Goal: Task Accomplishment & Management: Use online tool/utility

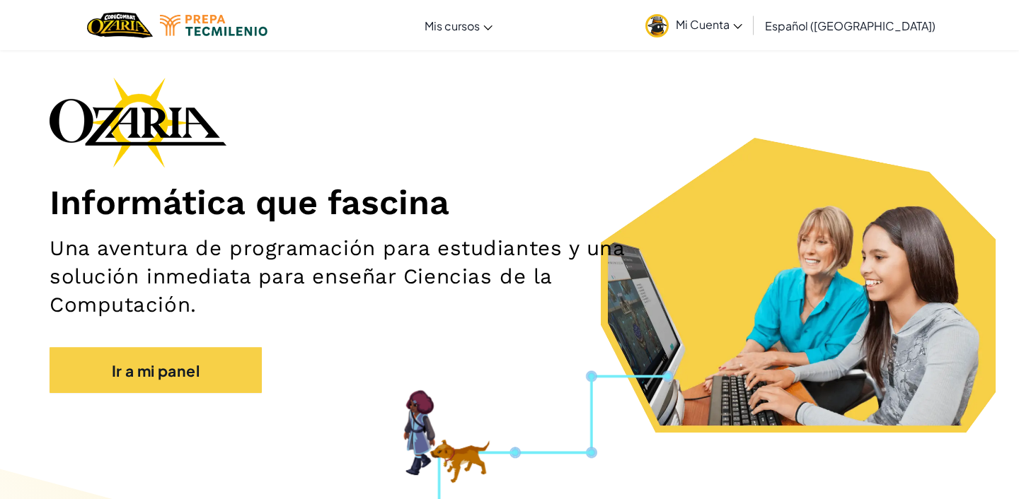
scroll to position [42, 0]
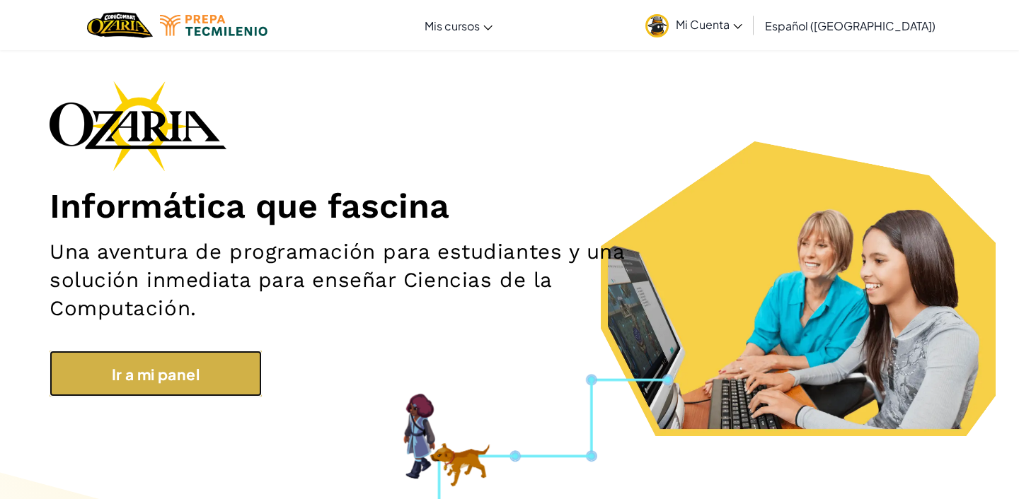
click at [197, 373] on font "Ir a mi panel" at bounding box center [156, 374] width 88 height 19
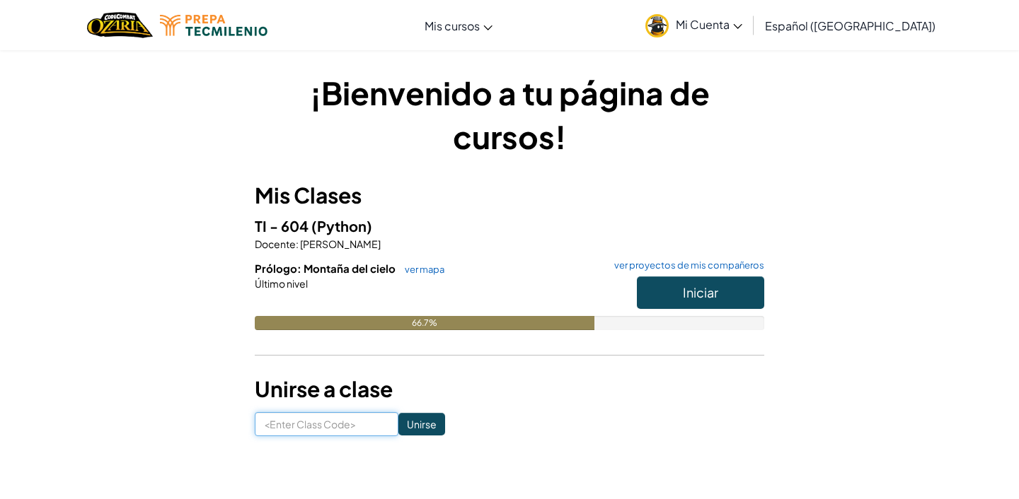
click at [326, 417] on input at bounding box center [327, 424] width 144 height 24
type input "MoreSinkGold"
click at [724, 297] on button "Iniciar" at bounding box center [700, 293] width 127 height 33
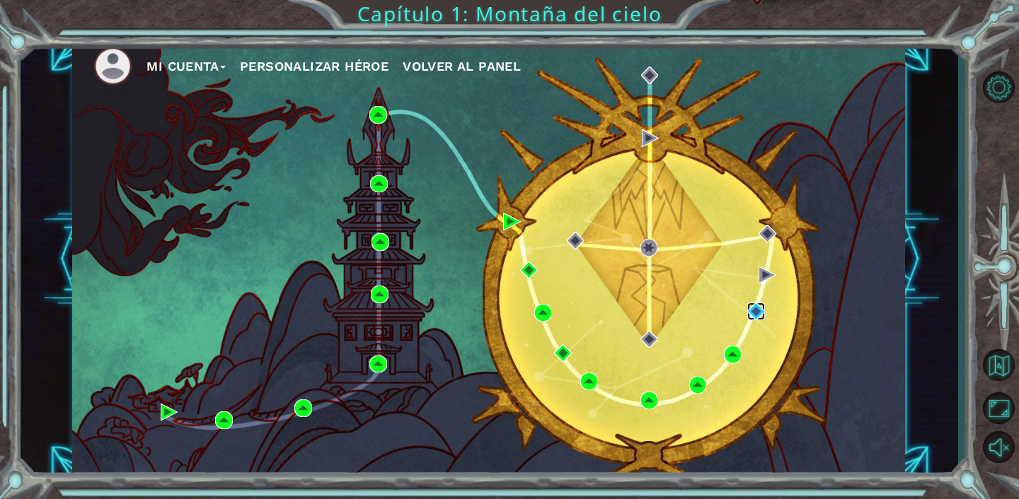
click at [751, 313] on img at bounding box center [756, 312] width 18 height 18
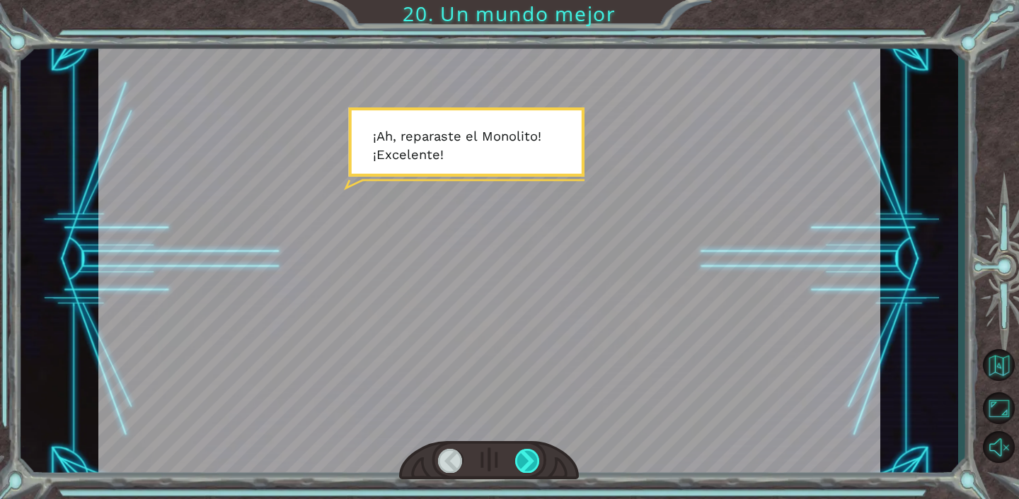
click at [526, 459] on div at bounding box center [527, 461] width 25 height 24
click at [530, 467] on div at bounding box center [527, 461] width 25 height 24
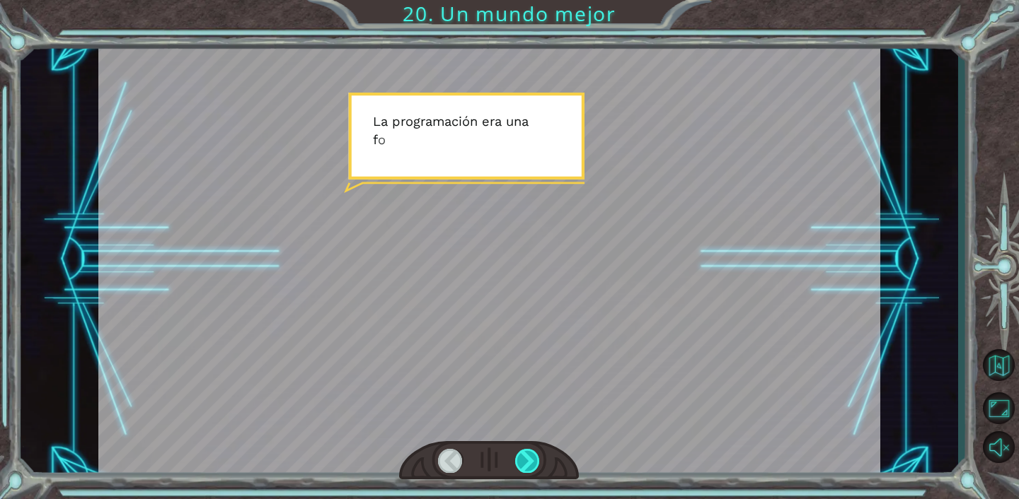
click at [530, 467] on div at bounding box center [527, 461] width 25 height 24
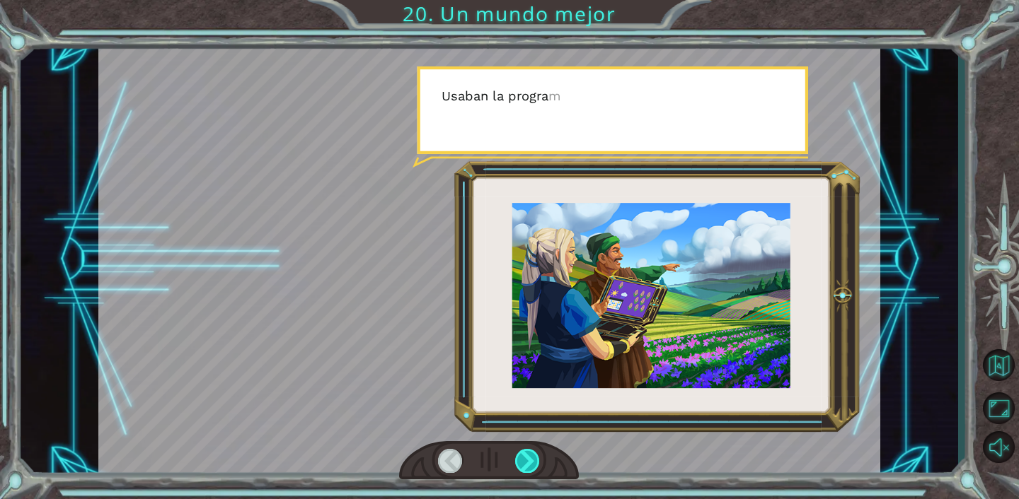
click at [530, 467] on div at bounding box center [527, 461] width 25 height 24
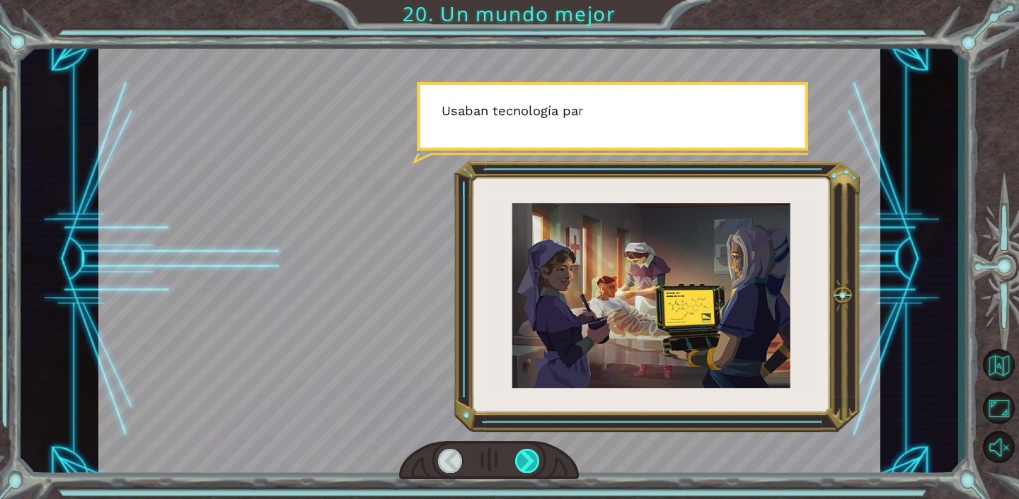
click at [530, 467] on div at bounding box center [527, 461] width 25 height 24
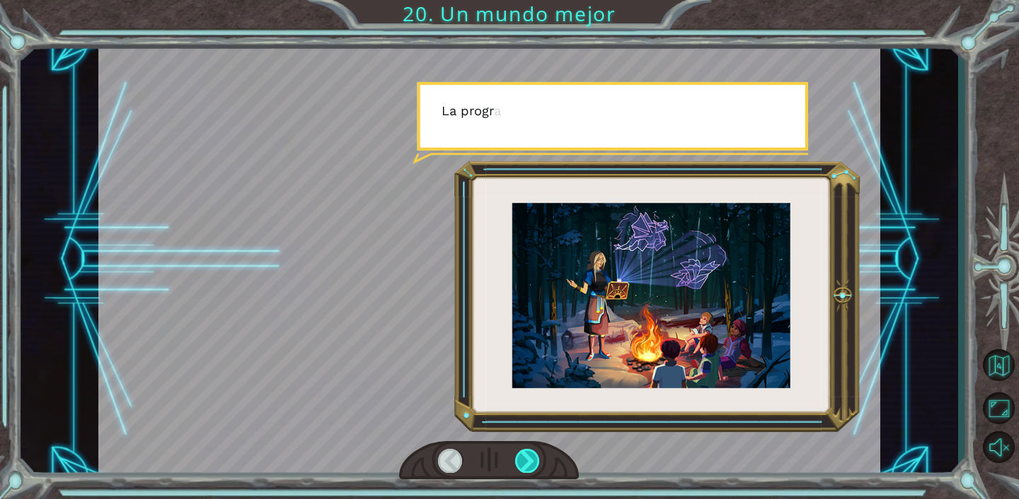
click at [530, 467] on div at bounding box center [527, 461] width 25 height 24
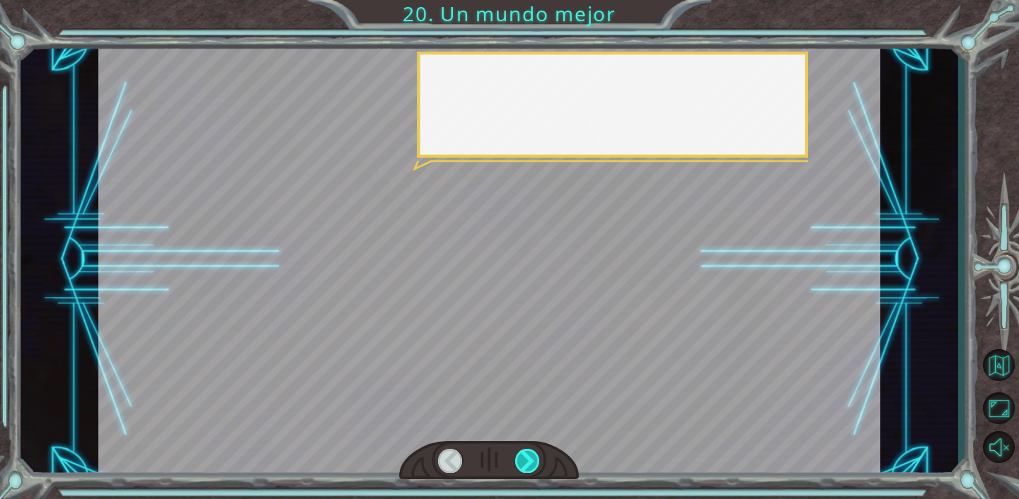
click at [530, 467] on div at bounding box center [527, 461] width 25 height 24
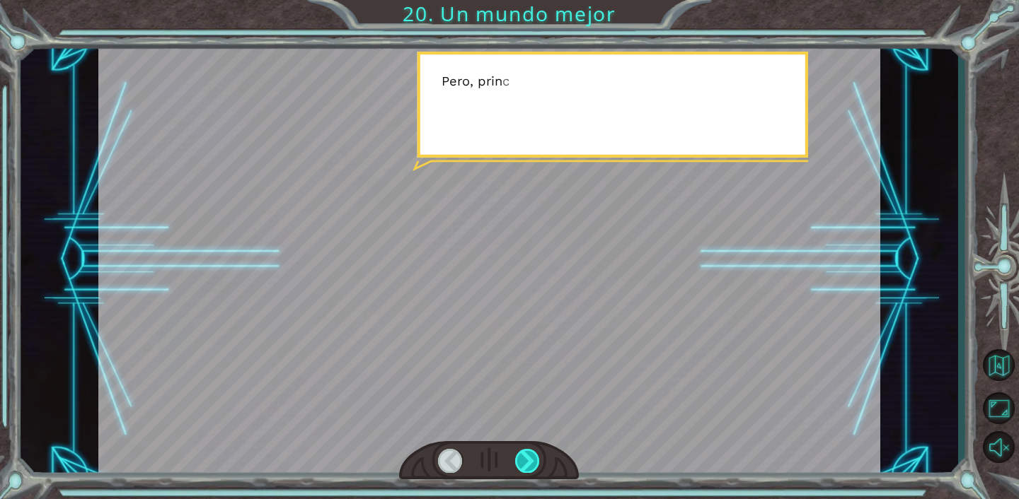
click at [530, 467] on div at bounding box center [527, 461] width 25 height 24
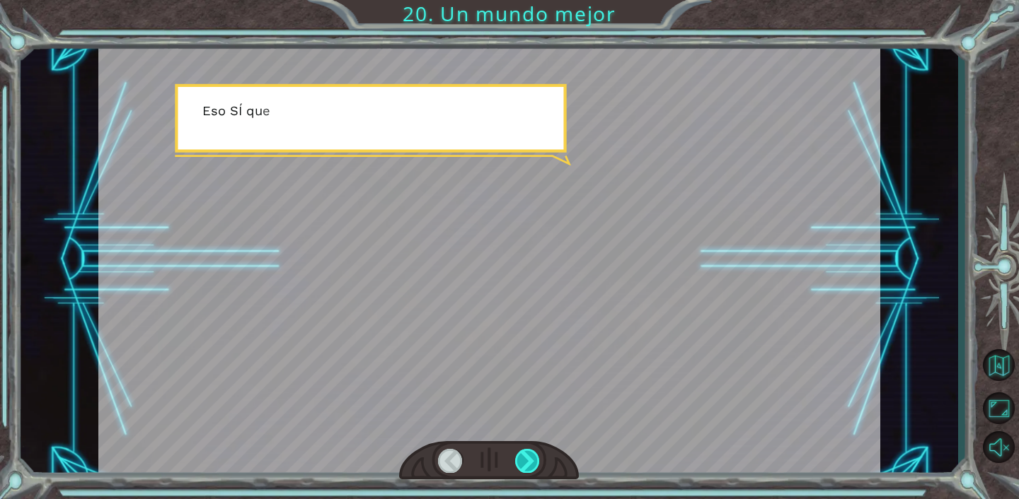
click at [530, 467] on div at bounding box center [527, 461] width 25 height 24
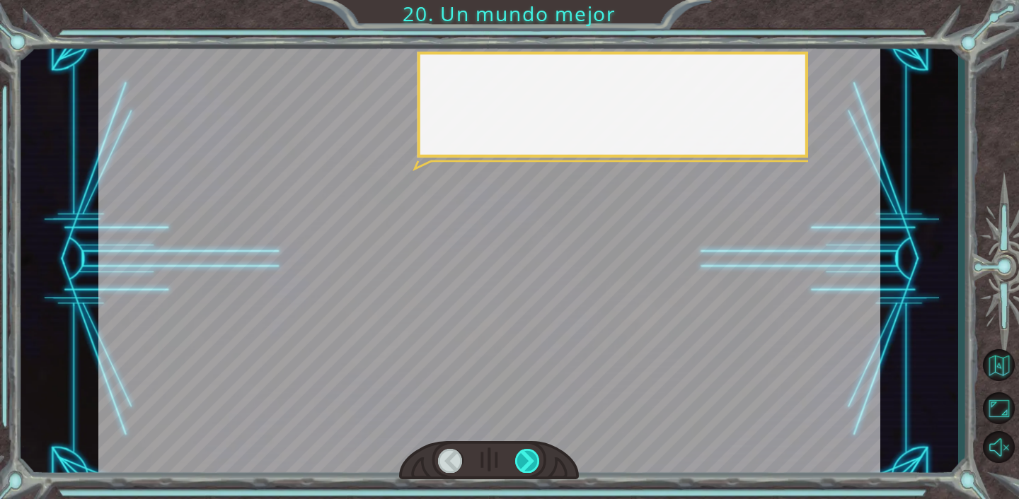
click at [530, 467] on div at bounding box center [527, 461] width 25 height 24
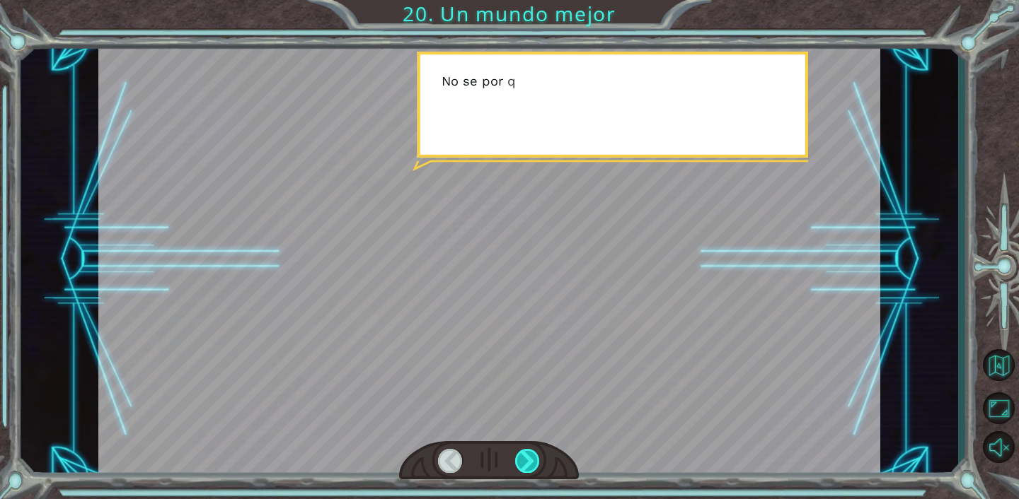
click at [530, 467] on div at bounding box center [527, 461] width 25 height 24
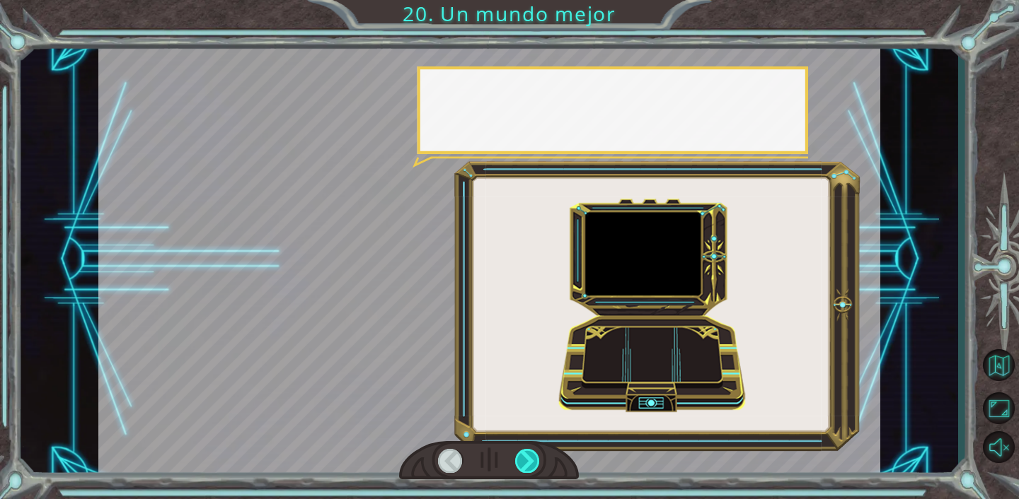
click at [530, 467] on div at bounding box center [527, 461] width 25 height 24
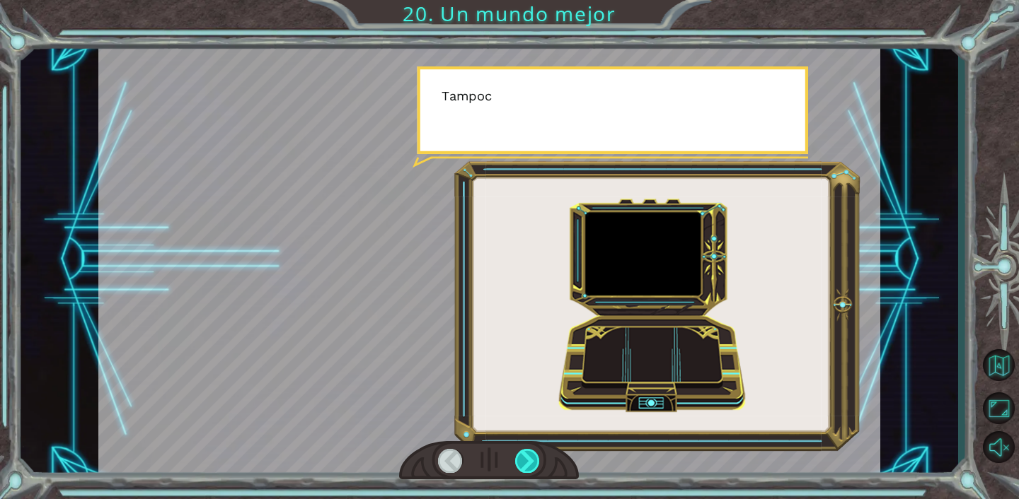
click at [530, 467] on div at bounding box center [527, 461] width 25 height 24
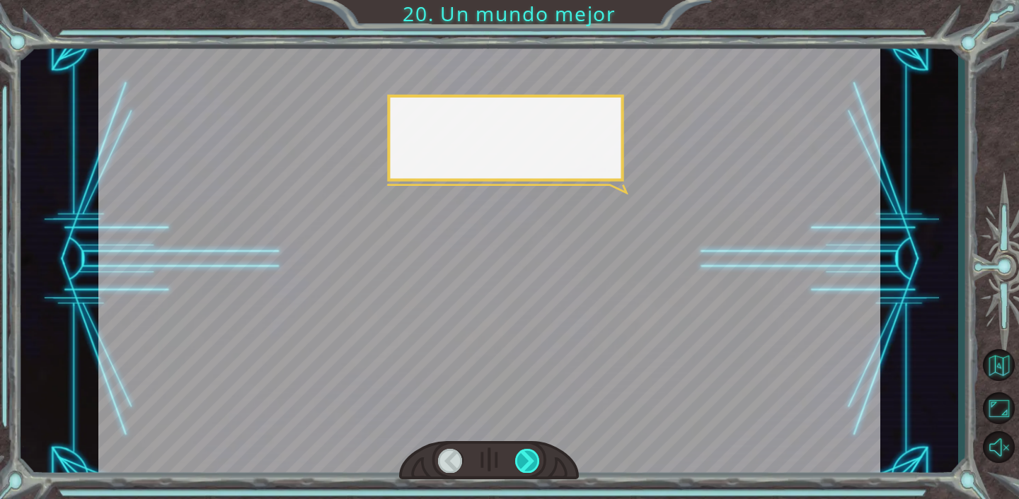
click at [530, 467] on div at bounding box center [527, 461] width 25 height 24
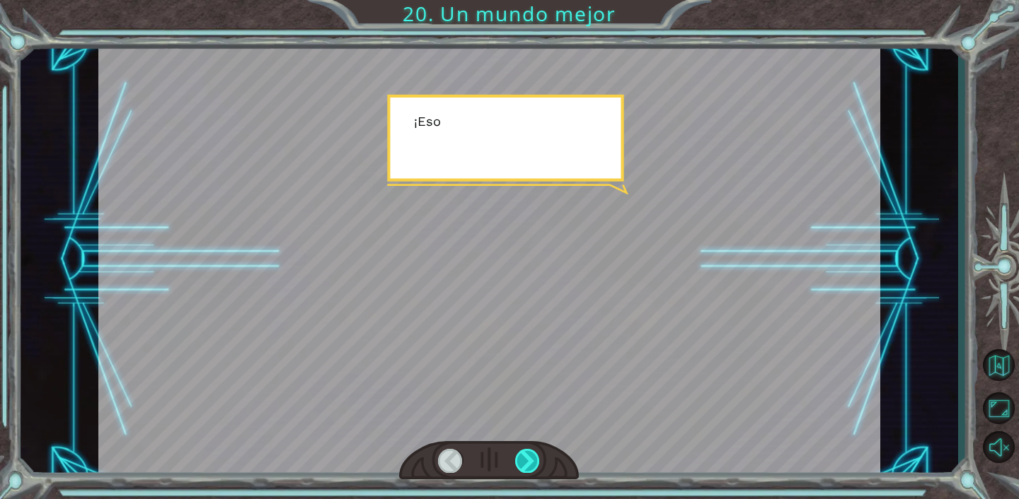
click at [530, 467] on div at bounding box center [527, 461] width 25 height 24
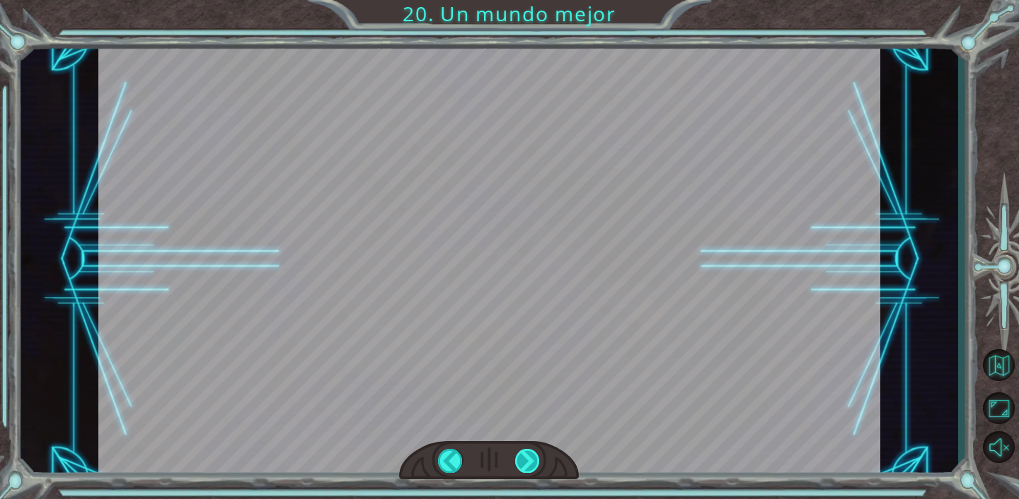
click at [530, 467] on div at bounding box center [527, 461] width 25 height 24
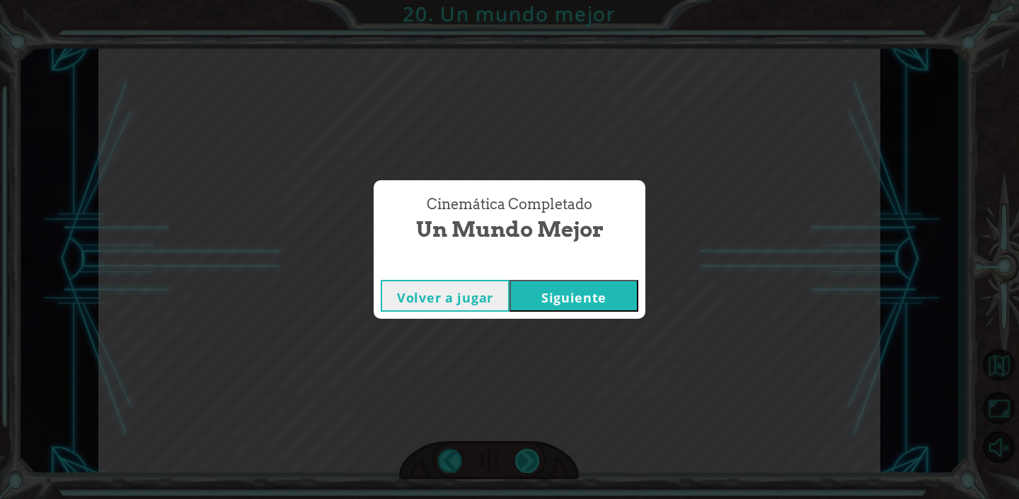
click at [530, 467] on div "Cinemática Completado Un mundo mejor Volver a jugar [GEOGRAPHIC_DATA]" at bounding box center [509, 249] width 1019 height 499
click at [564, 313] on div "Volver a jugar [GEOGRAPHIC_DATA]" at bounding box center [509, 296] width 272 height 46
click at [571, 290] on button "Siguiente" at bounding box center [573, 296] width 129 height 32
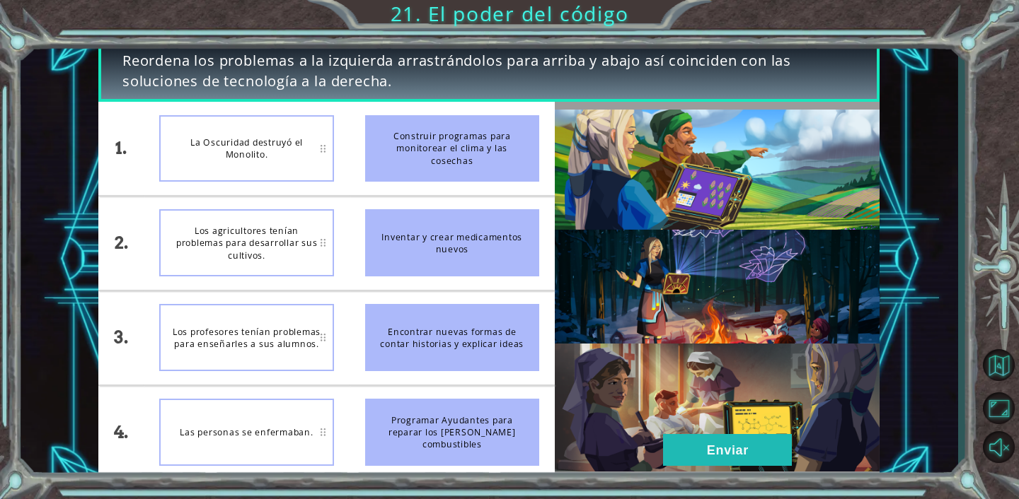
drag, startPoint x: 489, startPoint y: 243, endPoint x: 383, endPoint y: 238, distance: 105.5
click at [393, 238] on div "Inventar y crear medicamentos nuevos" at bounding box center [452, 242] width 174 height 67
click at [706, 460] on button "Enviar" at bounding box center [727, 450] width 129 height 32
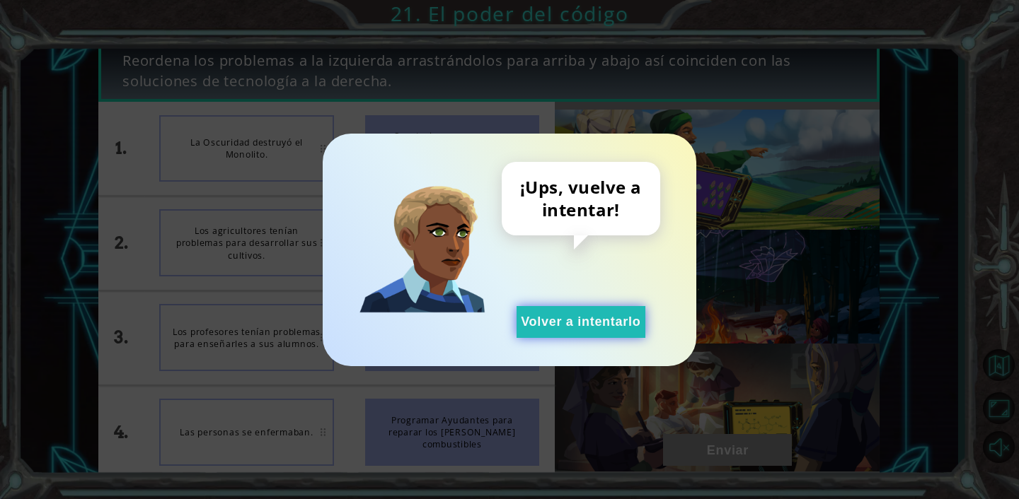
click at [618, 329] on button "Volver a intentarlo" at bounding box center [580, 322] width 129 height 32
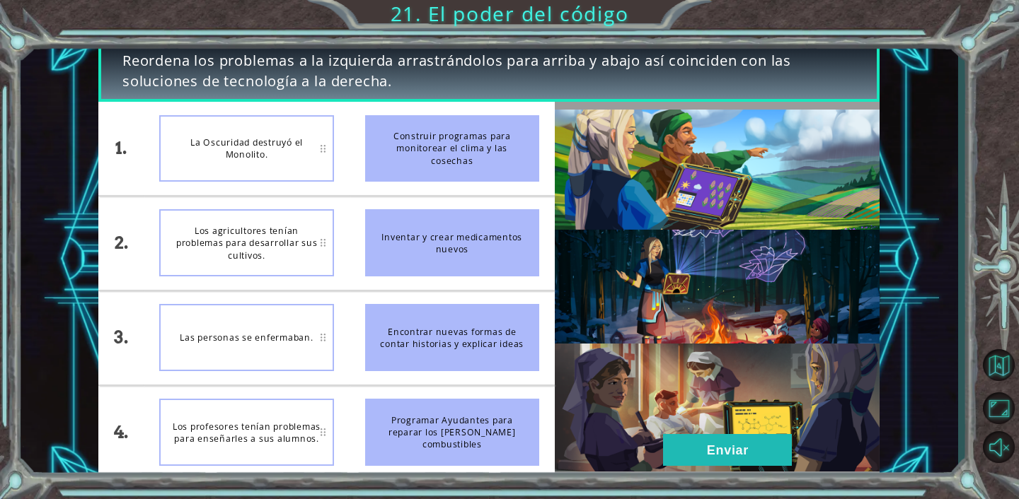
drag, startPoint x: 474, startPoint y: 243, endPoint x: 393, endPoint y: 279, distance: 88.1
click at [393, 279] on li "Inventar y crear medicamentos nuevos" at bounding box center [451, 243] width 205 height 93
click at [228, 326] on div "Las personas se enfermaban." at bounding box center [246, 337] width 174 height 67
click at [322, 335] on div "Las personas se enfermaban." at bounding box center [246, 337] width 174 height 67
click at [528, 244] on div "Inventar y crear medicamentos nuevos" at bounding box center [452, 242] width 174 height 67
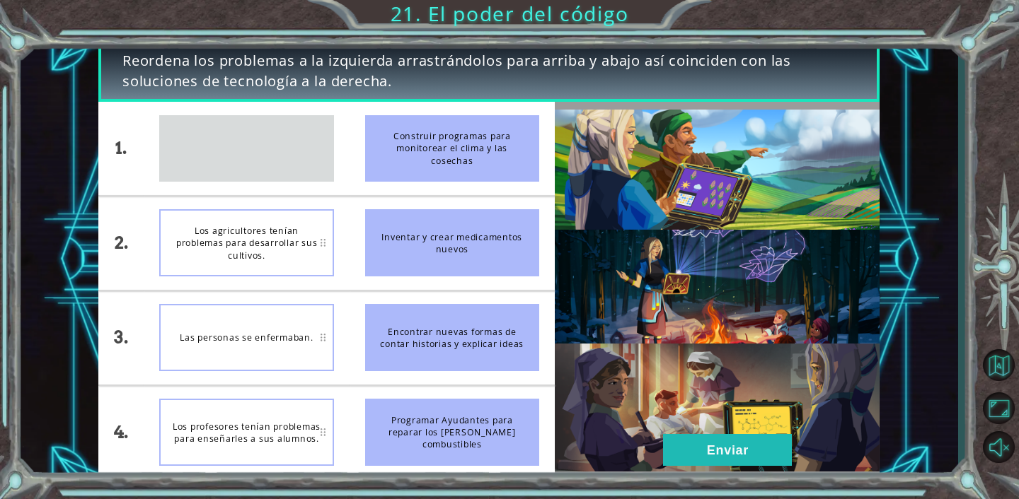
click at [467, 304] on ul "Construir programas para monitorear el clima y las cosechas Inventar y crear me…" at bounding box center [451, 291] width 205 height 378
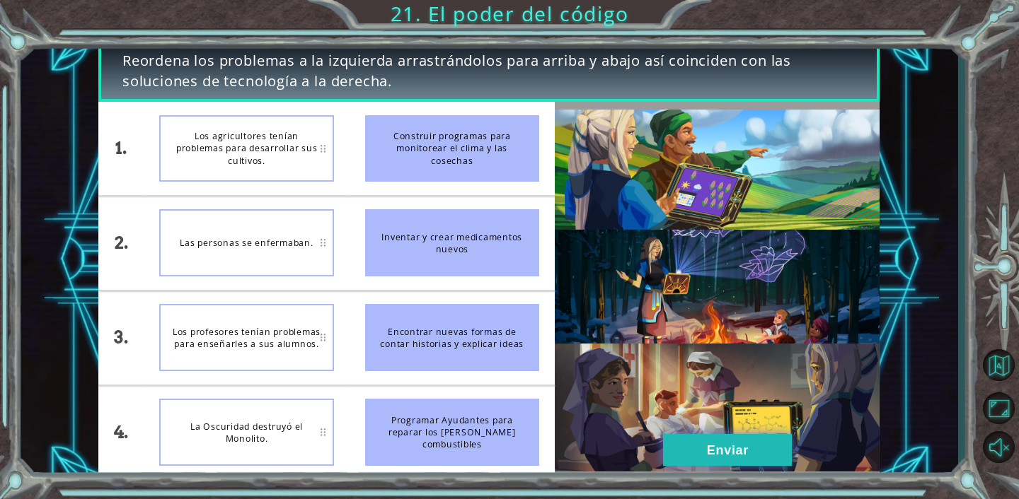
click at [748, 463] on button "Enviar" at bounding box center [727, 450] width 129 height 32
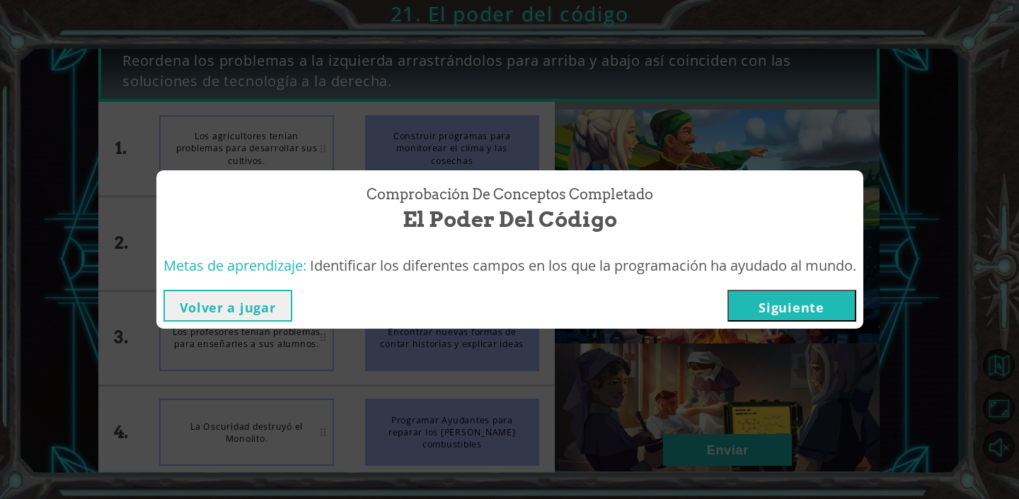
click at [806, 298] on button "Siguiente" at bounding box center [791, 306] width 129 height 32
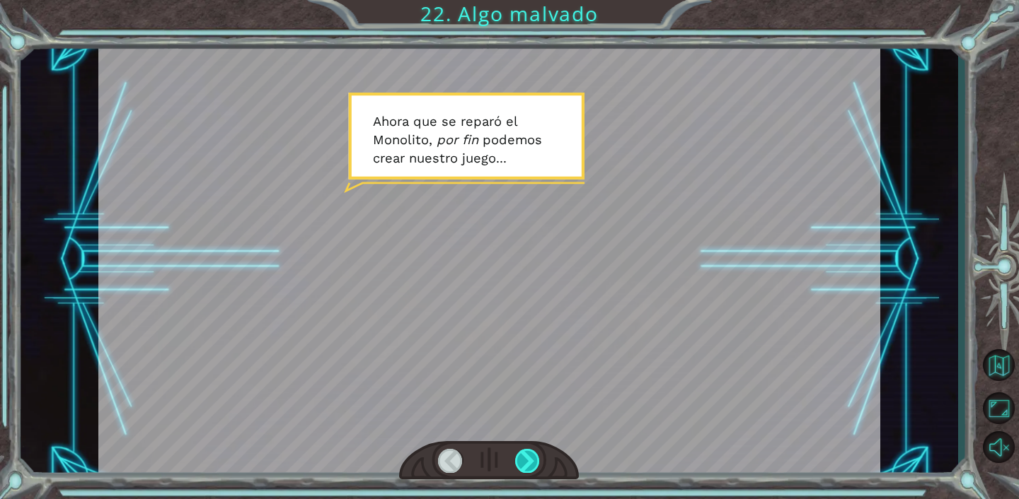
click at [519, 460] on div at bounding box center [527, 461] width 25 height 24
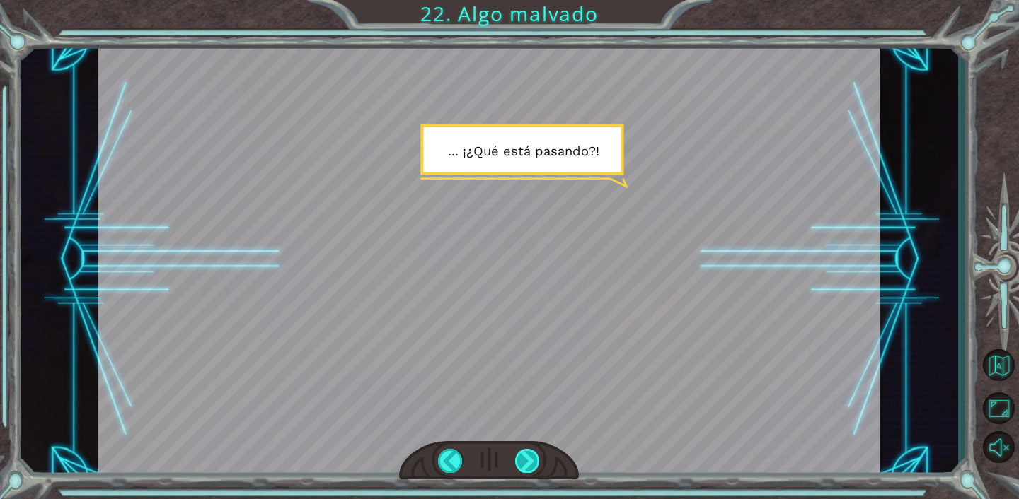
click at [526, 453] on div at bounding box center [527, 461] width 25 height 24
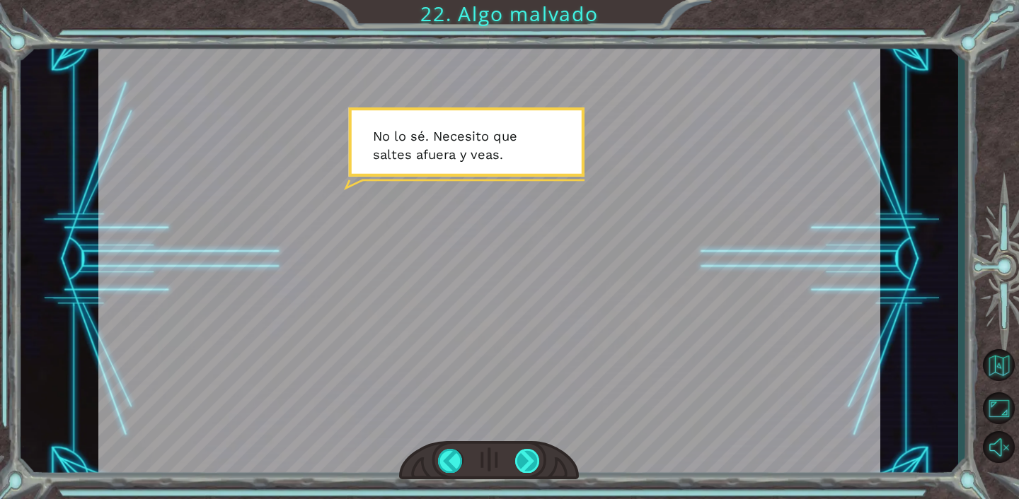
click at [526, 453] on div at bounding box center [527, 461] width 25 height 24
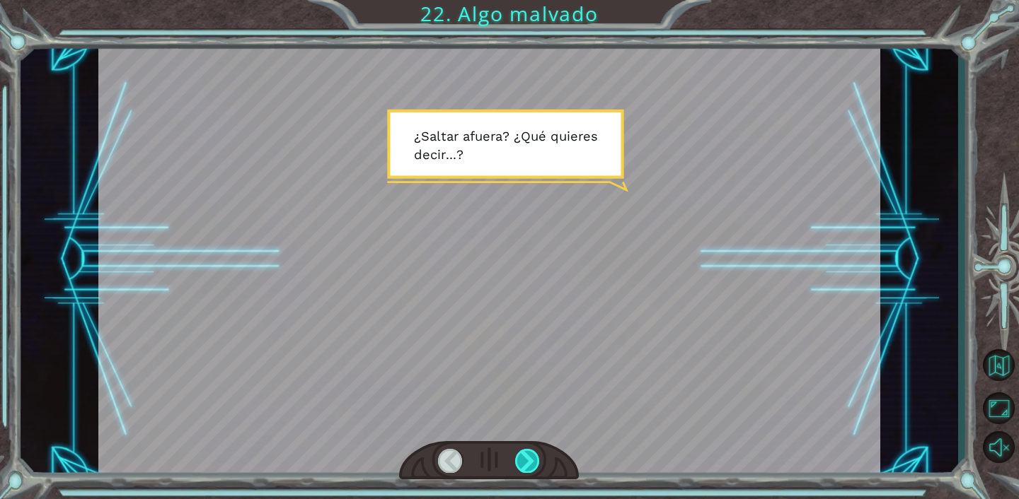
click at [526, 453] on div at bounding box center [527, 461] width 25 height 24
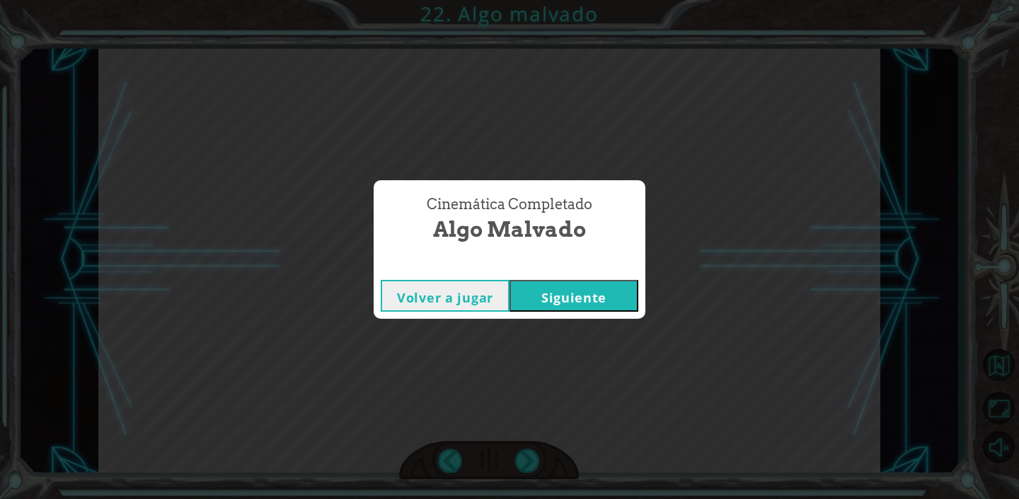
click at [540, 297] on button "Siguiente" at bounding box center [573, 296] width 129 height 32
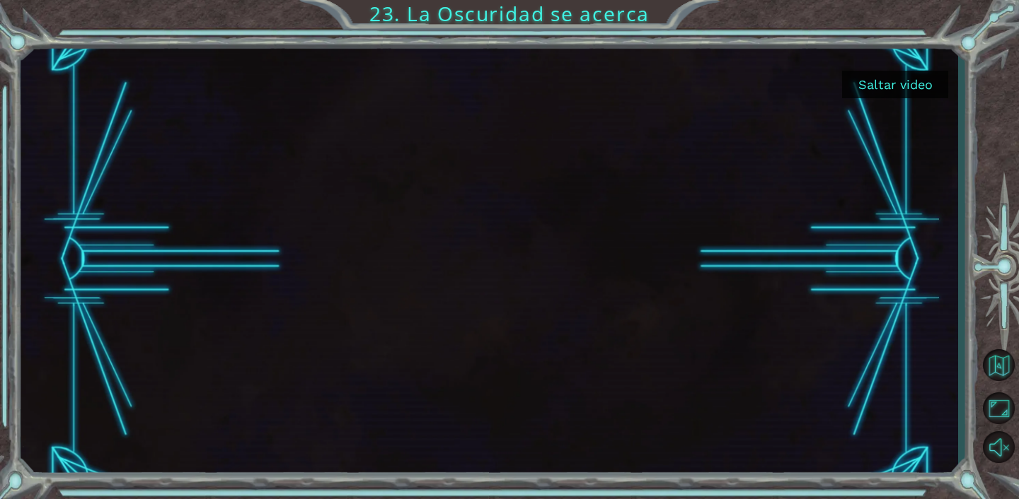
click at [893, 86] on button "Saltar video" at bounding box center [895, 85] width 106 height 28
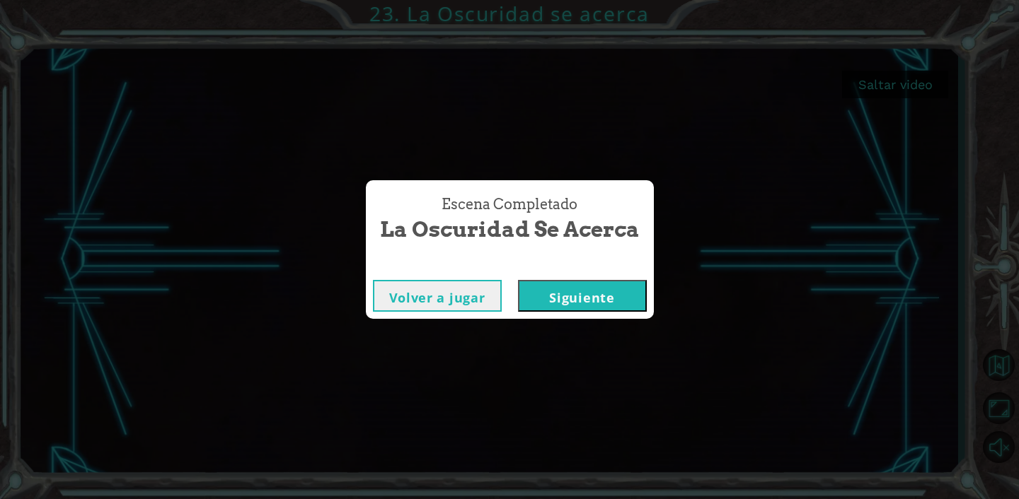
click at [613, 293] on button "Siguiente" at bounding box center [582, 296] width 129 height 32
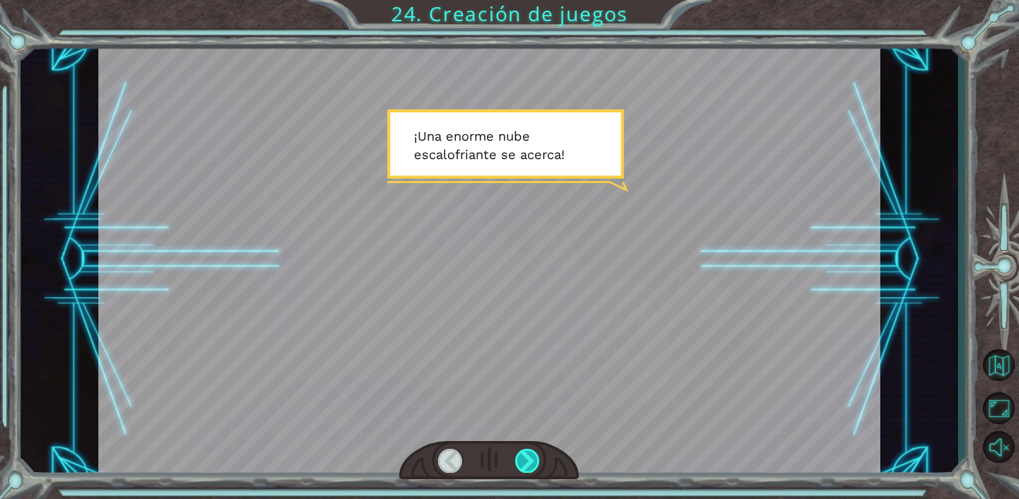
click at [521, 458] on div at bounding box center [527, 461] width 25 height 24
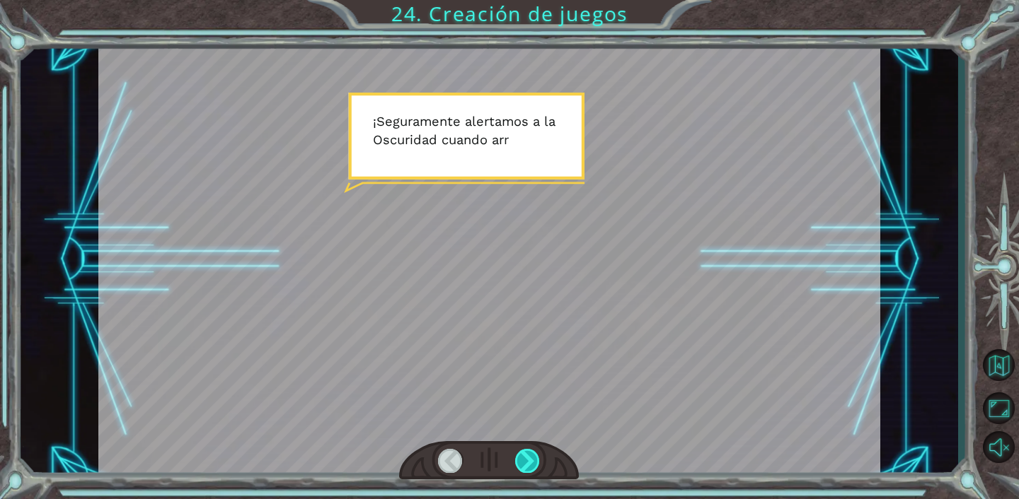
click at [521, 458] on div at bounding box center [527, 461] width 25 height 24
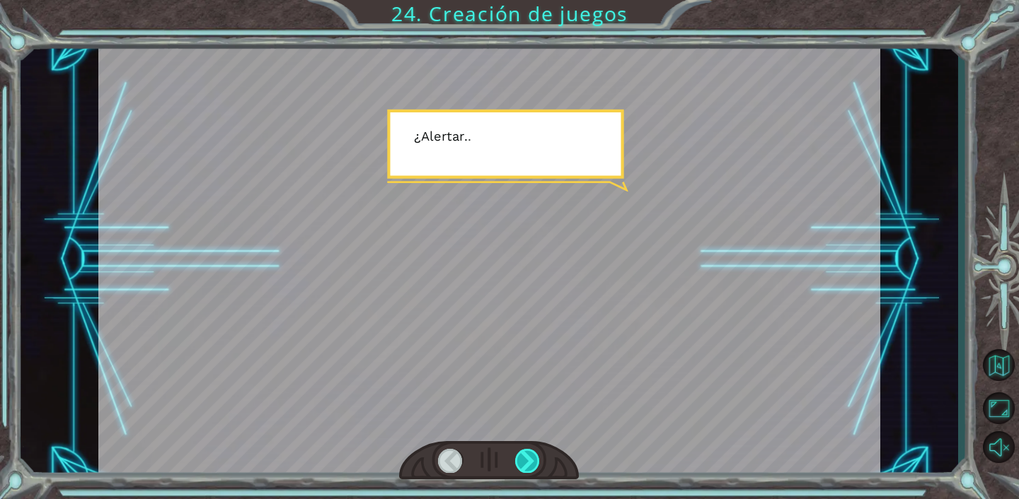
click at [521, 458] on div at bounding box center [527, 461] width 25 height 24
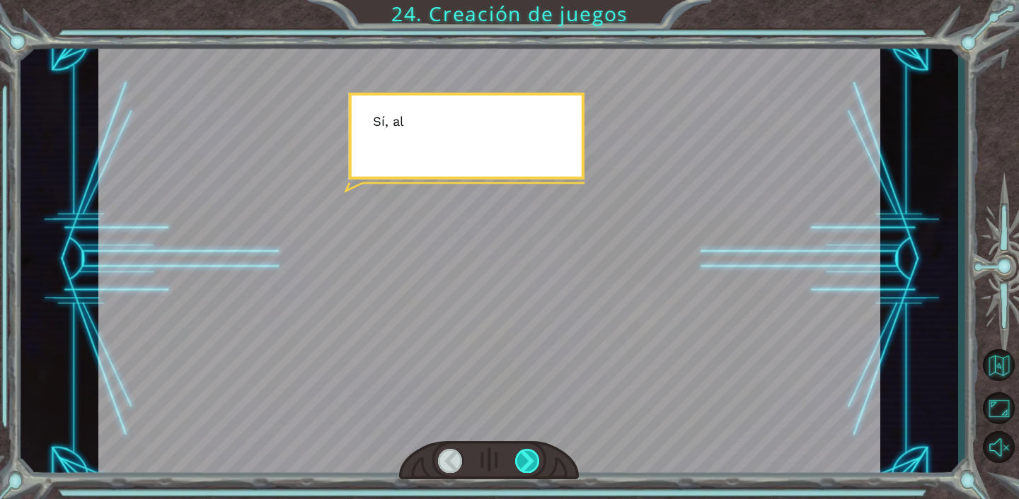
click at [521, 458] on div at bounding box center [527, 461] width 25 height 24
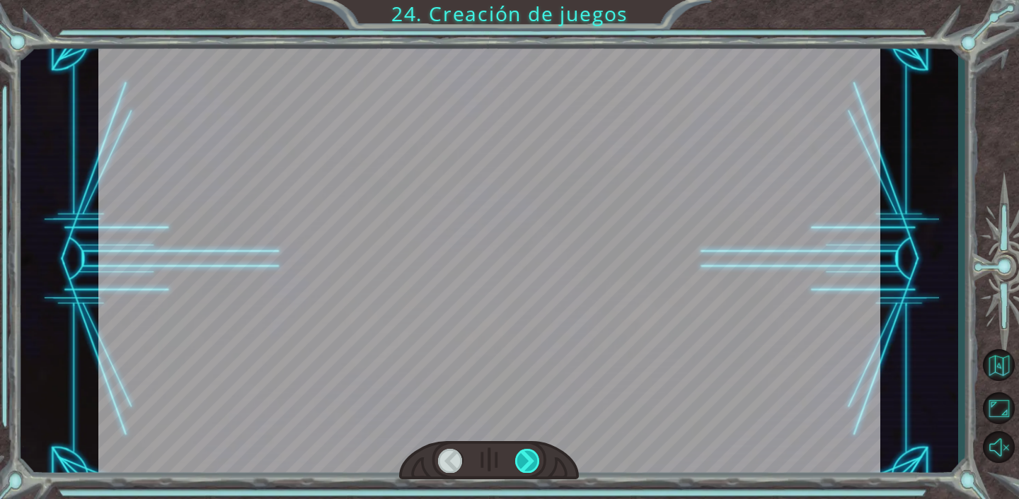
click at [521, 458] on div at bounding box center [527, 461] width 25 height 24
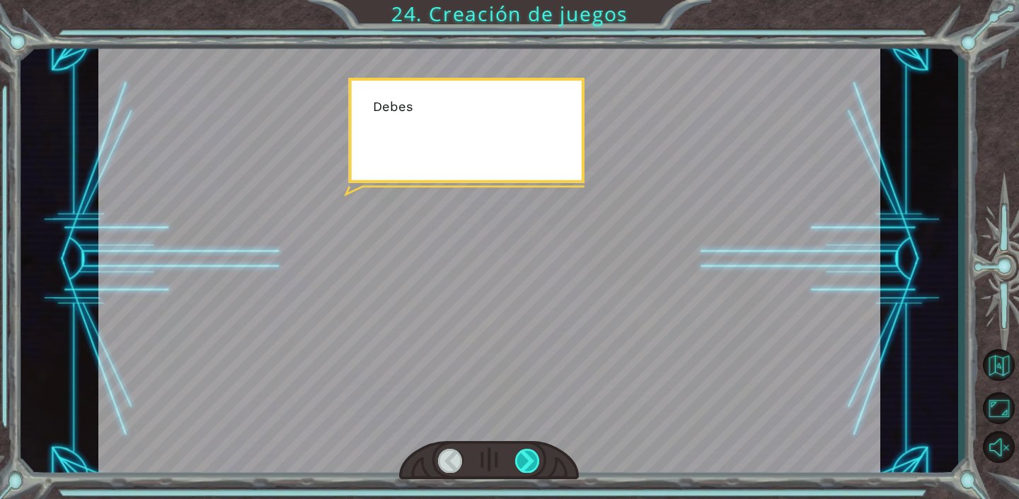
click at [521, 458] on div at bounding box center [527, 461] width 25 height 24
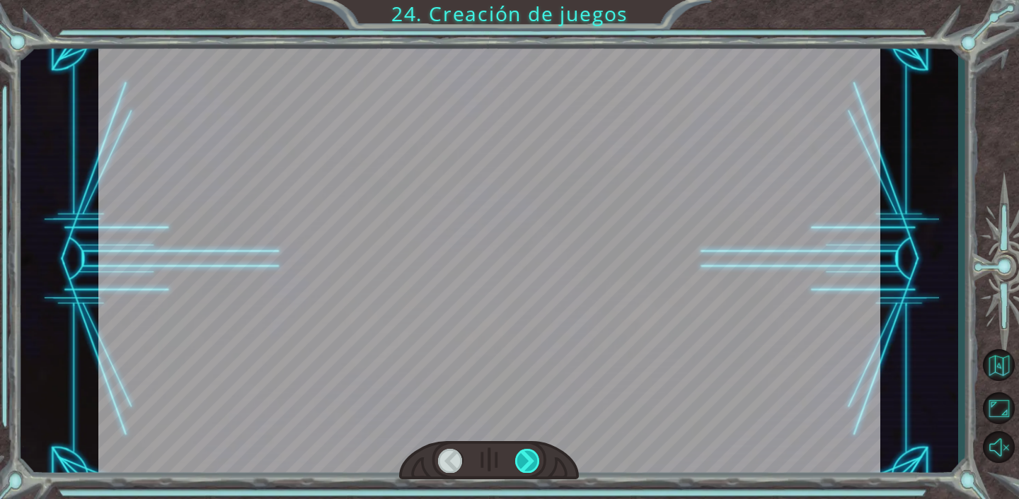
click at [521, 458] on div at bounding box center [527, 461] width 25 height 24
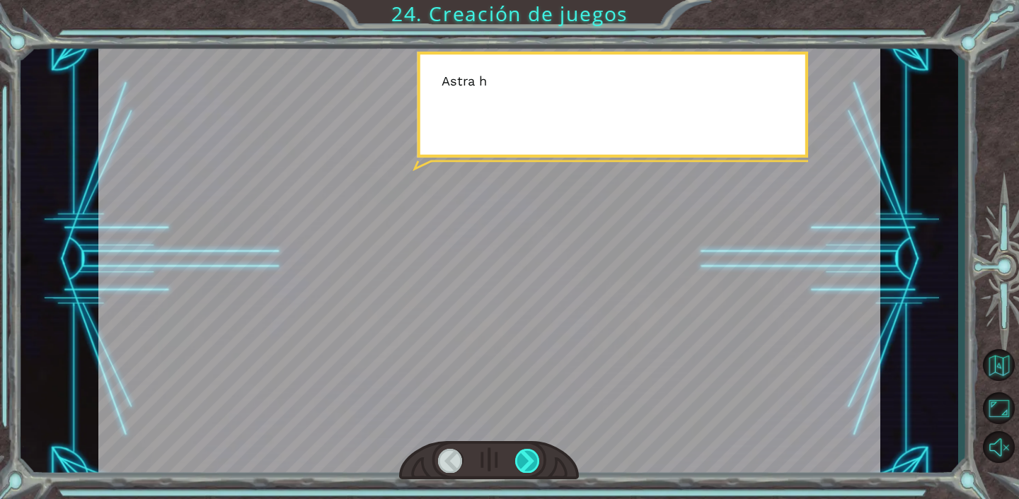
click at [521, 458] on div at bounding box center [527, 461] width 25 height 24
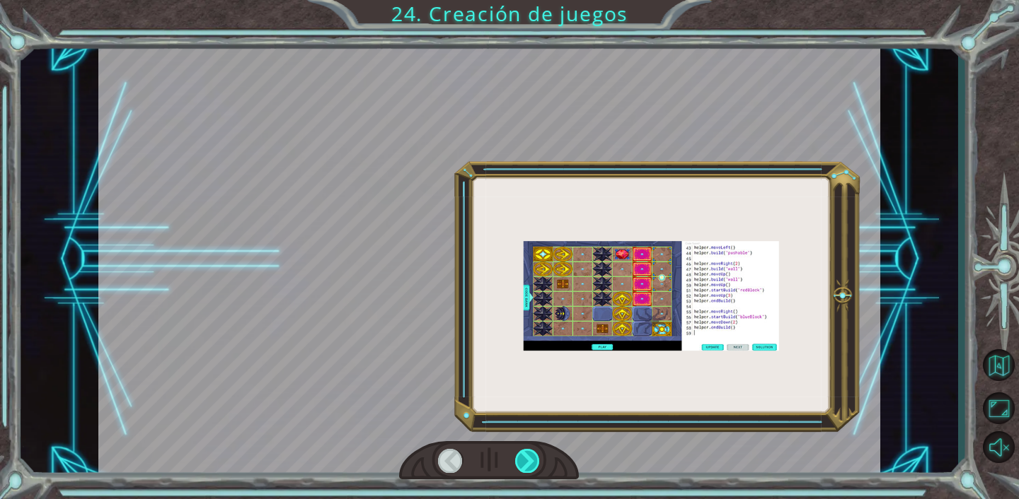
click at [521, 458] on div at bounding box center [527, 461] width 25 height 24
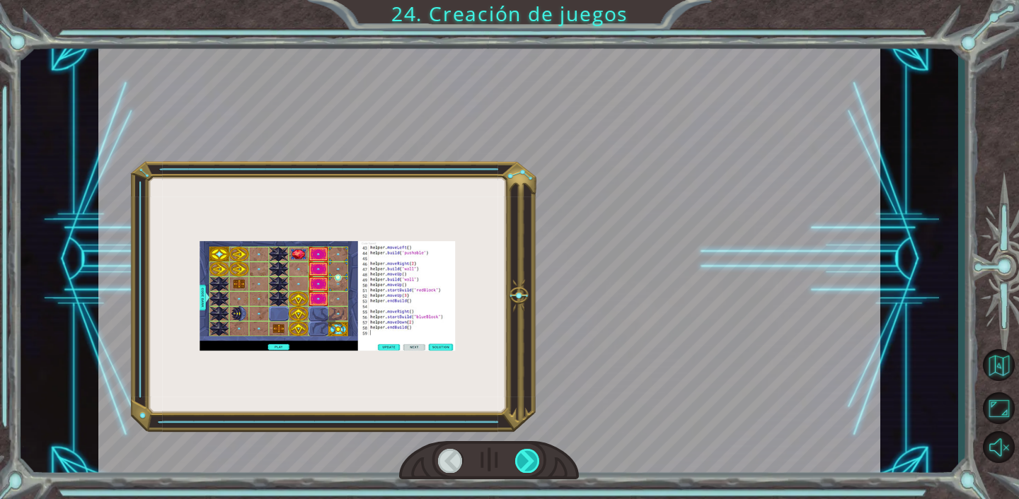
click at [521, 458] on div at bounding box center [527, 461] width 25 height 24
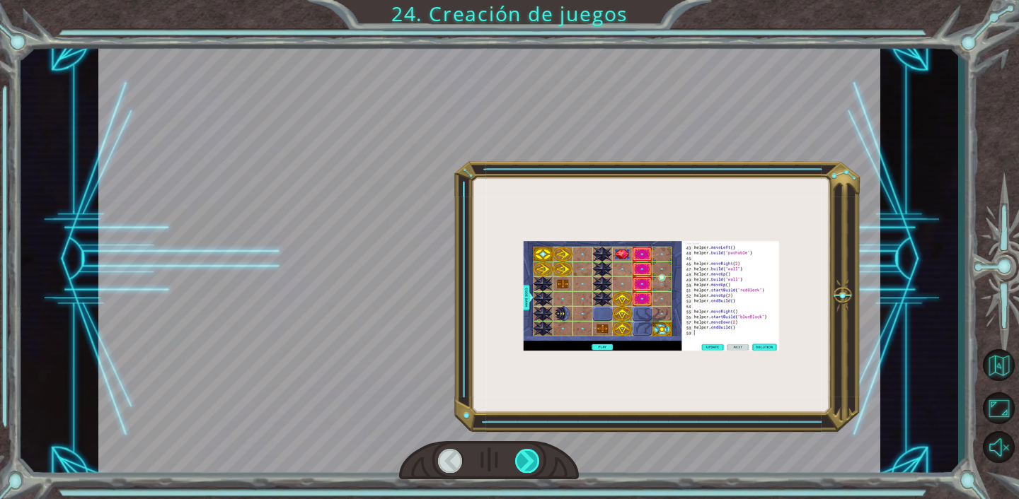
click at [521, 458] on div at bounding box center [527, 461] width 25 height 24
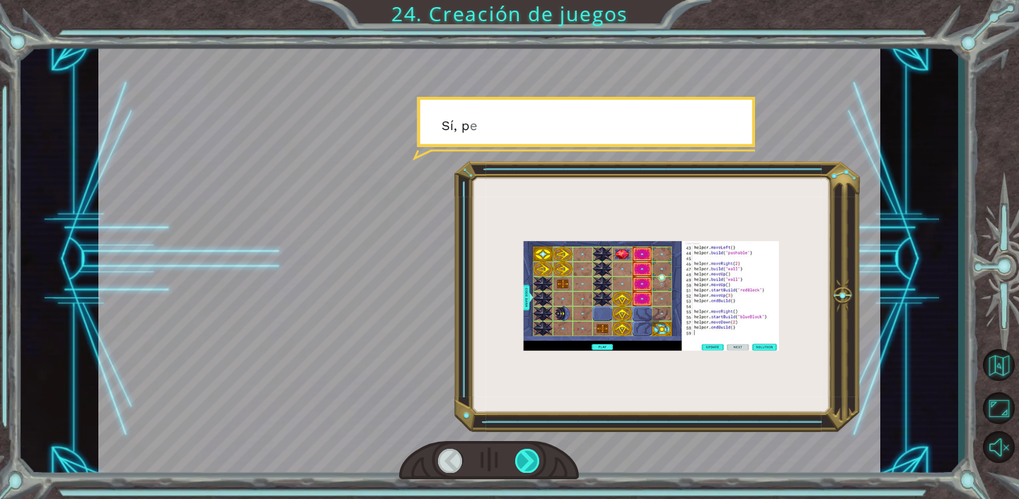
click at [521, 458] on div at bounding box center [527, 461] width 25 height 24
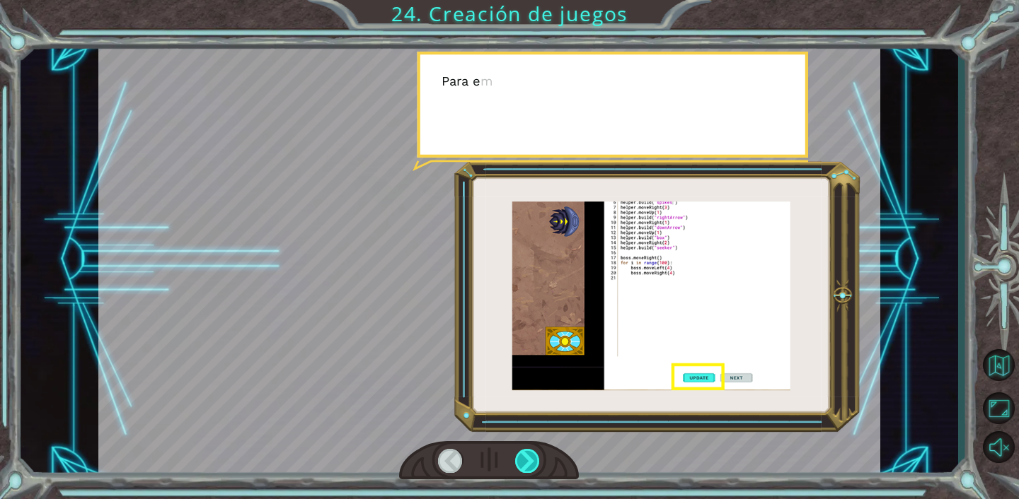
click at [521, 458] on div at bounding box center [527, 461] width 25 height 24
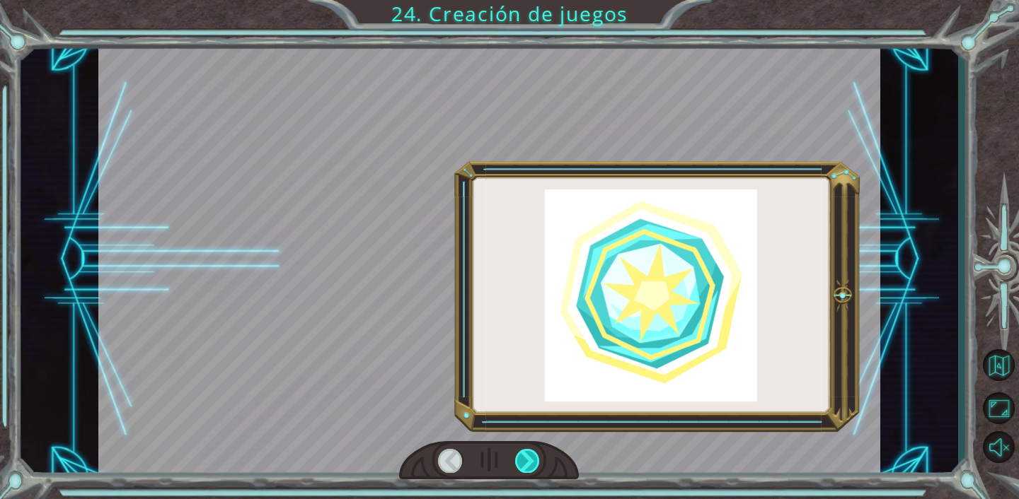
click at [521, 458] on div at bounding box center [527, 461] width 25 height 24
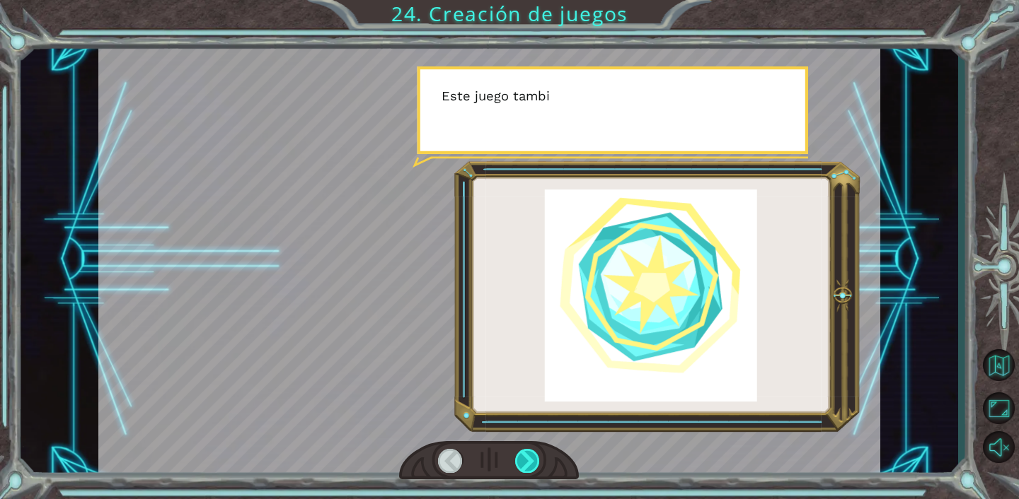
click at [521, 458] on div at bounding box center [527, 461] width 25 height 24
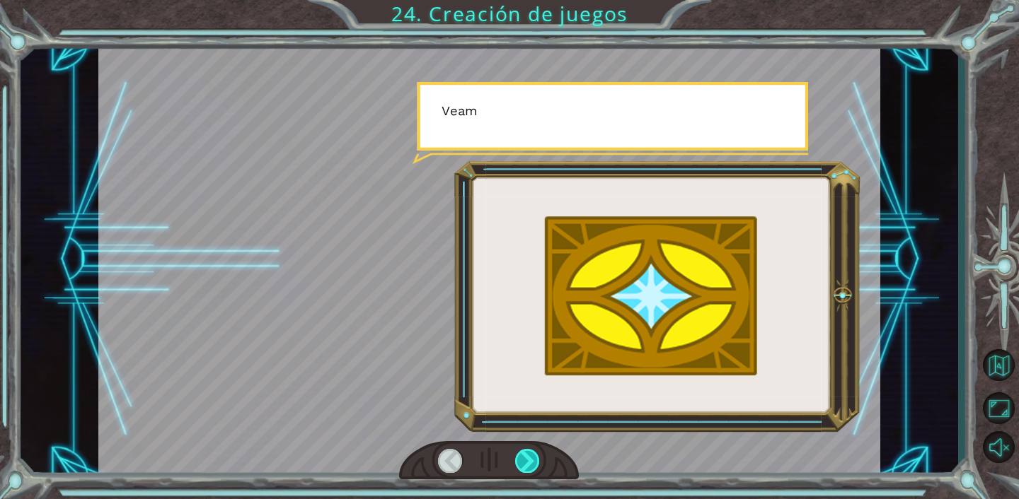
click at [521, 458] on div at bounding box center [527, 461] width 25 height 24
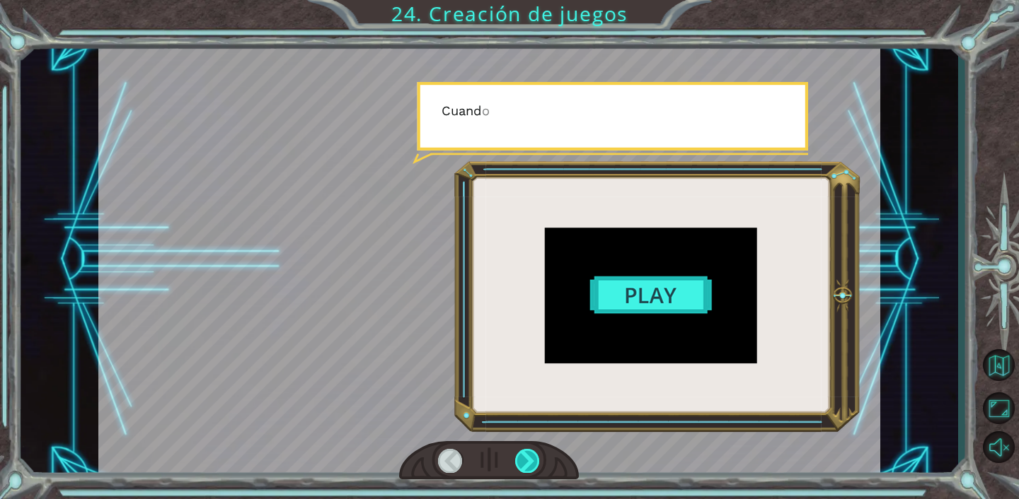
click at [521, 458] on div at bounding box center [527, 461] width 25 height 24
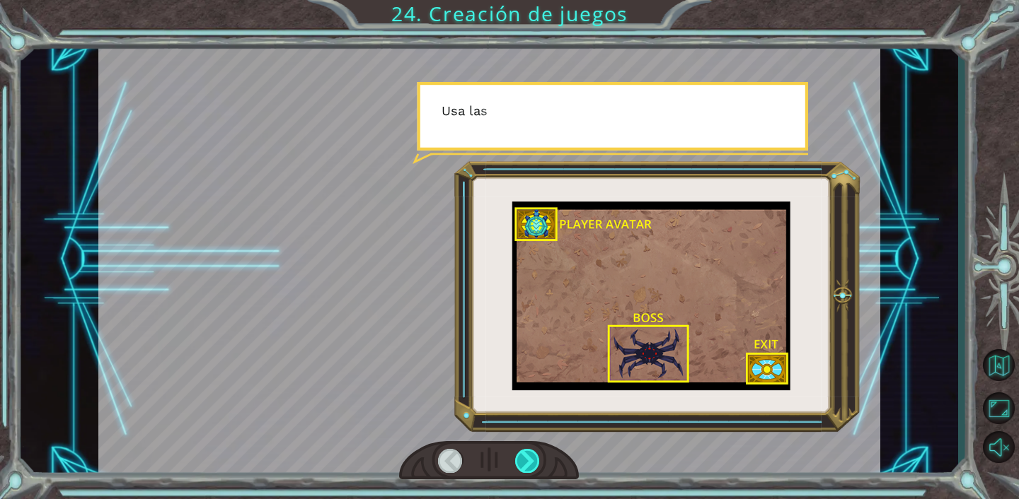
click at [521, 458] on div at bounding box center [527, 461] width 25 height 24
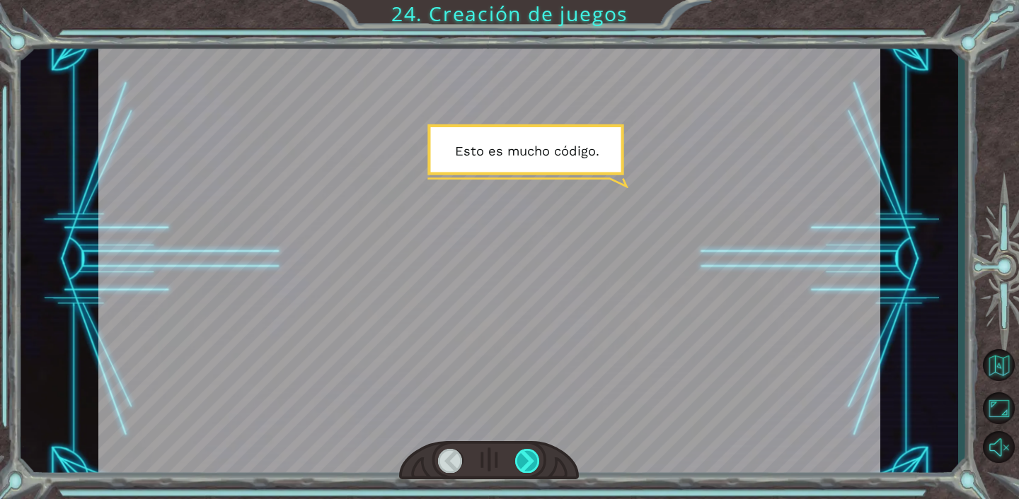
click at [521, 458] on div at bounding box center [527, 461] width 25 height 24
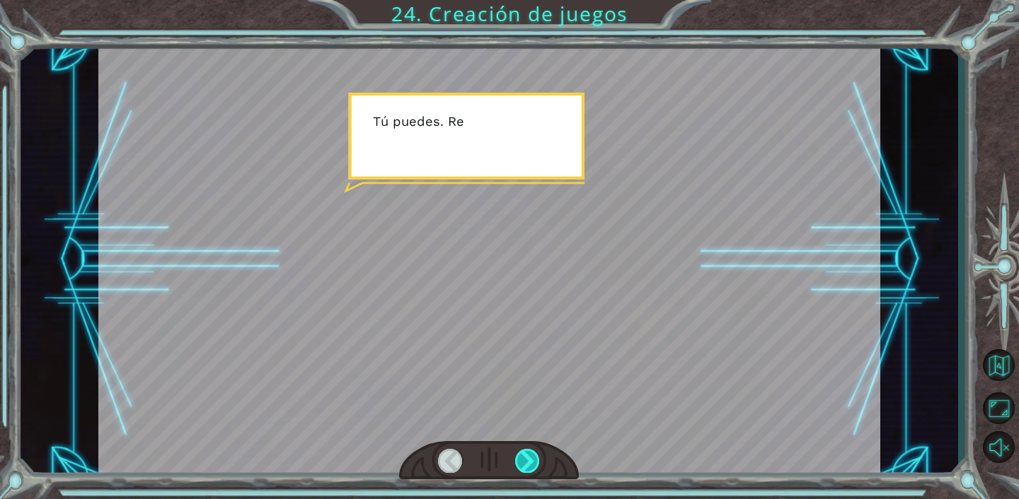
click at [521, 458] on div at bounding box center [527, 461] width 25 height 24
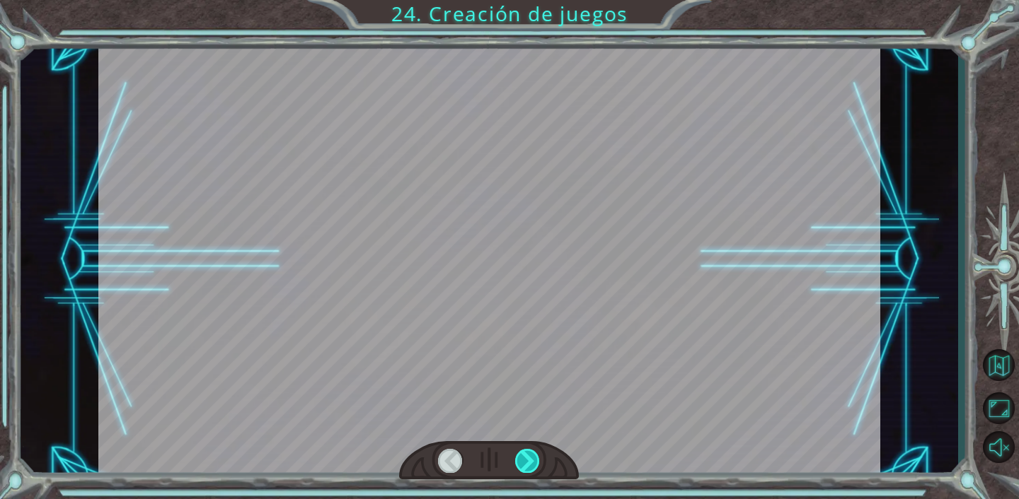
click at [521, 458] on div at bounding box center [527, 461] width 25 height 24
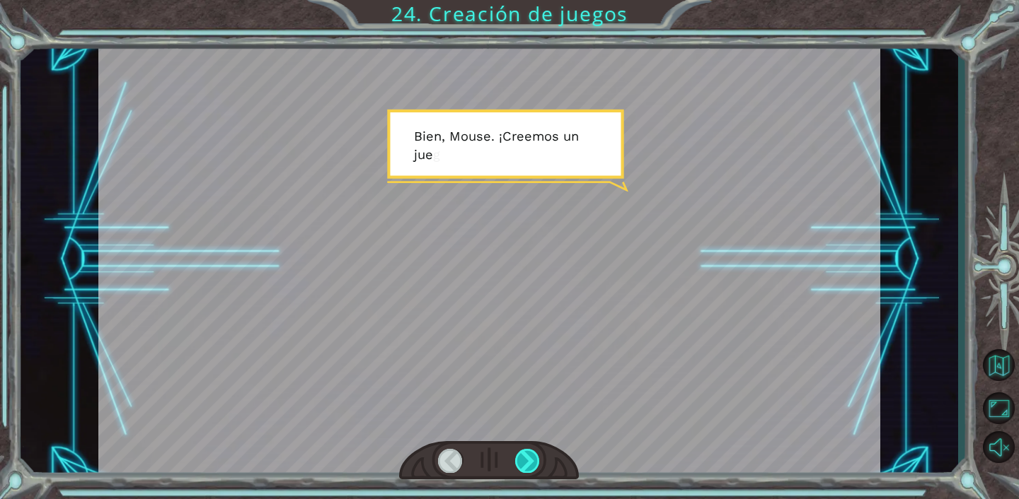
click at [521, 458] on div at bounding box center [527, 461] width 25 height 24
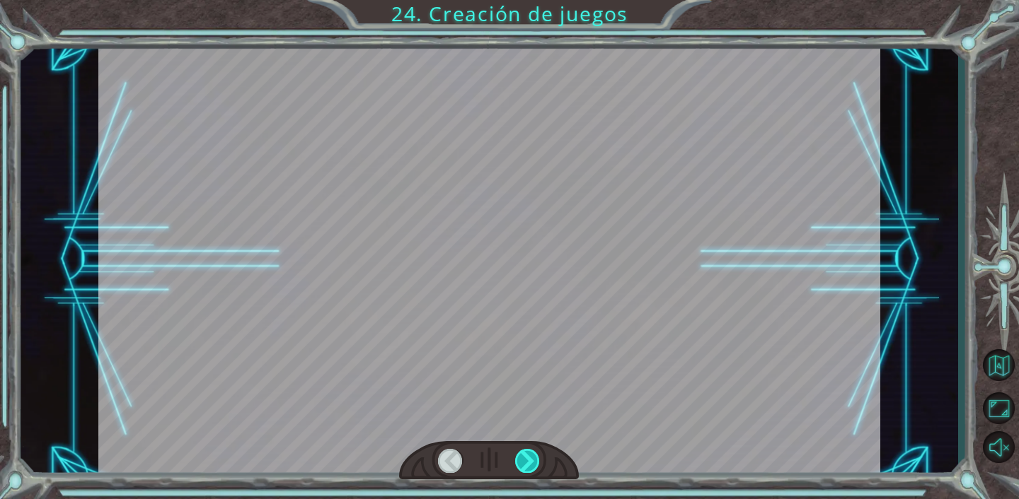
click at [521, 458] on div at bounding box center [527, 461] width 25 height 24
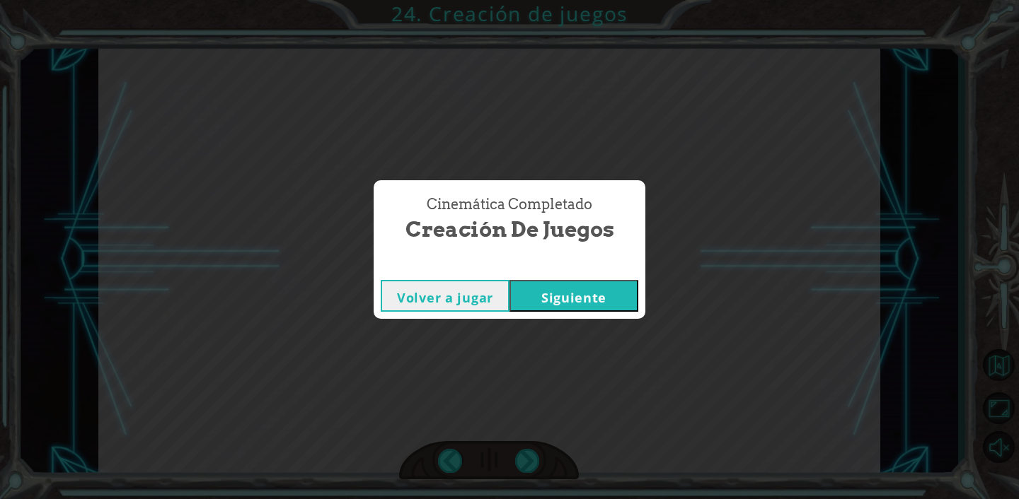
click at [591, 296] on button "Siguiente" at bounding box center [573, 296] width 129 height 32
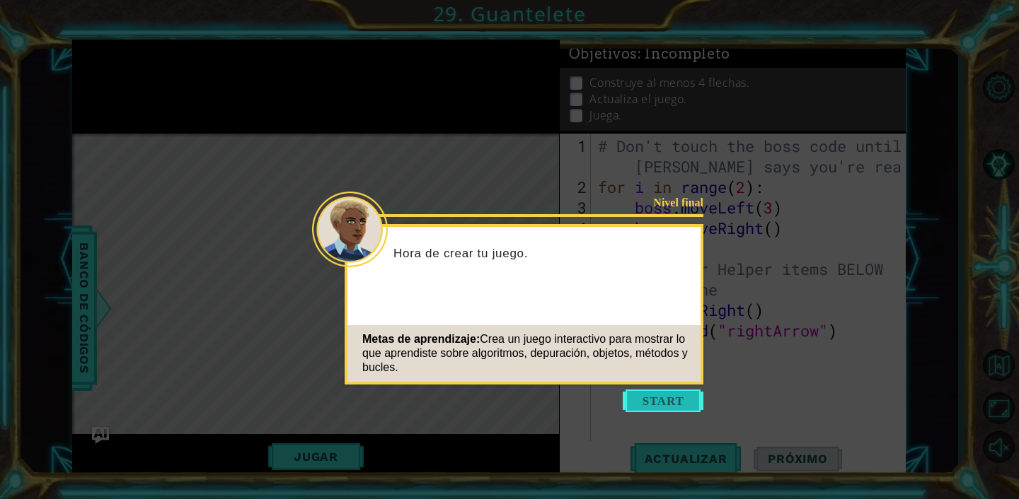
click at [680, 398] on button "Start" at bounding box center [662, 401] width 81 height 23
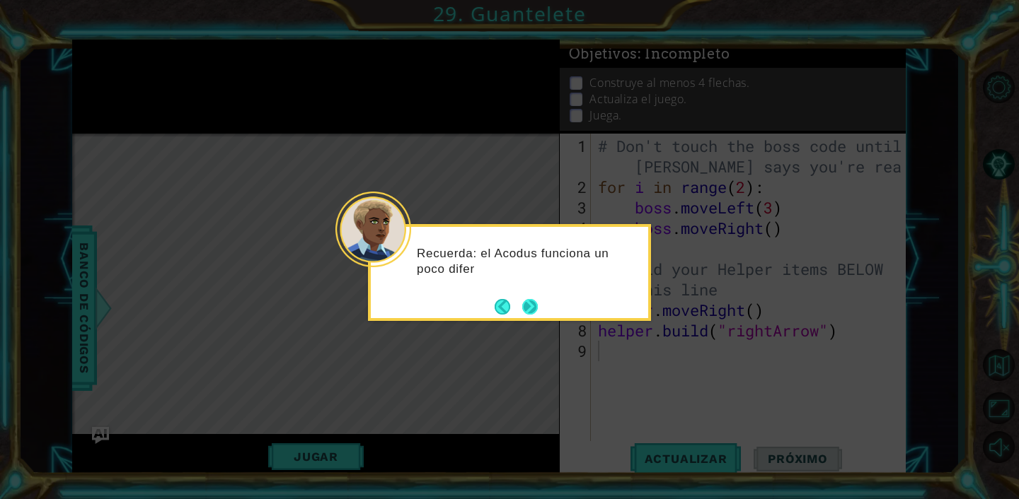
click at [532, 308] on button "Next" at bounding box center [530, 307] width 16 height 16
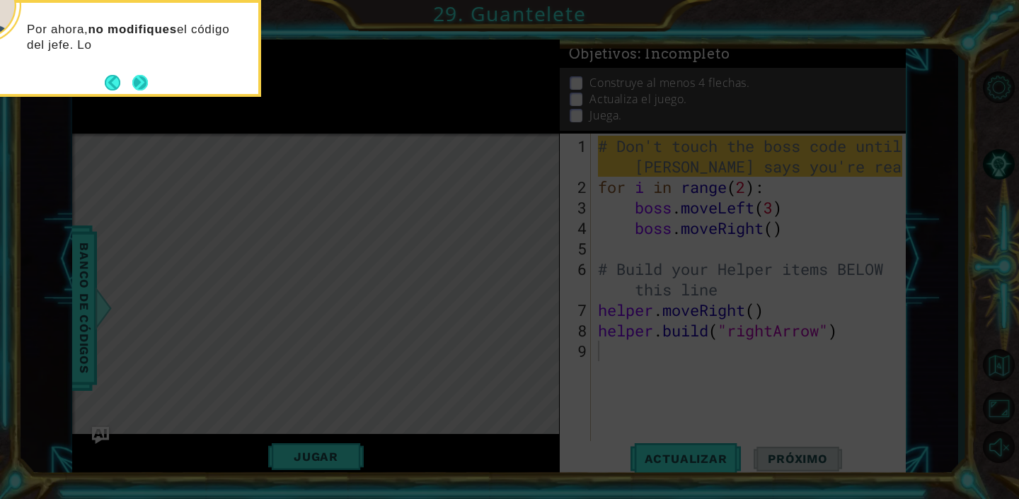
click at [137, 81] on button "Next" at bounding box center [140, 83] width 16 height 16
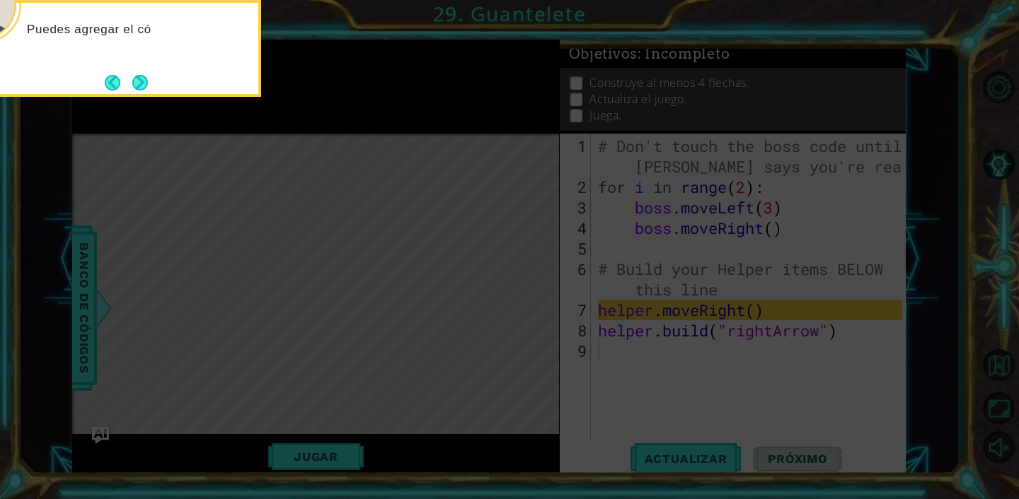
click at [137, 81] on button "Next" at bounding box center [140, 83] width 16 height 16
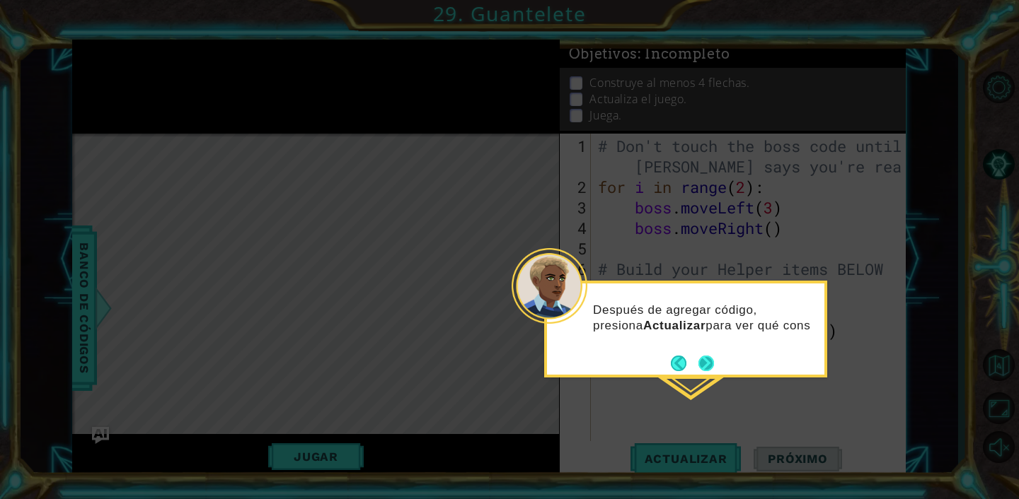
click at [702, 361] on button "Next" at bounding box center [706, 364] width 16 height 16
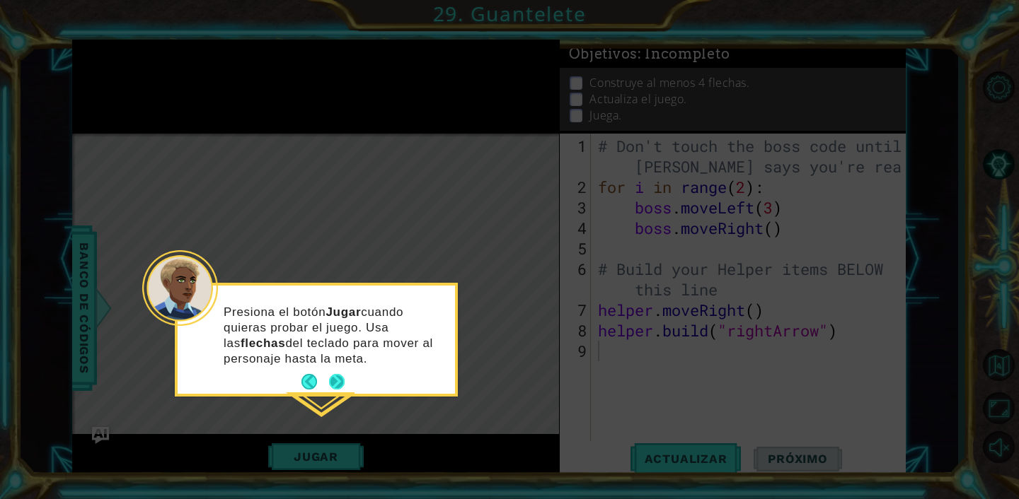
click at [341, 382] on button "Next" at bounding box center [337, 382] width 16 height 16
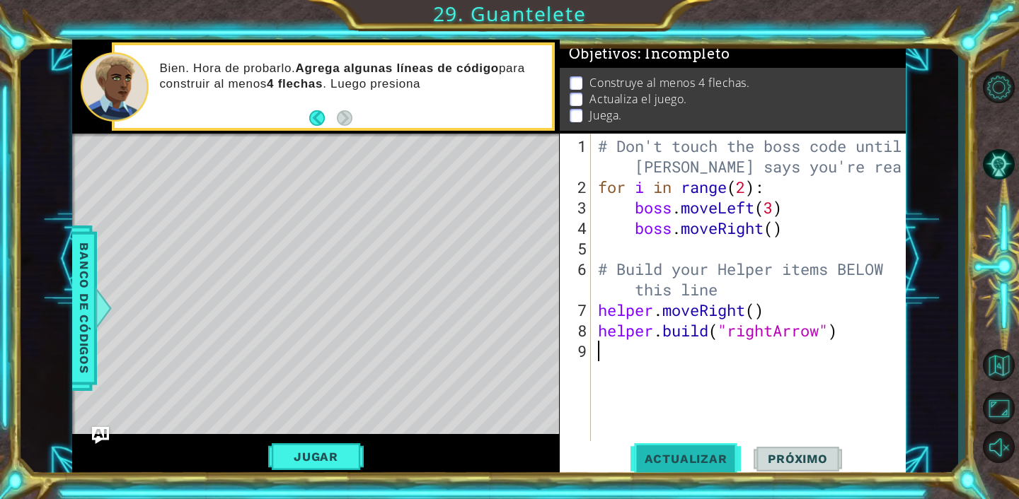
click at [698, 453] on span "Actualizar" at bounding box center [685, 459] width 111 height 14
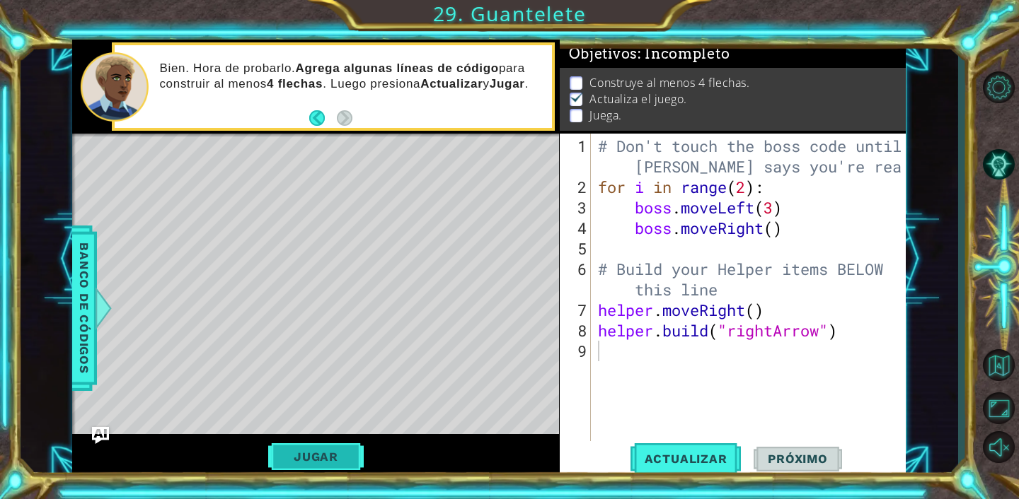
click at [321, 455] on button "Jugar" at bounding box center [315, 457] width 95 height 27
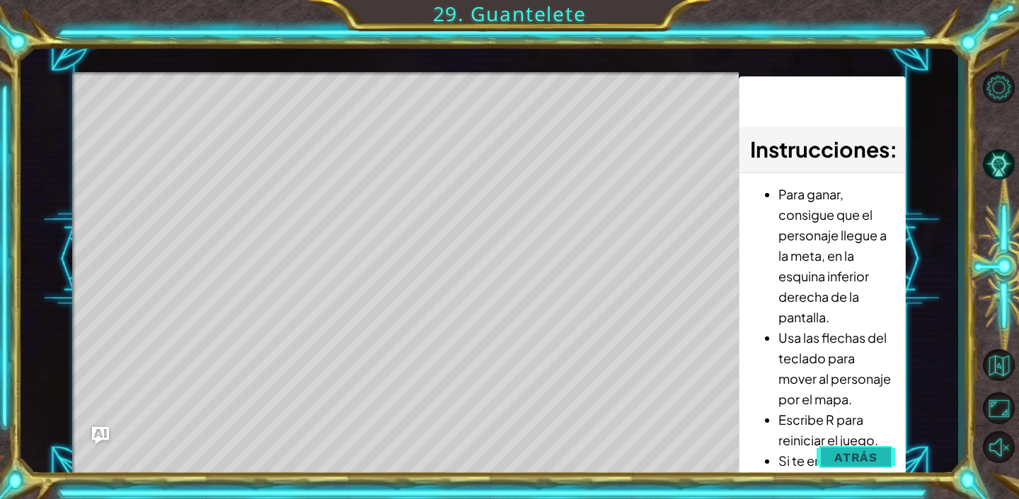
click at [869, 448] on button "Atrás" at bounding box center [855, 458] width 79 height 28
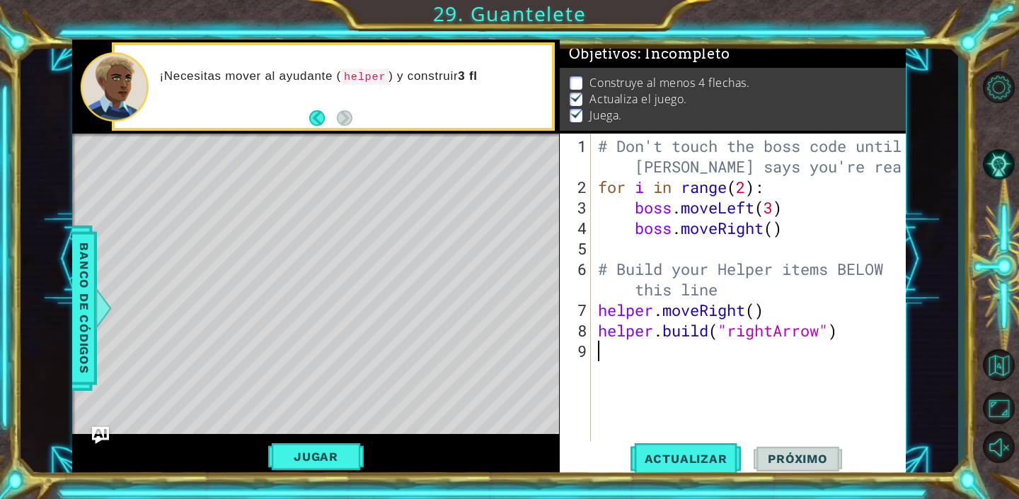
click at [799, 463] on span "Próximo" at bounding box center [797, 459] width 88 height 14
type textarea "h"
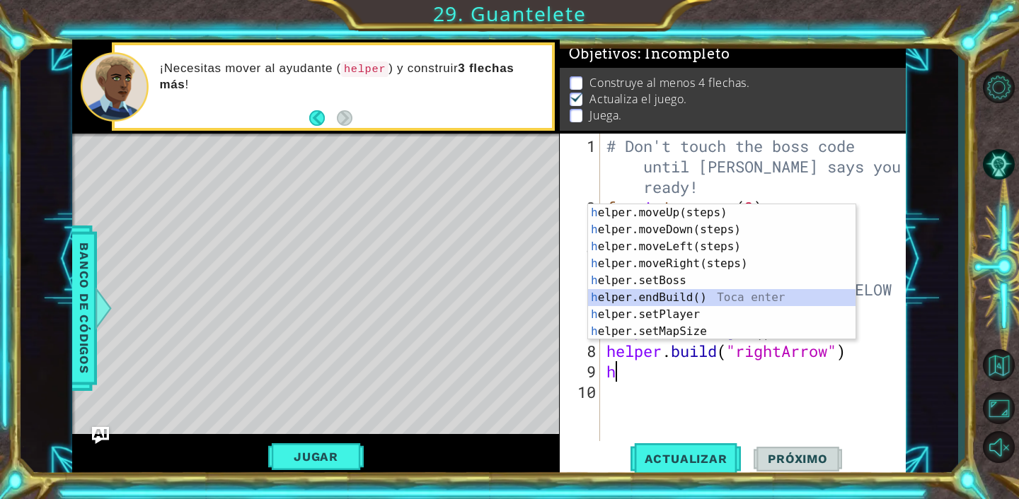
click at [705, 300] on div "h elper.moveUp(steps) Toca enter h elper.moveDown(steps) Toca enter h elper.mov…" at bounding box center [721, 289] width 267 height 170
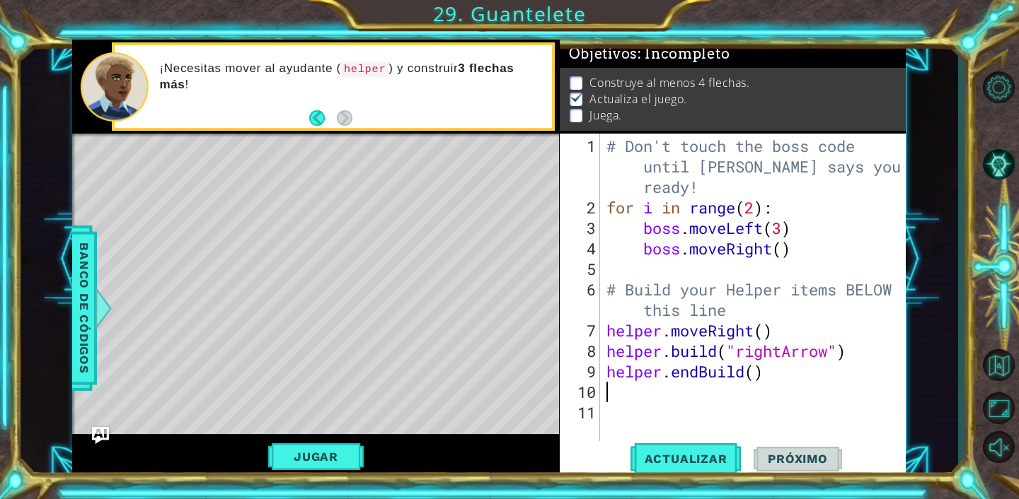
click at [755, 371] on div "# Don't touch the boss code until [PERSON_NAME] says you're ready! for i in ran…" at bounding box center [756, 331] width 306 height 390
click at [705, 456] on span "Actualizar" at bounding box center [685, 459] width 111 height 14
type textarea "helper.endBuild("rightArrow")"
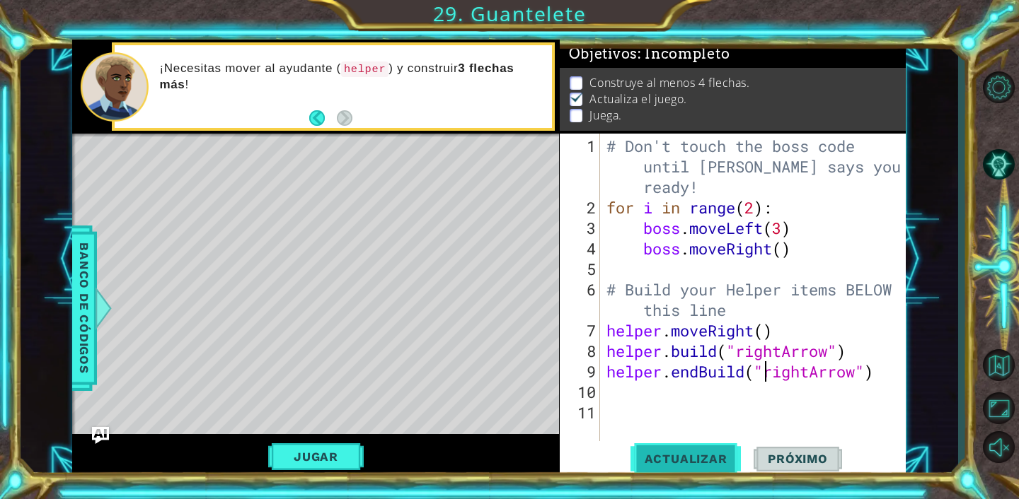
click at [690, 460] on span "Actualizar" at bounding box center [685, 459] width 111 height 14
click at [352, 456] on button "Jugar" at bounding box center [315, 457] width 95 height 27
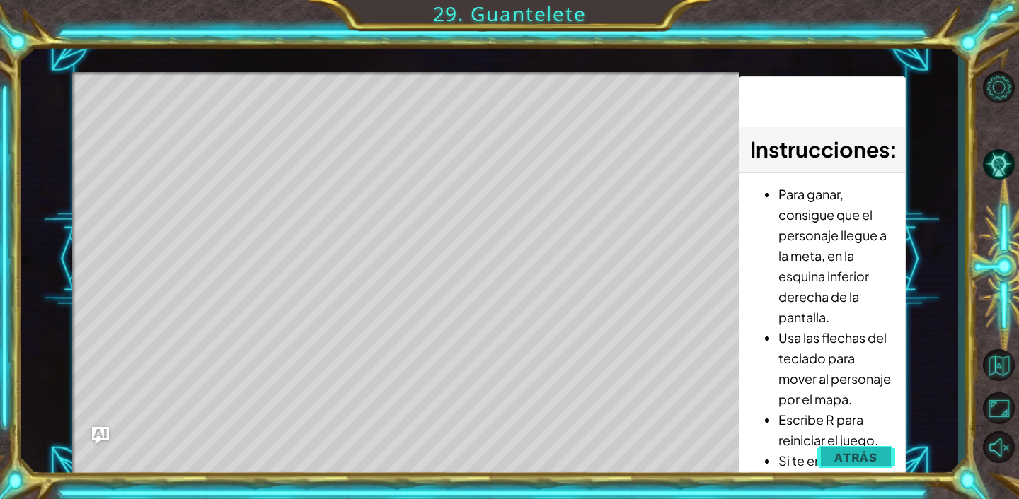
click at [871, 464] on span "Atrás" at bounding box center [855, 458] width 43 height 14
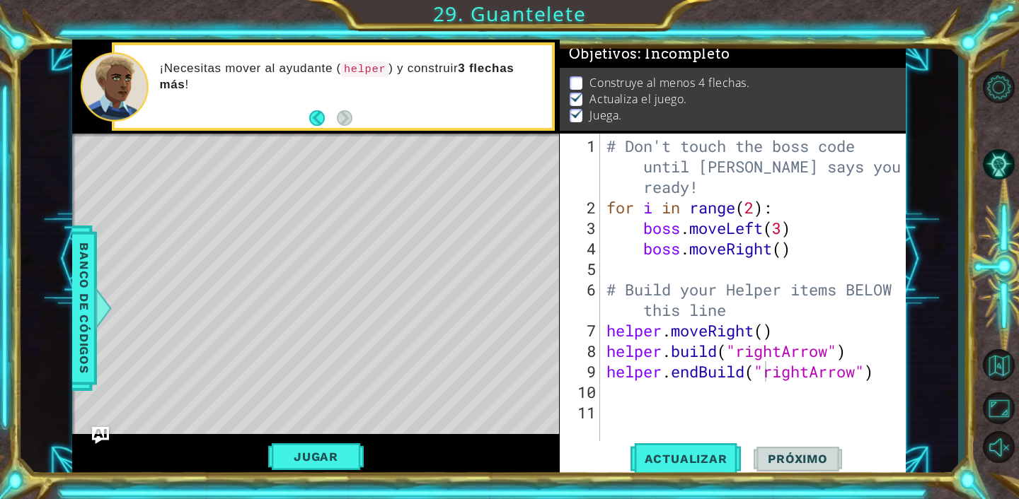
click at [608, 369] on div "# Don't touch the boss code until [PERSON_NAME] says you're ready! for i in ran…" at bounding box center [756, 331] width 306 height 390
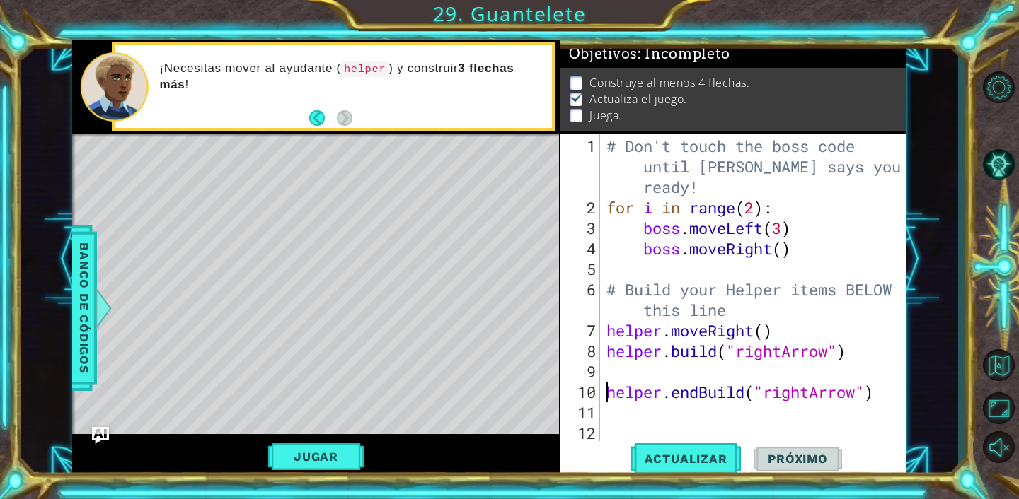
click at [610, 369] on div "# Don't touch the boss code until [PERSON_NAME] says you're ready! for i in ran…" at bounding box center [756, 331] width 306 height 390
type textarea "h"
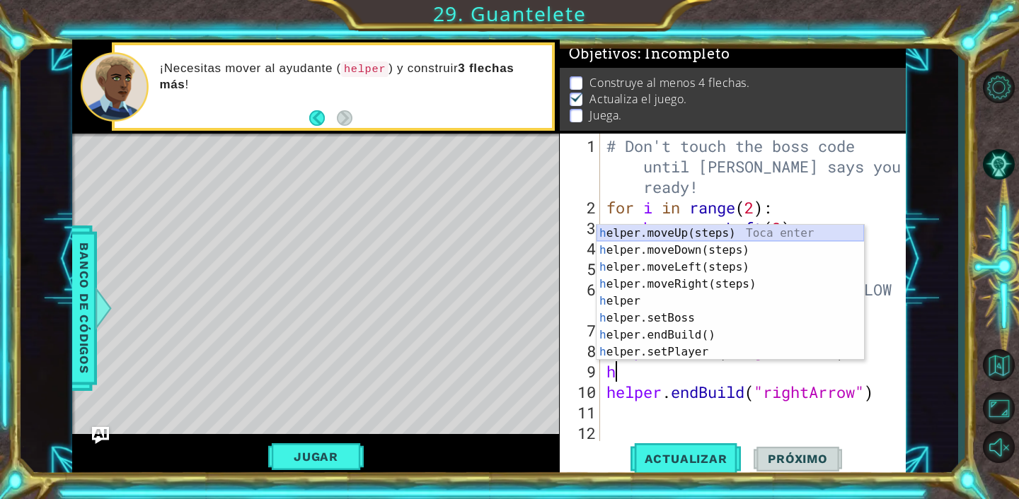
click at [656, 229] on div "h elper.moveUp(steps) Toca enter h elper.moveDown(steps) Toca enter h elper.mov…" at bounding box center [729, 310] width 267 height 170
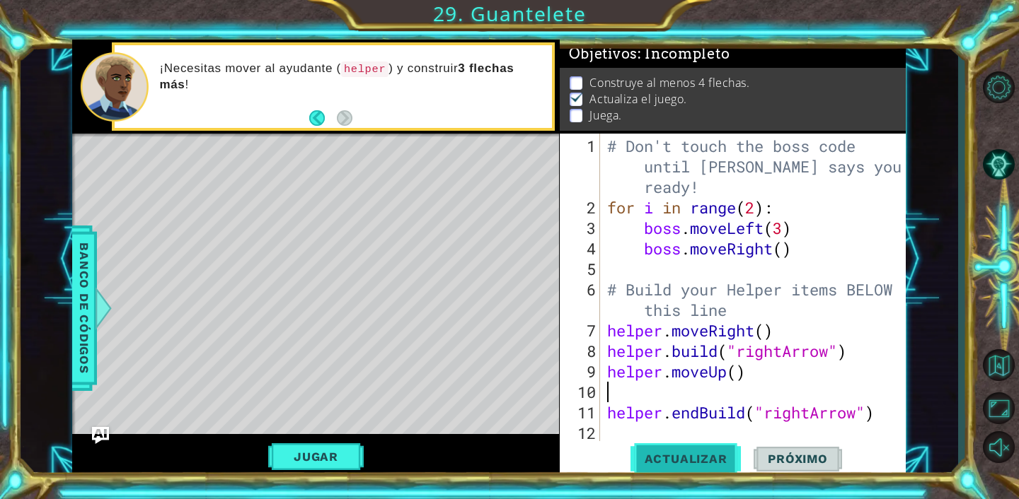
click at [708, 453] on span "Actualizar" at bounding box center [685, 459] width 111 height 14
click at [330, 447] on button "Jugar" at bounding box center [315, 457] width 95 height 27
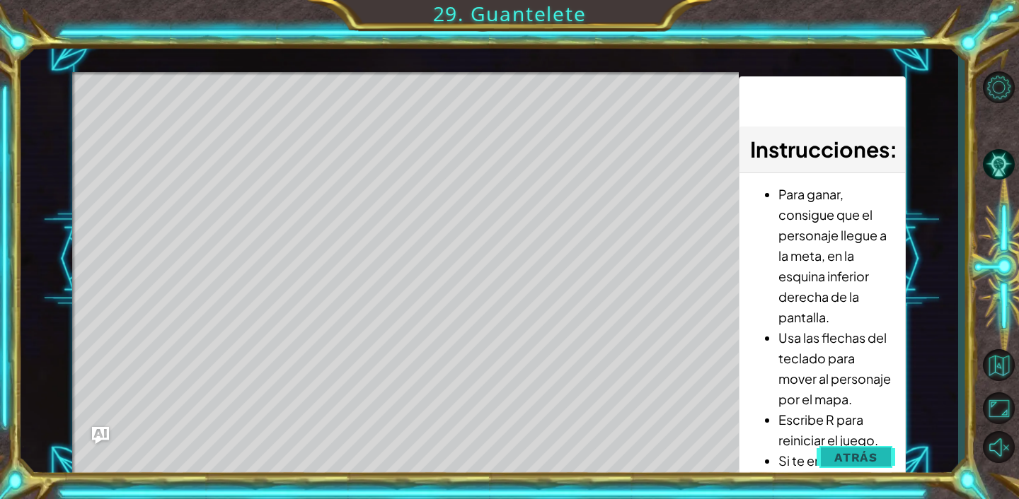
click at [854, 453] on span "Atrás" at bounding box center [855, 458] width 43 height 14
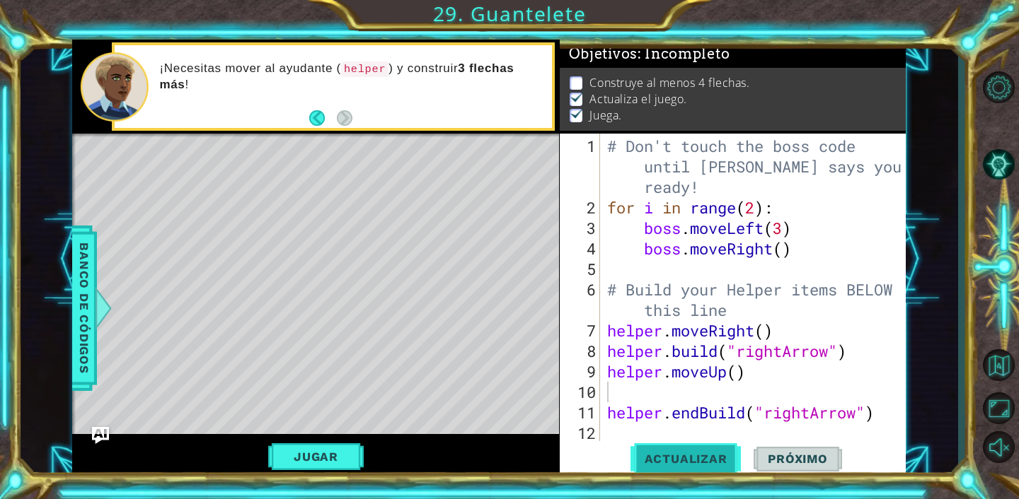
click at [728, 465] on span "Actualizar" at bounding box center [685, 459] width 111 height 14
type textarea "helper.moveUp()"
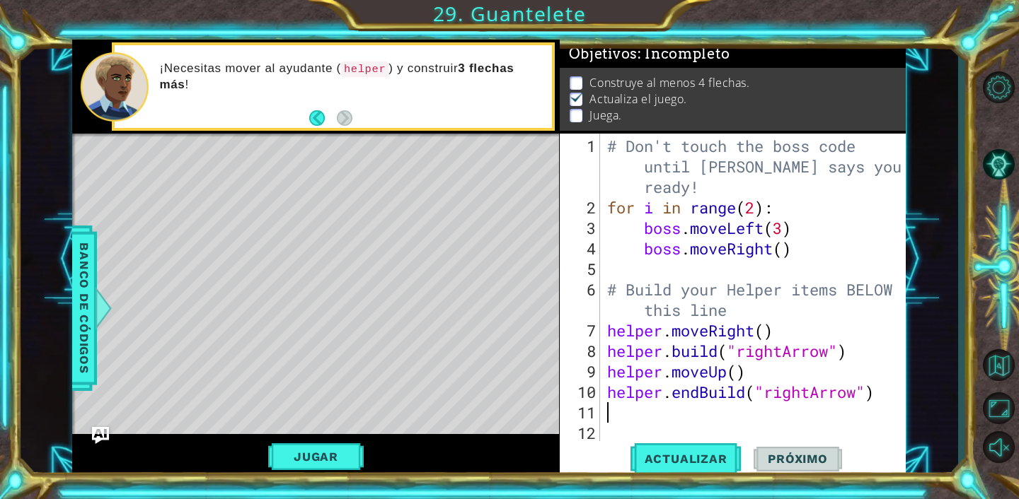
click at [613, 403] on div "# Don't touch the boss code until [PERSON_NAME] says you're ready! for i in ran…" at bounding box center [756, 331] width 305 height 390
click at [732, 375] on div "# Don't touch the boss code until [PERSON_NAME] says you're ready! for i in ran…" at bounding box center [756, 331] width 305 height 390
click at [741, 376] on div "# Don't touch the boss code until [PERSON_NAME] says you're ready! for i in ran…" at bounding box center [756, 331] width 305 height 390
type textarea "helper.moveUp(2)"
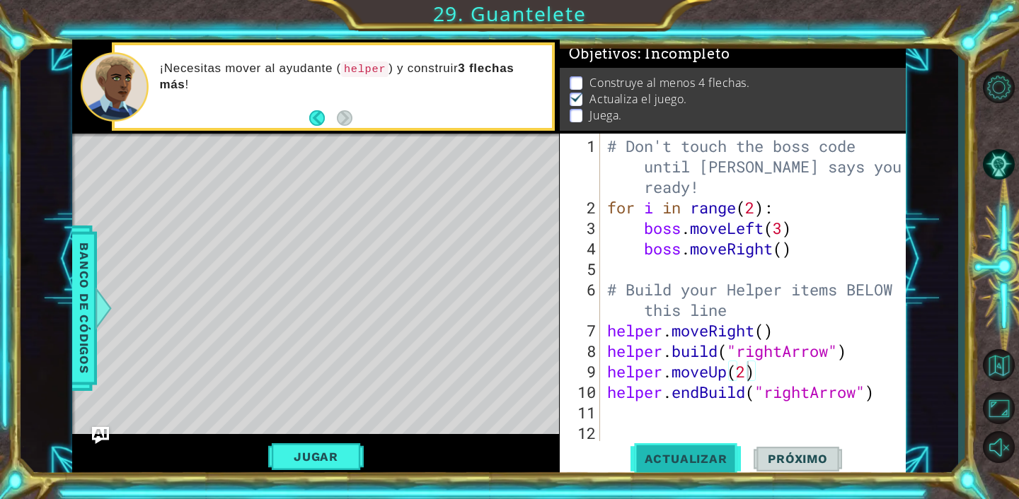
click at [683, 467] on button "Actualizar" at bounding box center [685, 459] width 111 height 35
click at [686, 448] on button "Actualizar" at bounding box center [685, 459] width 111 height 35
click at [799, 456] on span "Próximo" at bounding box center [797, 459] width 88 height 14
click at [337, 464] on button "Jugar" at bounding box center [315, 457] width 95 height 27
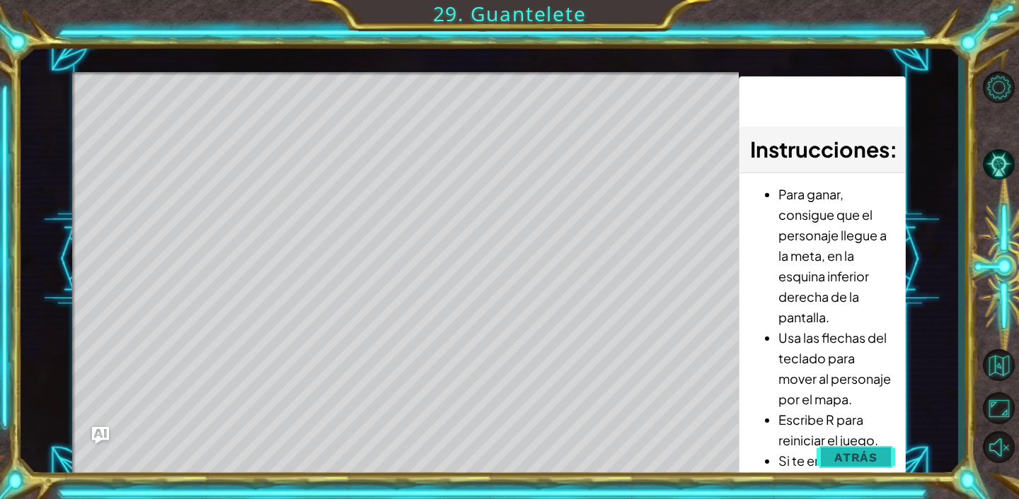
click at [863, 448] on button "Atrás" at bounding box center [855, 458] width 79 height 28
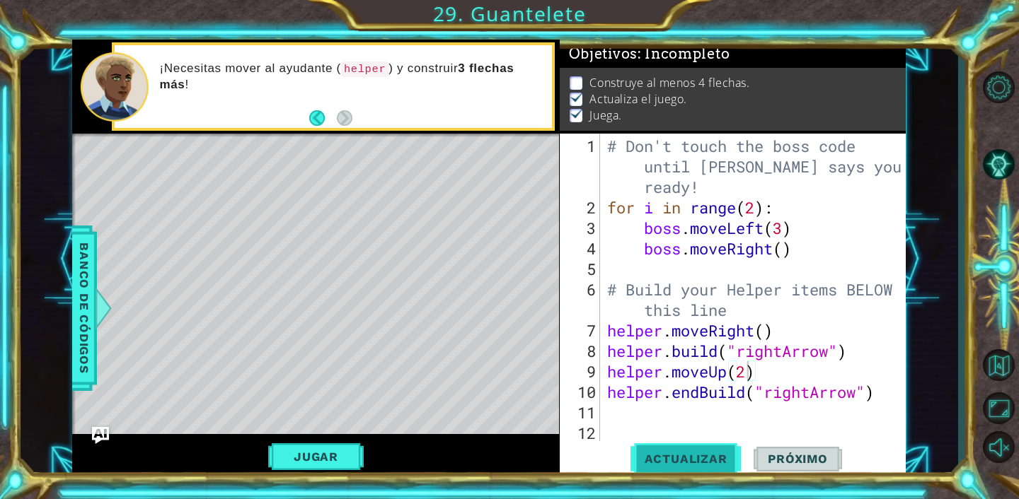
click at [722, 454] on span "Actualizar" at bounding box center [685, 459] width 111 height 14
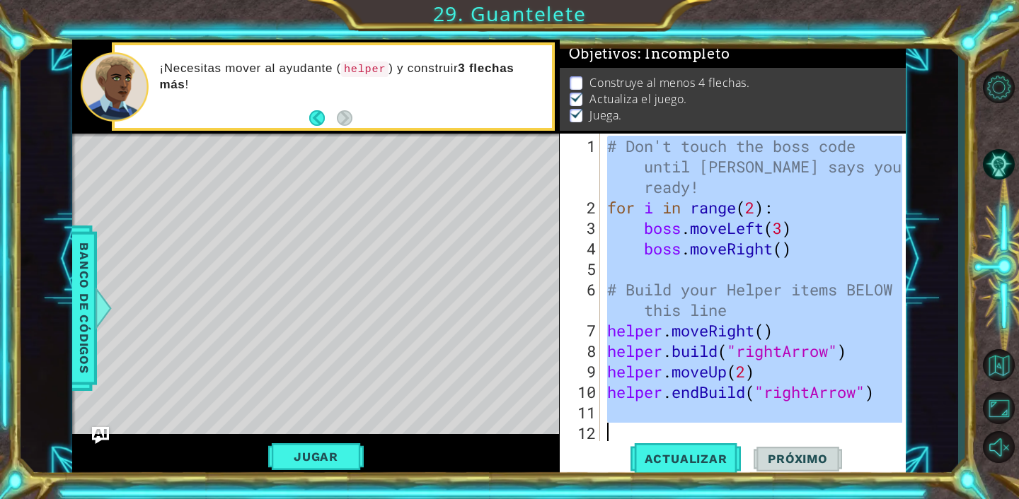
drag, startPoint x: 607, startPoint y: 145, endPoint x: 835, endPoint y: 446, distance: 377.6
click at [835, 446] on div "helper.moveUp(2) 1 2 3 4 5 6 7 8 9 10 11 12 # Don't touch the boss code until […" at bounding box center [733, 307] width 346 height 346
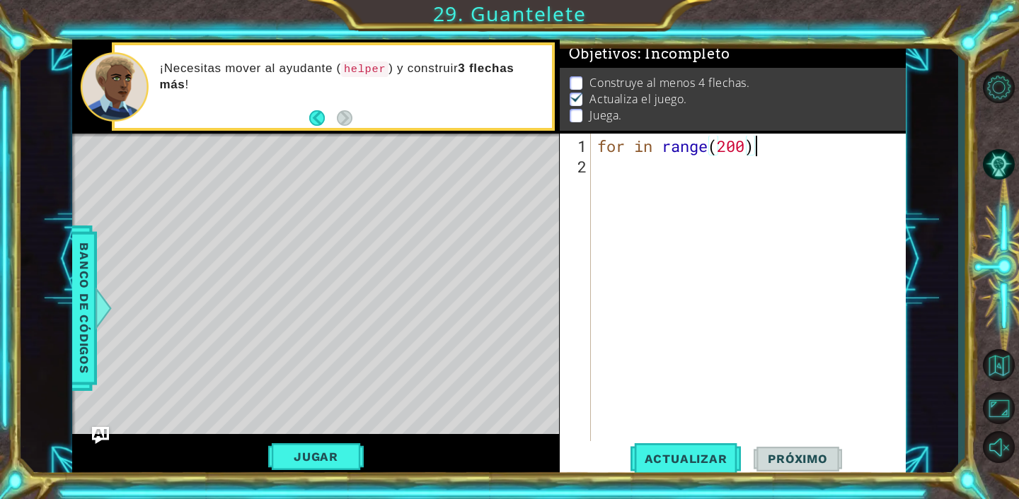
scroll to position [0, 6]
type textarea "for in range(200):"
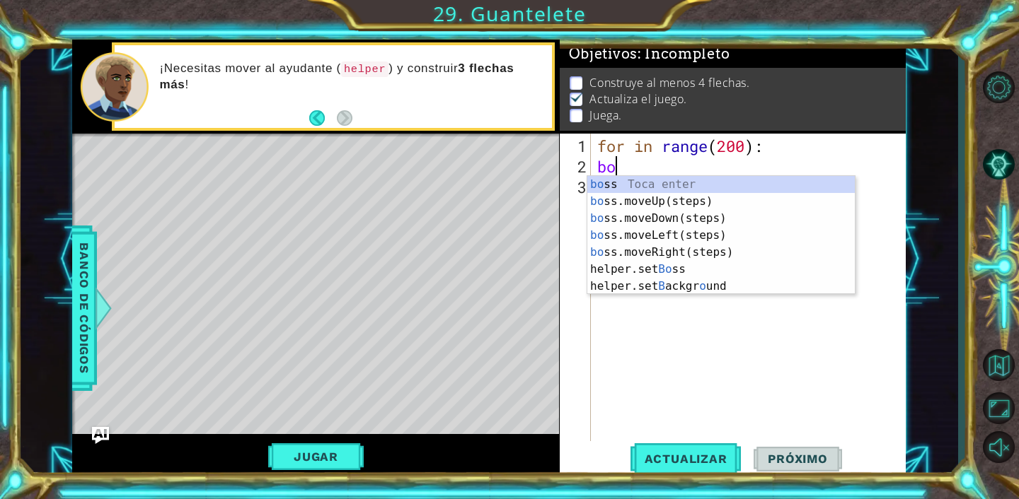
type textarea "boss"
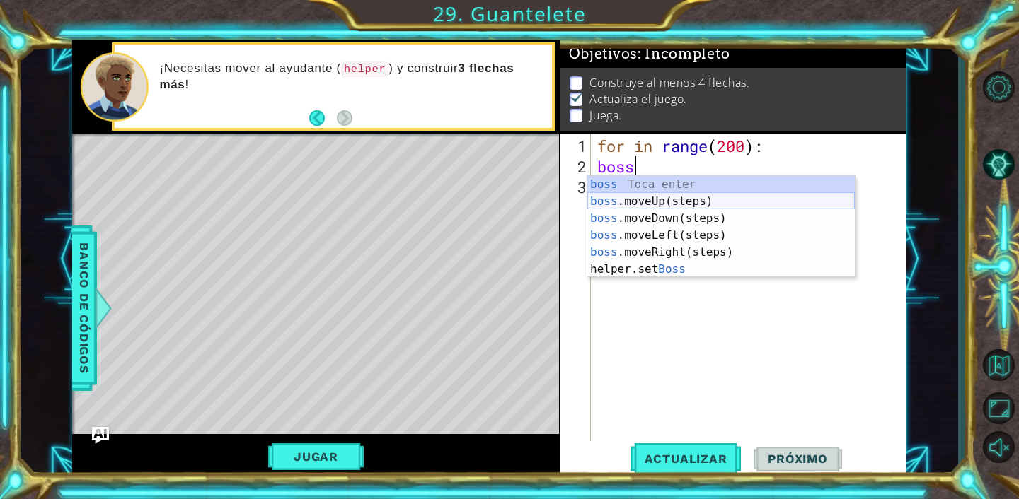
click at [722, 195] on div "boss Toca enter boss .moveUp(steps) Toca enter boss .moveDown(steps) Toca enter…" at bounding box center [720, 244] width 267 height 136
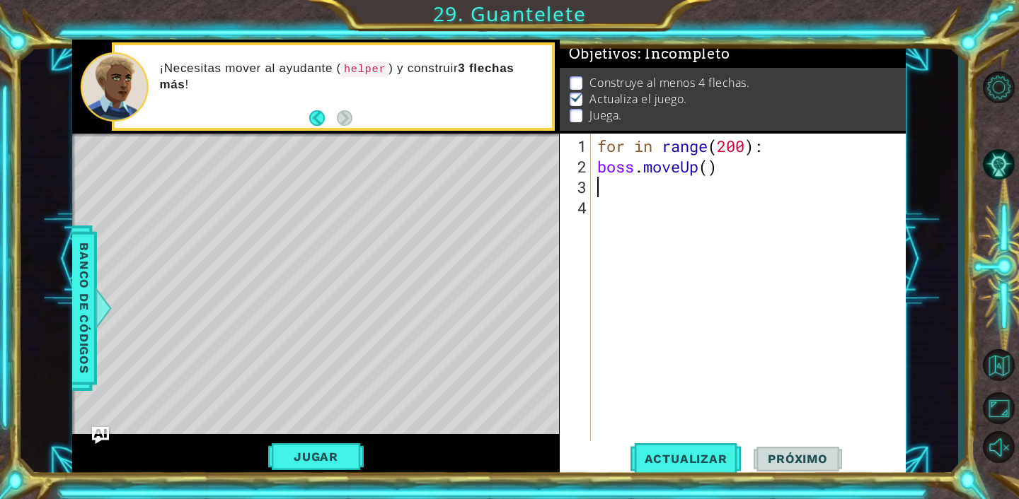
scroll to position [0, 0]
click at [711, 165] on div "for in range ( 200 ) : boss . moveUp ( )" at bounding box center [751, 310] width 315 height 349
type textarea "boss.moveUp(4)"
click at [644, 179] on div "for in range ( 200 ) : boss . moveUp ( 4 )" at bounding box center [751, 310] width 315 height 349
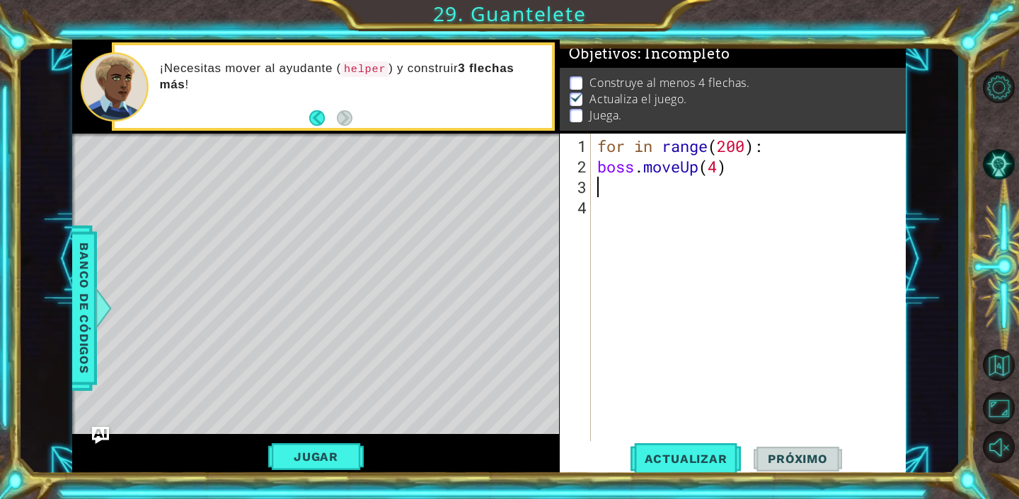
scroll to position [0, 0]
type textarea "b"
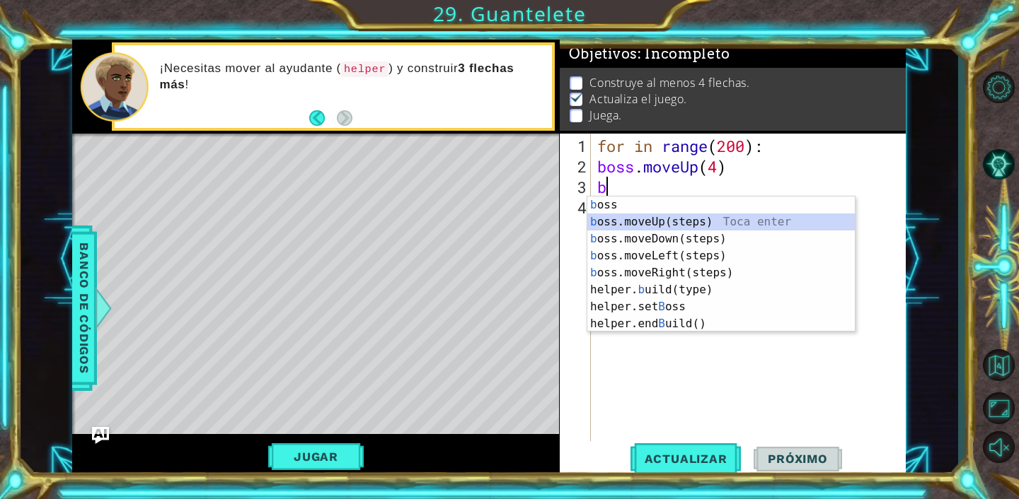
click at [676, 222] on div "b oss Toca enter b oss.moveUp(steps) Toca enter b oss.moveDown(steps) Toca ente…" at bounding box center [720, 282] width 267 height 170
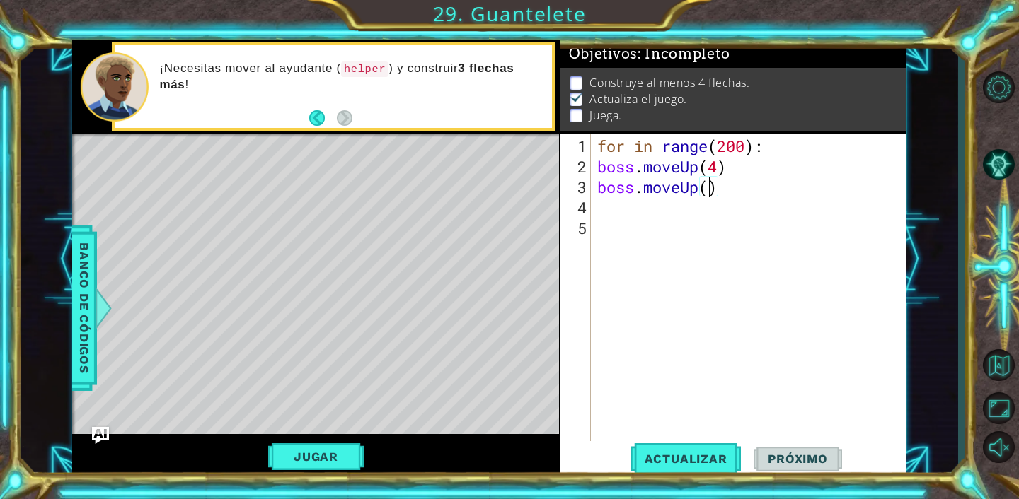
click at [708, 194] on div "for in range ( 200 ) : boss . moveUp ( 4 ) boss . moveUp ( )" at bounding box center [751, 310] width 315 height 349
type textarea "boss.moveUp(3)"
type textarea "b"
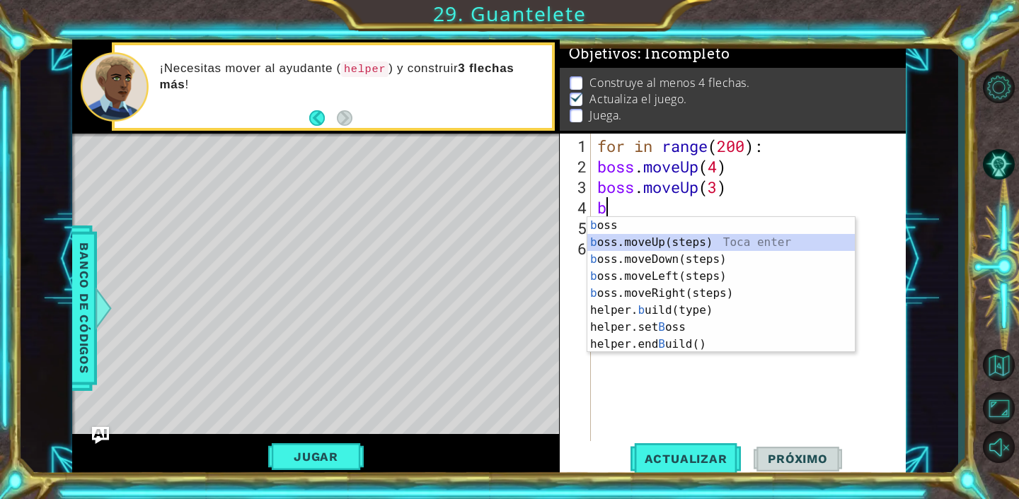
click at [700, 243] on div "b oss Toca enter b oss.moveUp(steps) Toca enter b oss.moveDown(steps) Toca ente…" at bounding box center [720, 302] width 267 height 170
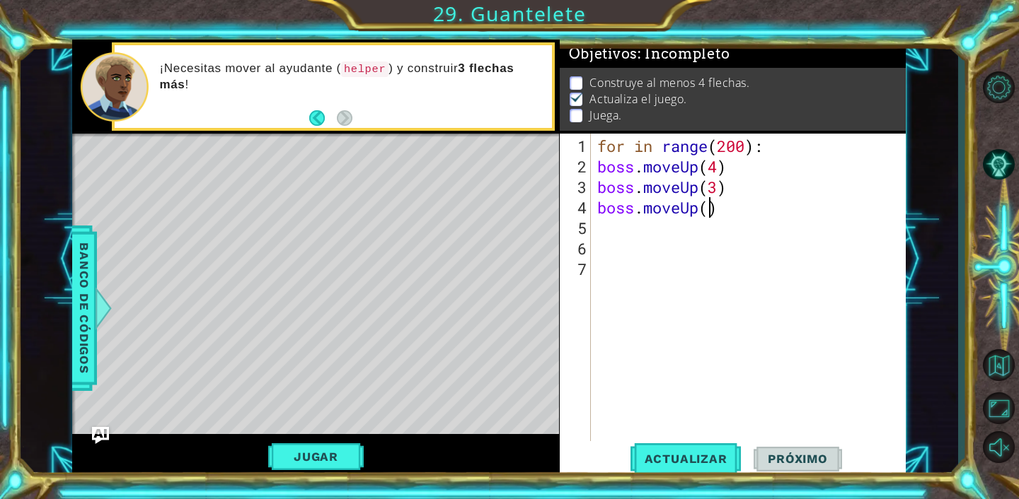
click at [707, 207] on div "for in range ( 200 ) : boss . moveUp ( 4 ) boss . moveUp ( 3 ) boss . moveUp ( )" at bounding box center [751, 310] width 315 height 349
type textarea "boss.moveUp(4)"
click at [700, 187] on div "for in range ( 200 ) : boss . moveUp ( 4 ) boss . moveUp ( 3 ) boss . moveUp ( …" at bounding box center [751, 310] width 315 height 349
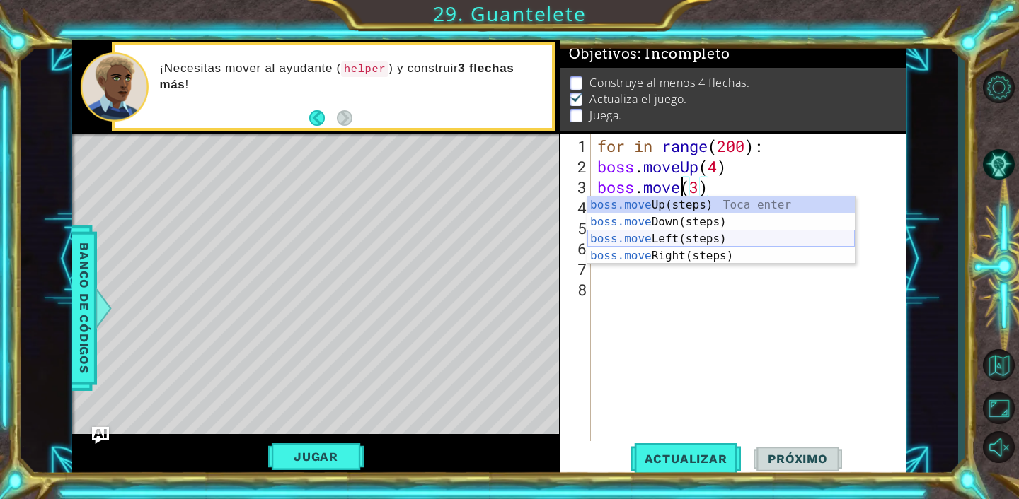
click at [647, 235] on div "boss.move Up(steps) Toca enter boss.move Down(steps) Toca enter boss.move Left(…" at bounding box center [720, 248] width 267 height 102
type textarea "boss.moveLeft()(3)"
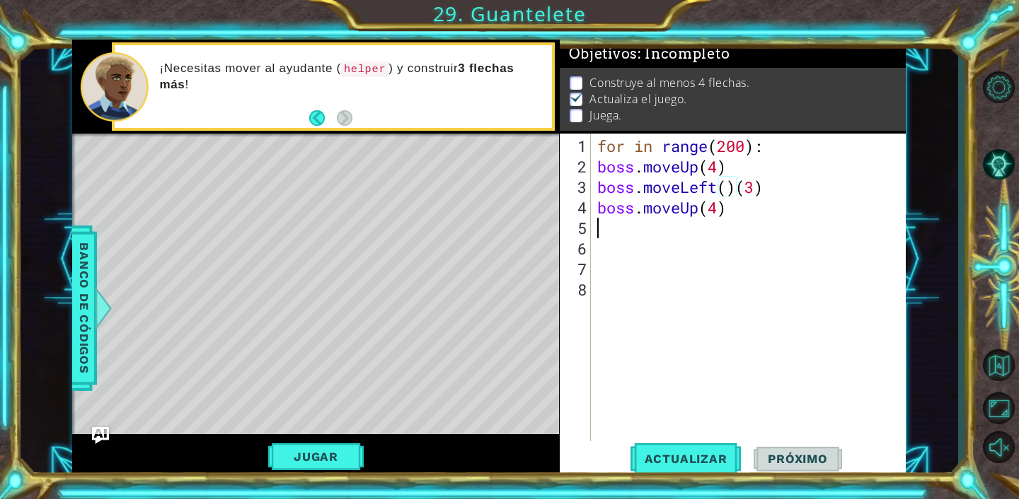
click at [698, 216] on div "for in range ( 200 ) : boss . moveUp ( 4 ) boss . moveLeft ( ) ( 3 ) boss . mov…" at bounding box center [751, 310] width 315 height 349
click at [702, 209] on div "for in range ( 200 ) : boss . moveUp ( 4 ) boss . moveLeft ( ) ( 3 ) boss . mov…" at bounding box center [751, 310] width 315 height 349
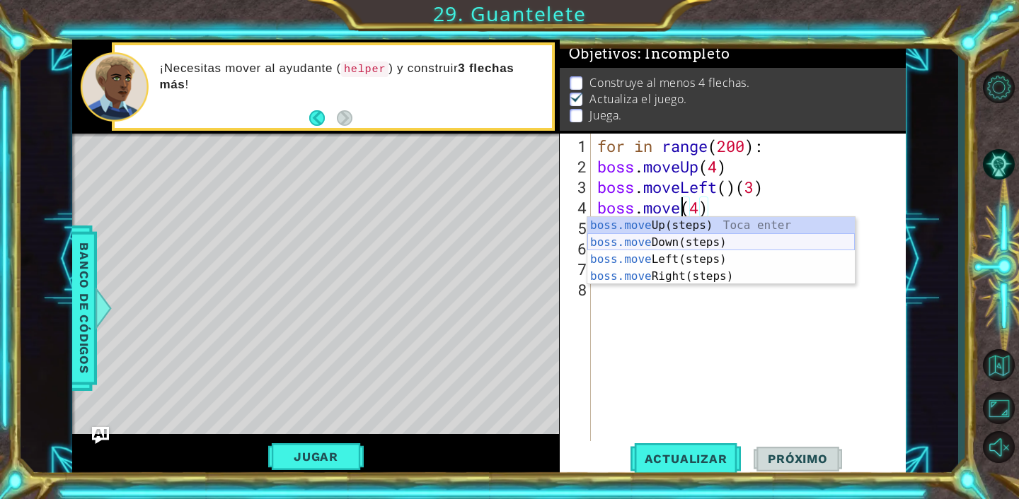
click at [688, 243] on div "boss.move Up(steps) Toca enter boss.move Down(steps) Toca enter boss.move Left(…" at bounding box center [720, 268] width 267 height 102
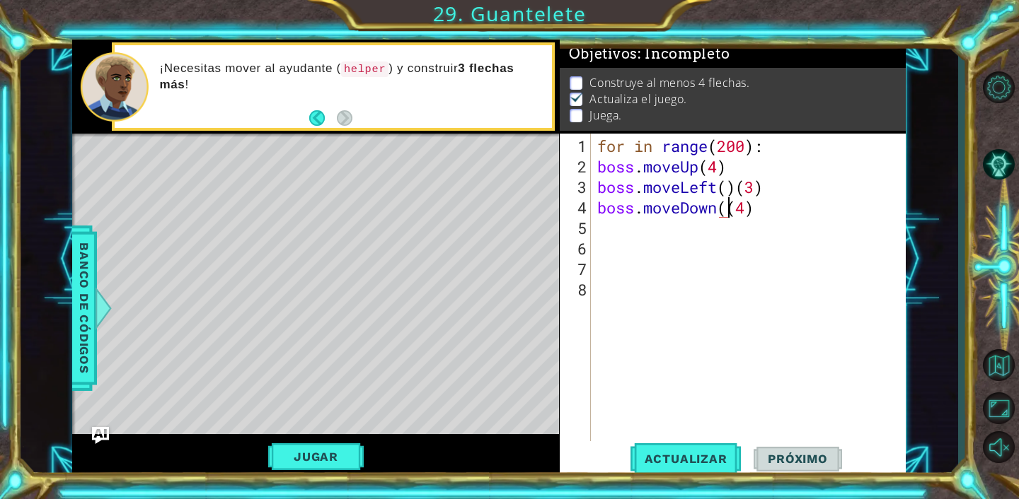
type textarea "boss.moveDown(4)"
type textarea "n"
type textarea "b"
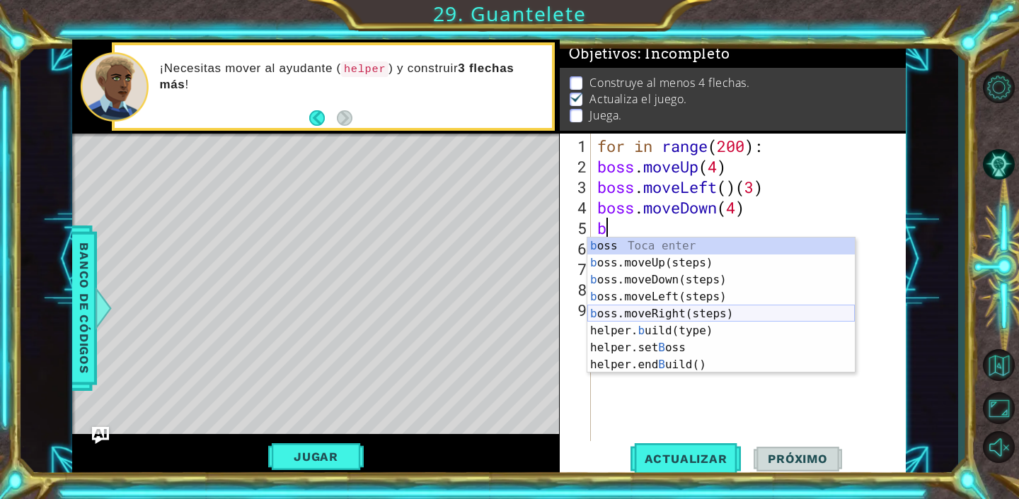
click at [673, 309] on div "b oss Toca enter b oss.moveUp(steps) Toca enter b oss.moveDown(steps) Toca ente…" at bounding box center [720, 323] width 267 height 170
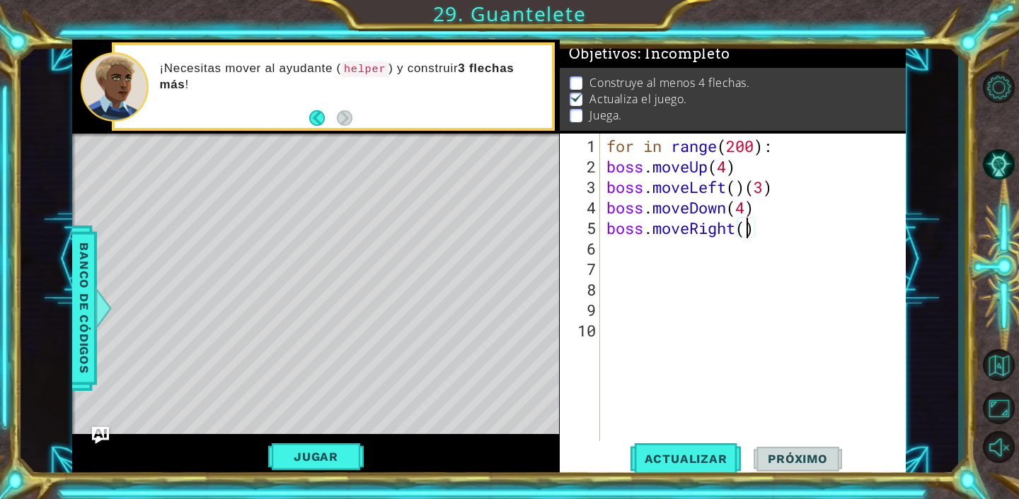
click at [749, 233] on div "for in range ( 200 ) : boss . moveUp ( 4 ) boss . moveLeft ( ) ( 3 ) boss . mov…" at bounding box center [756, 310] width 306 height 349
type textarea "boss.moveRight(3)"
type textarea "·"
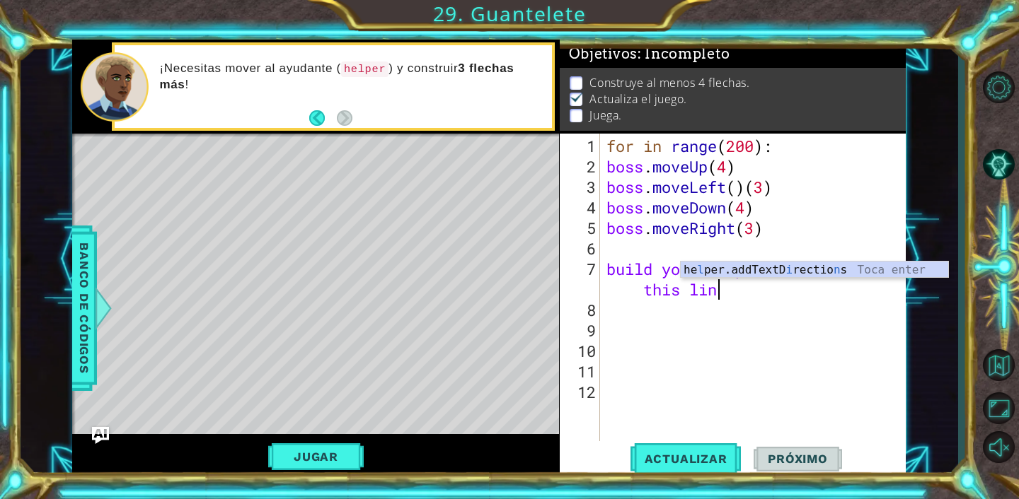
scroll to position [0, 16]
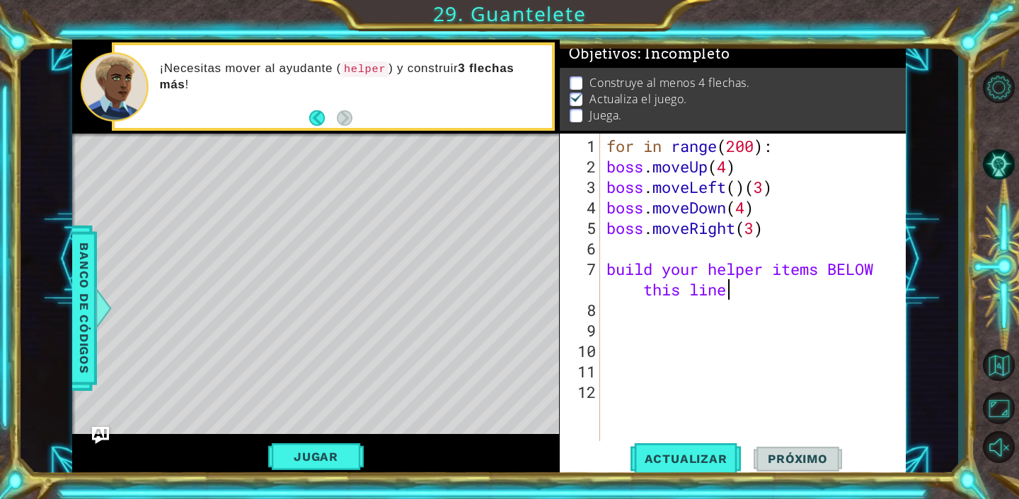
type textarea "build your helper items BELOW this line"
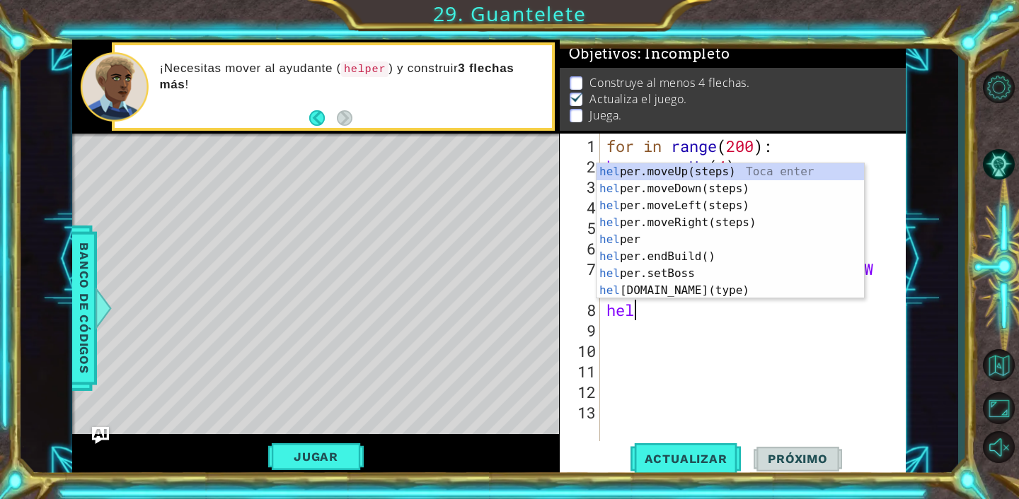
scroll to position [0, 1]
type textarea "helper"
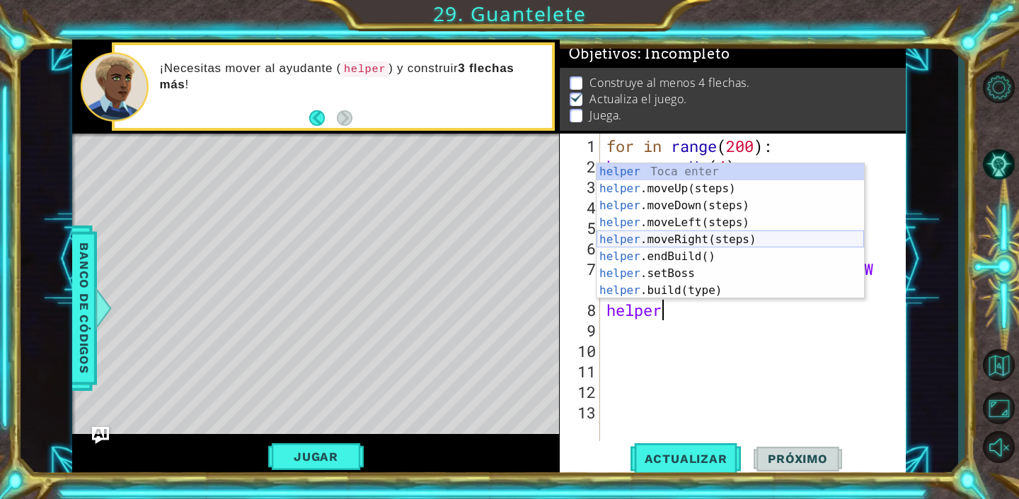
click at [696, 236] on div "helper Toca enter helper .moveUp(steps) Toca enter helper .moveDown(steps) Toca…" at bounding box center [729, 248] width 267 height 170
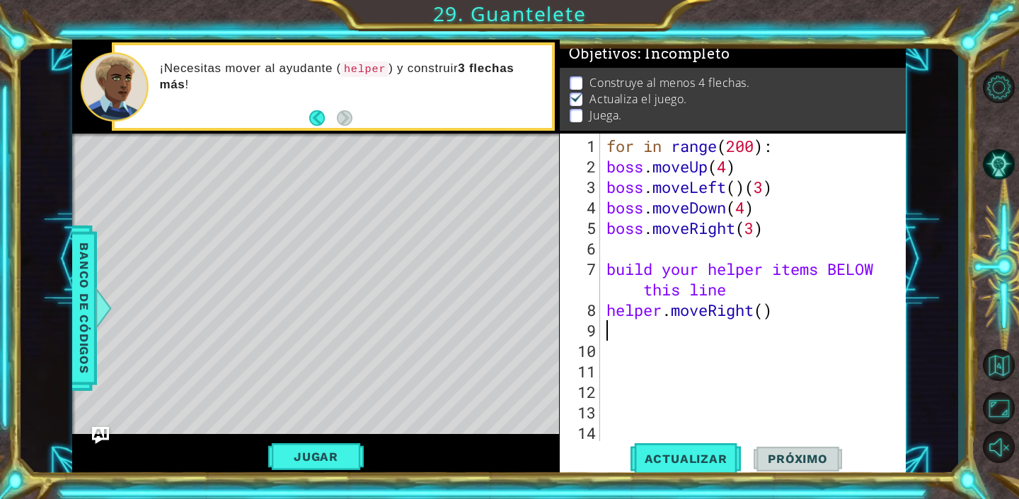
scroll to position [0, 0]
type textarea "h"
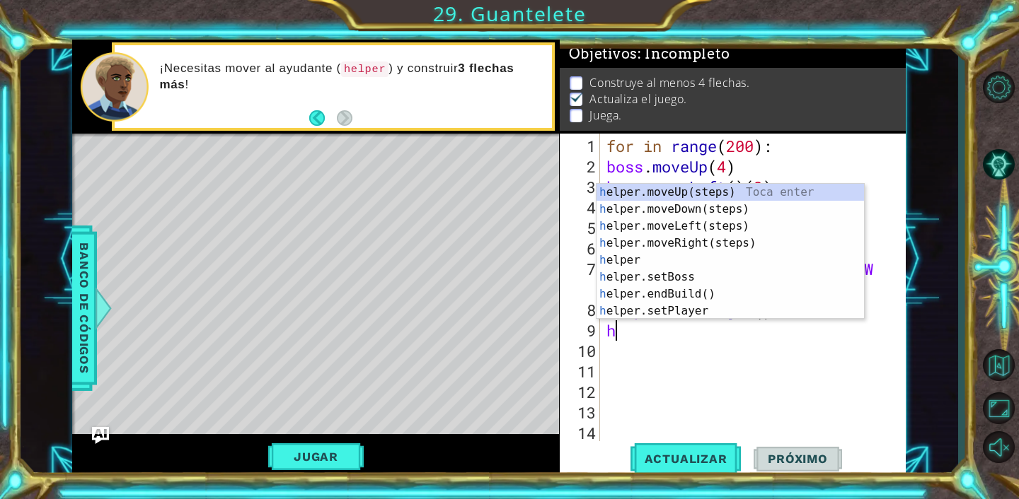
click at [737, 397] on div "for in range ( 200 ) : boss . moveUp ( 4 ) boss . moveLeft ( ) ( 3 ) boss . mov…" at bounding box center [756, 310] width 306 height 349
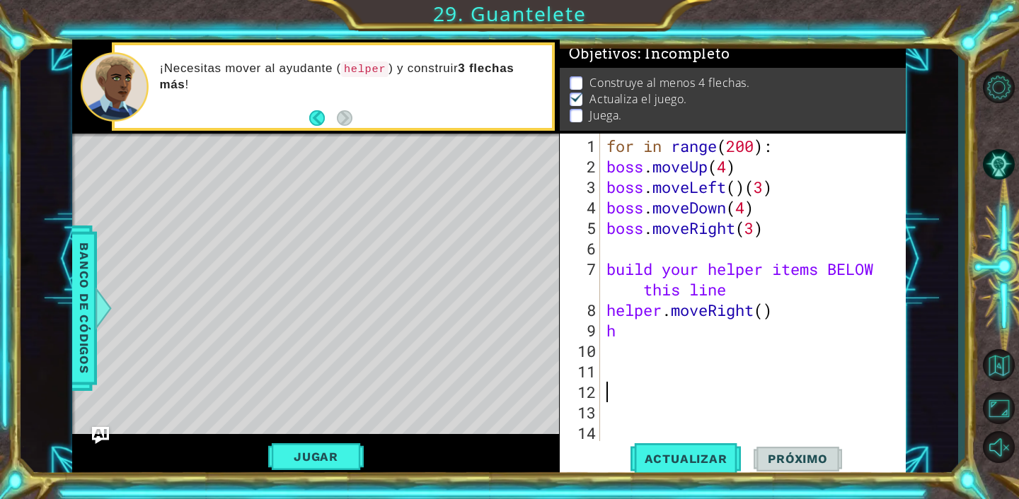
click at [697, 354] on div "for in range ( 200 ) : boss . moveUp ( 4 ) boss . moveLeft ( ) ( 3 ) boss . mov…" at bounding box center [756, 310] width 306 height 349
click at [703, 328] on div "for in range ( 200 ) : boss . moveUp ( 4 ) boss . moveLeft ( ) ( 3 ) boss . mov…" at bounding box center [756, 310] width 306 height 349
type textarea "[DOMAIN_NAME]("rightArrow")"
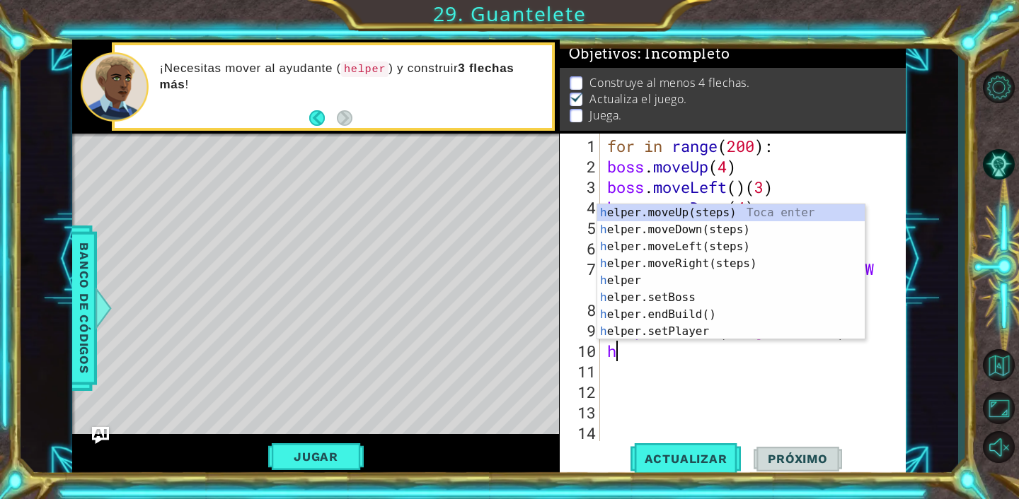
type textarea "he"
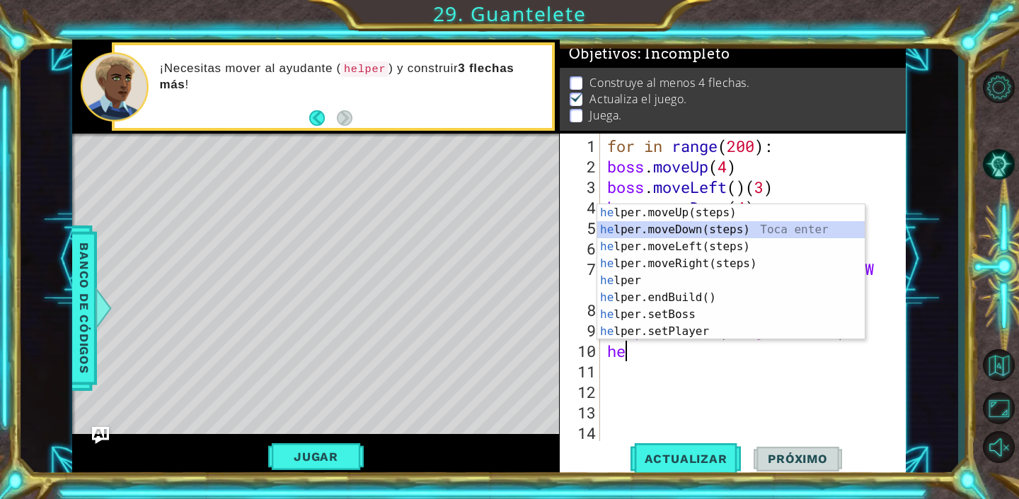
click at [716, 230] on div "he lper.moveUp(steps) Toca enter he lper.moveDown(steps) Toca enter he lper.mov…" at bounding box center [730, 289] width 267 height 170
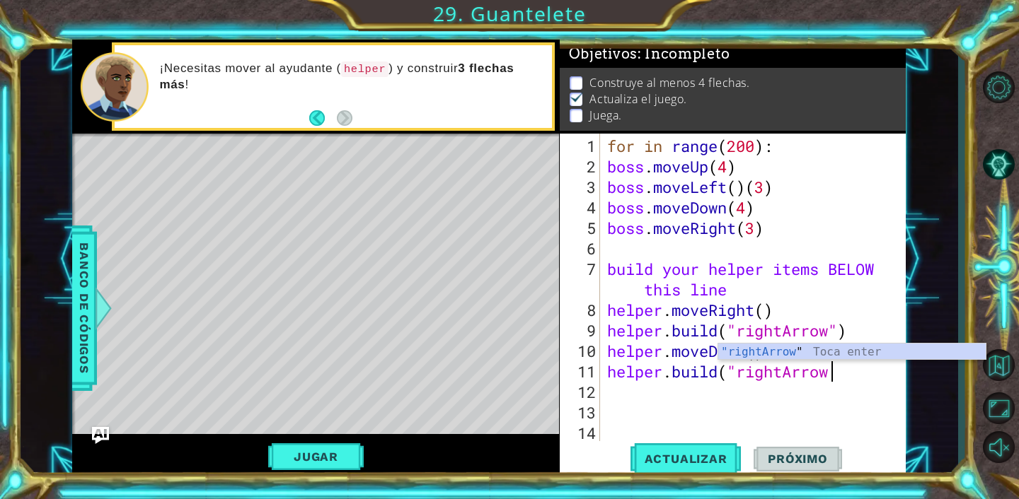
scroll to position [0, 10]
type textarea "[DOMAIN_NAME]("rightArrow")"
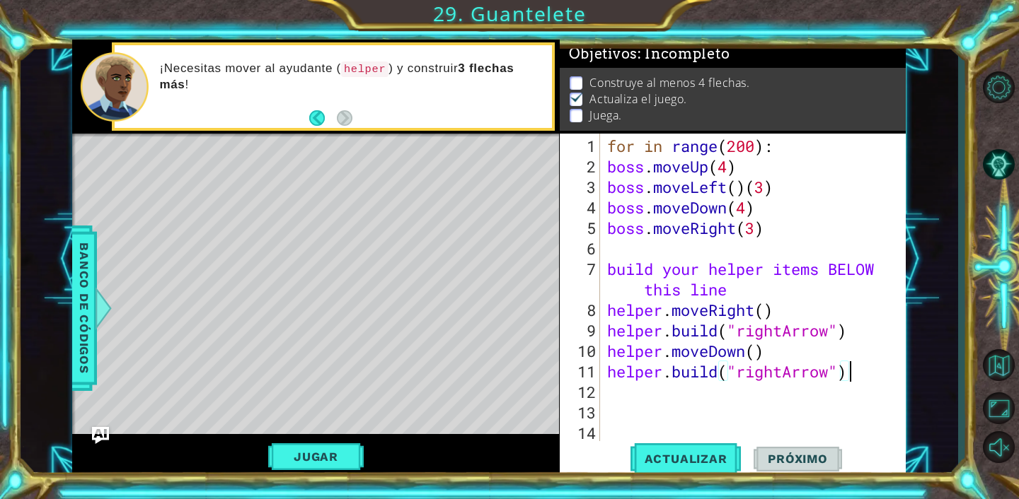
scroll to position [0, 0]
click at [709, 455] on span "Actualizar" at bounding box center [685, 459] width 111 height 14
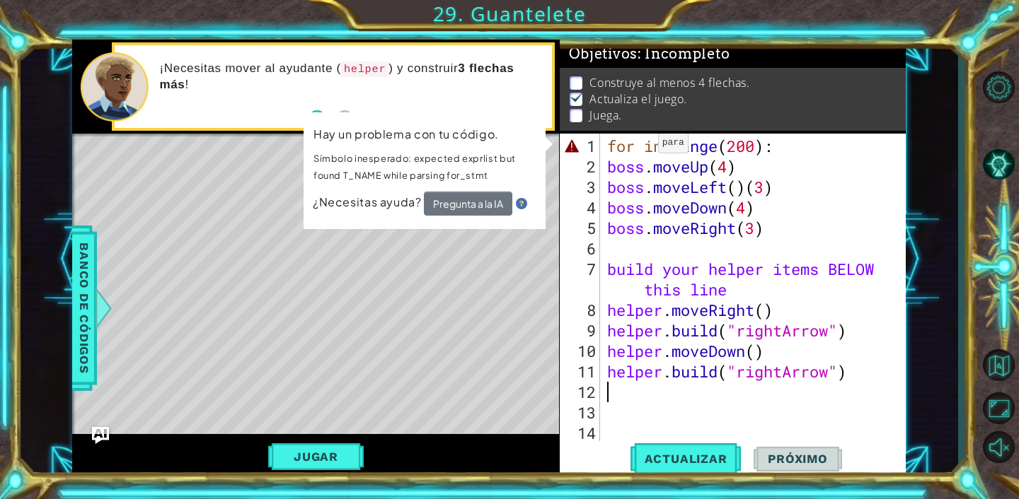
click at [642, 148] on div "for in range ( 200 ) : boss . moveUp ( 4 ) boss . moveLeft ( ) ( 3 ) boss . mov…" at bounding box center [756, 310] width 305 height 349
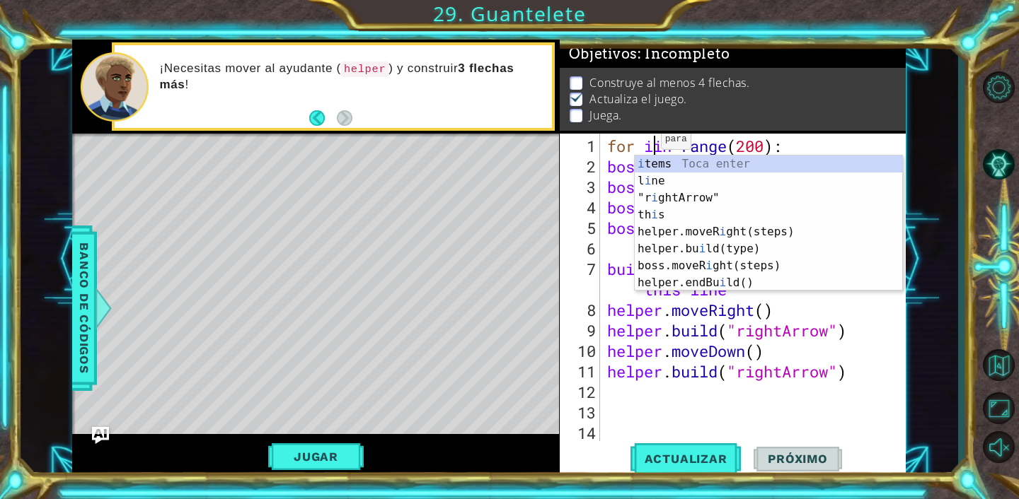
scroll to position [0, 2]
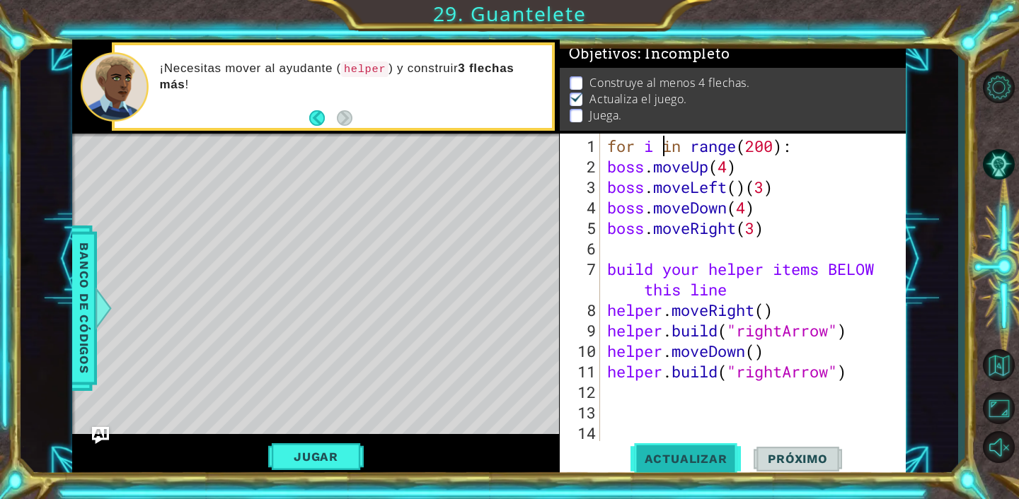
click at [683, 451] on button "Actualizar" at bounding box center [685, 459] width 111 height 35
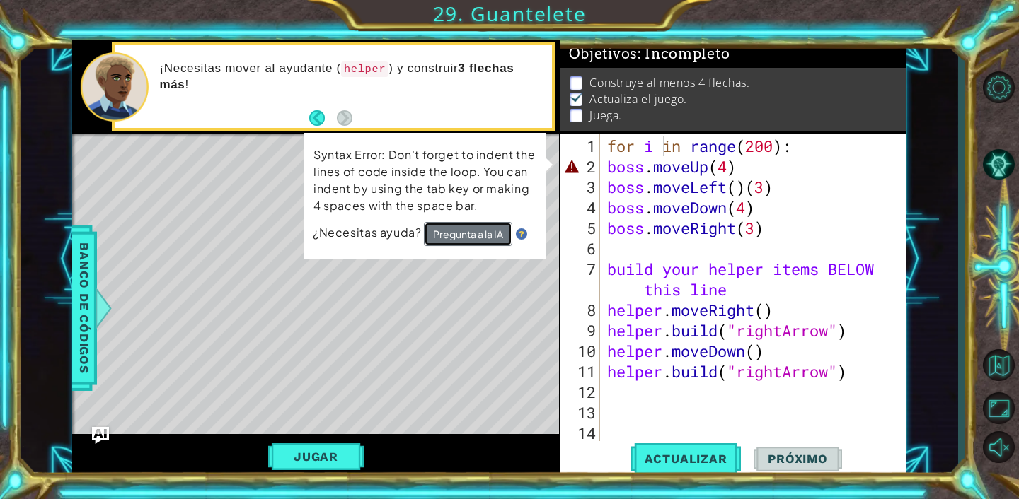
click at [493, 236] on button "Pregunta a la IA" at bounding box center [468, 234] width 88 height 24
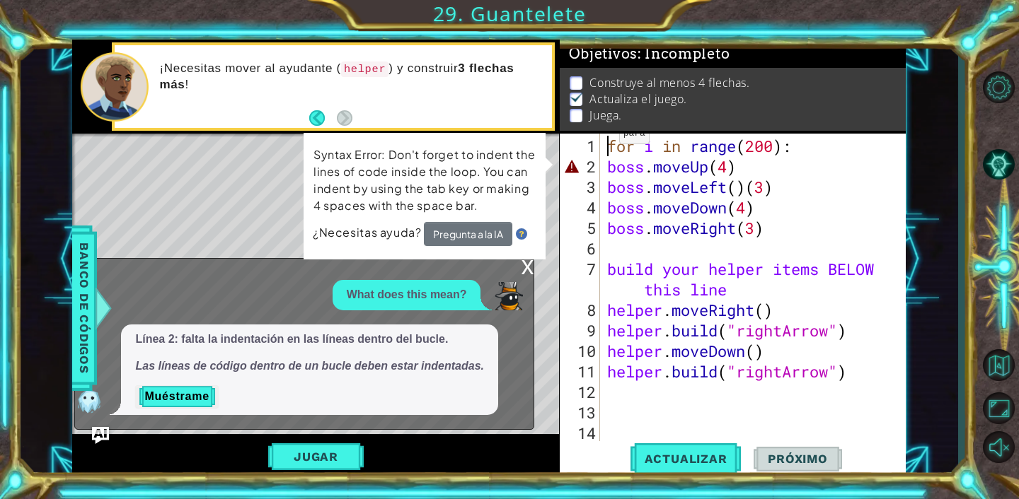
click at [606, 139] on div "for i in range ( 200 ) : boss . moveUp ( 4 ) boss . moveLeft ( ) ( 3 ) boss . m…" at bounding box center [756, 310] width 305 height 349
click at [719, 164] on div "for i in range ( 200 ) : boss . moveUp ( 4 ) boss . moveLeft ( ) ( 3 ) boss . m…" at bounding box center [756, 310] width 305 height 349
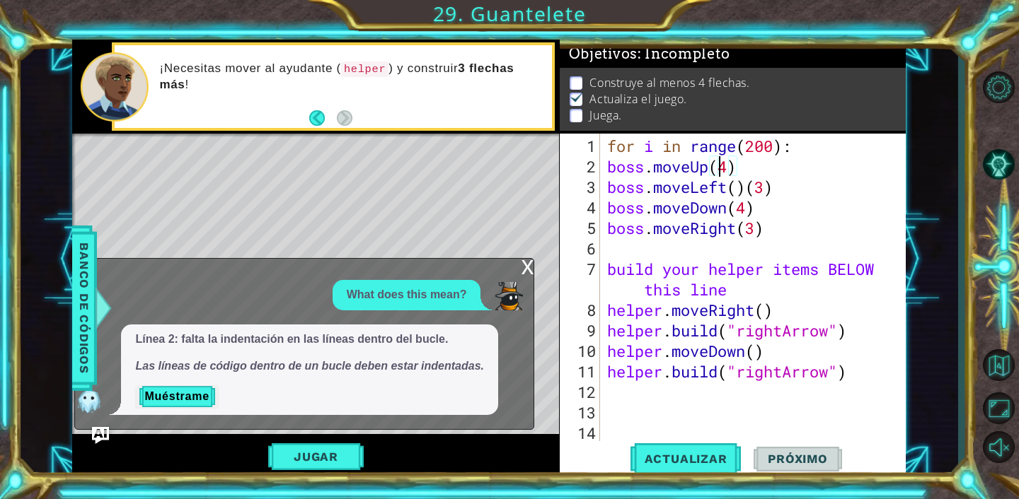
scroll to position [0, 5]
click at [722, 457] on span "Actualizar" at bounding box center [685, 459] width 111 height 14
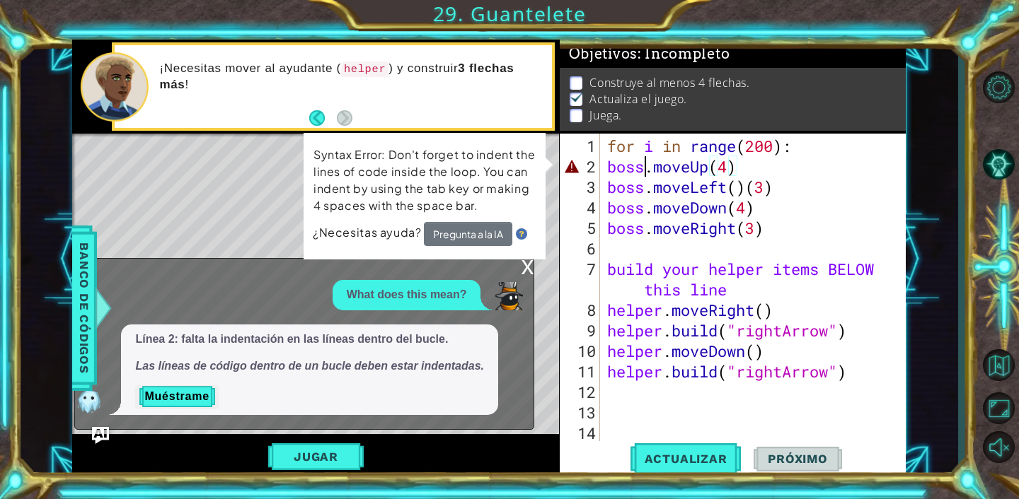
click at [648, 168] on div "for i in range ( 200 ) : boss . moveUp ( 4 ) boss . moveLeft ( ) ( 3 ) boss . m…" at bounding box center [756, 310] width 305 height 349
click at [478, 234] on button "Pregunta a la IA" at bounding box center [468, 234] width 88 height 24
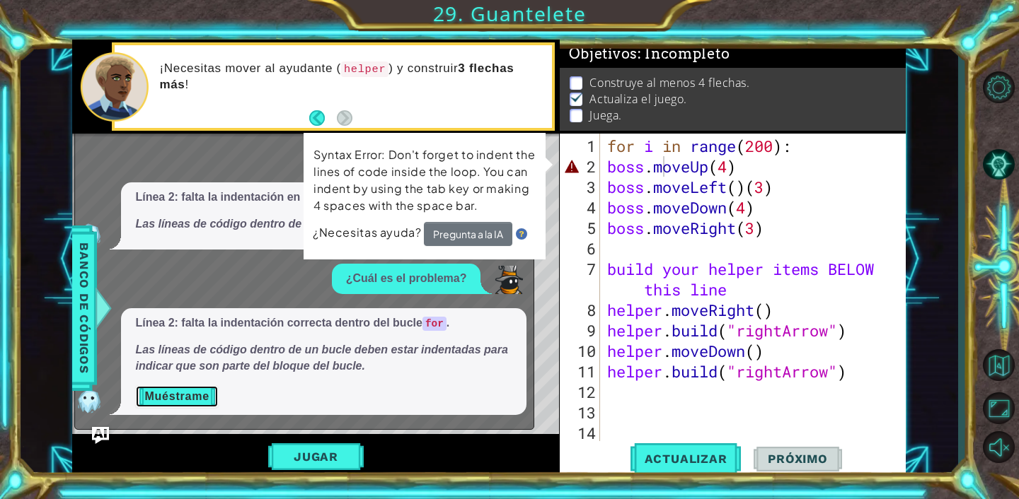
click at [163, 393] on button "Muéstrame" at bounding box center [176, 397] width 83 height 23
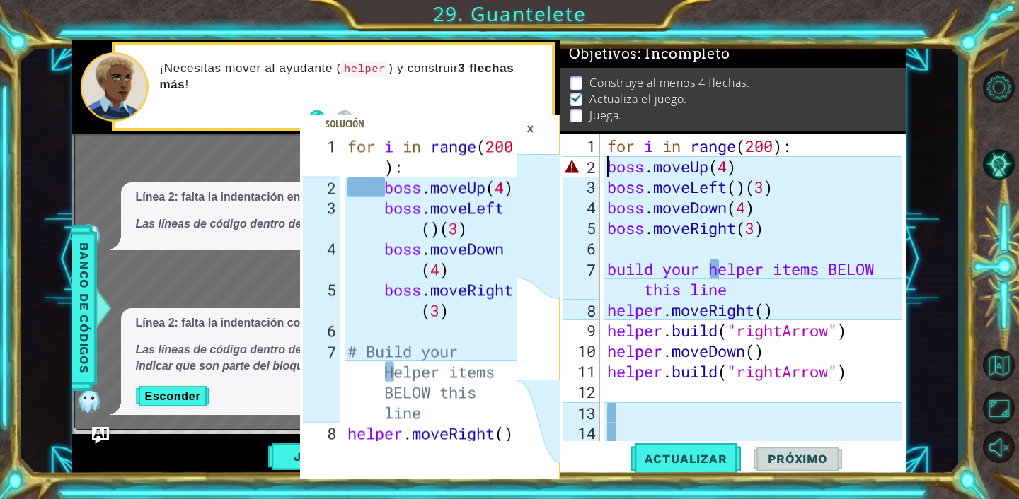
click at [606, 163] on div "for i in range ( 200 ) : boss . moveUp ( 4 ) boss . moveLeft ( ) ( 3 ) boss . m…" at bounding box center [756, 310] width 305 height 349
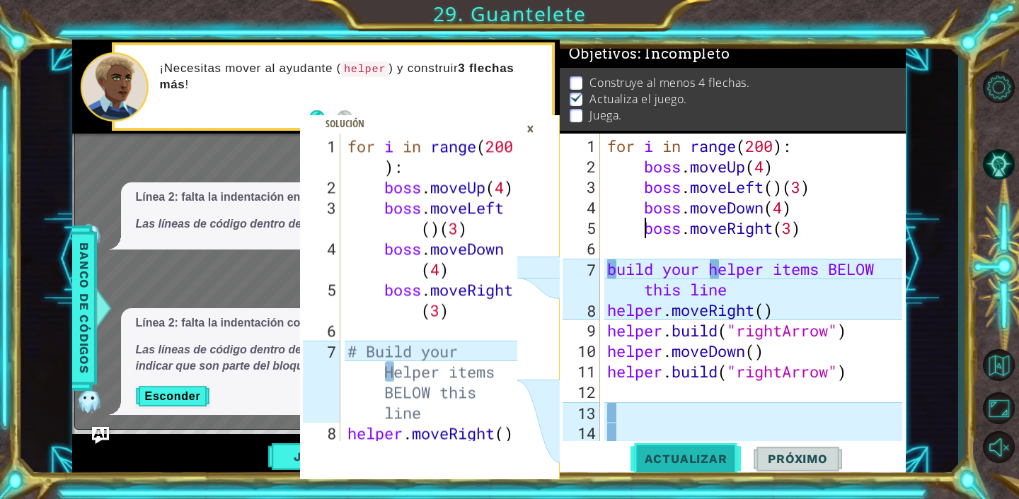
click at [680, 457] on span "Actualizar" at bounding box center [685, 459] width 111 height 14
click at [610, 268] on div "for i in range ( 200 ) : boss . moveUp ( 4 ) boss . moveLeft ( ) ( 3 ) boss . m…" at bounding box center [756, 310] width 305 height 349
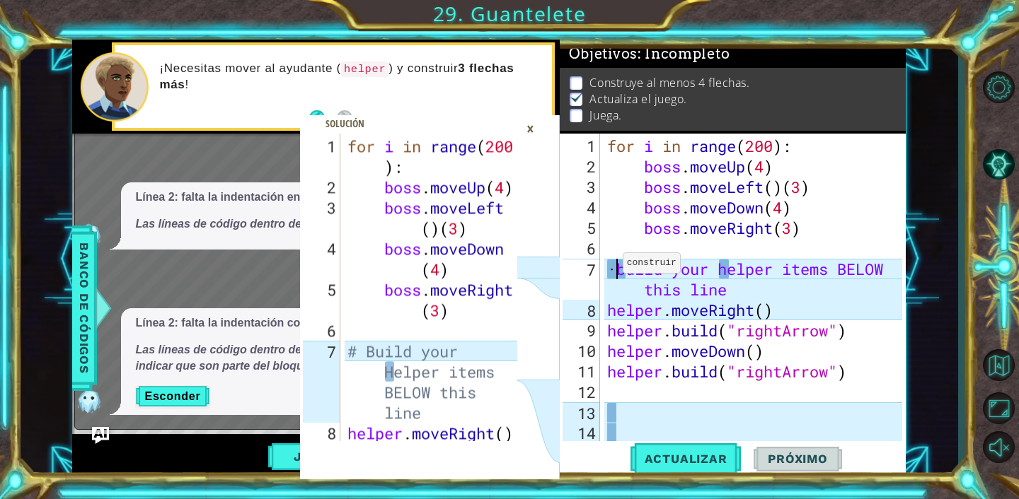
scroll to position [0, 0]
click at [724, 266] on div "for i in range ( 200 ) : boss . moveUp ( 4 ) boss . moveLeft ( ) ( 3 ) boss . m…" at bounding box center [756, 310] width 305 height 349
click at [716, 265] on div "for i in range ( 200 ) : boss . moveUp ( 4 ) boss . moveLeft ( ) ( 3 ) boss . m…" at bounding box center [756, 310] width 305 height 349
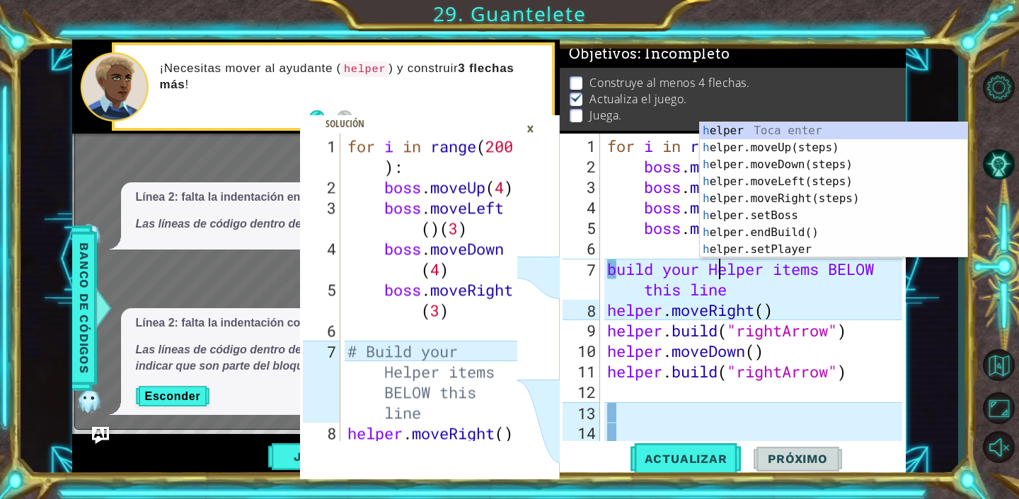
scroll to position [0, 5]
click at [623, 265] on div "for i in range ( 200 ) : boss . moveUp ( 4 ) boss . moveLeft ( ) ( 3 ) boss . m…" at bounding box center [756, 310] width 305 height 349
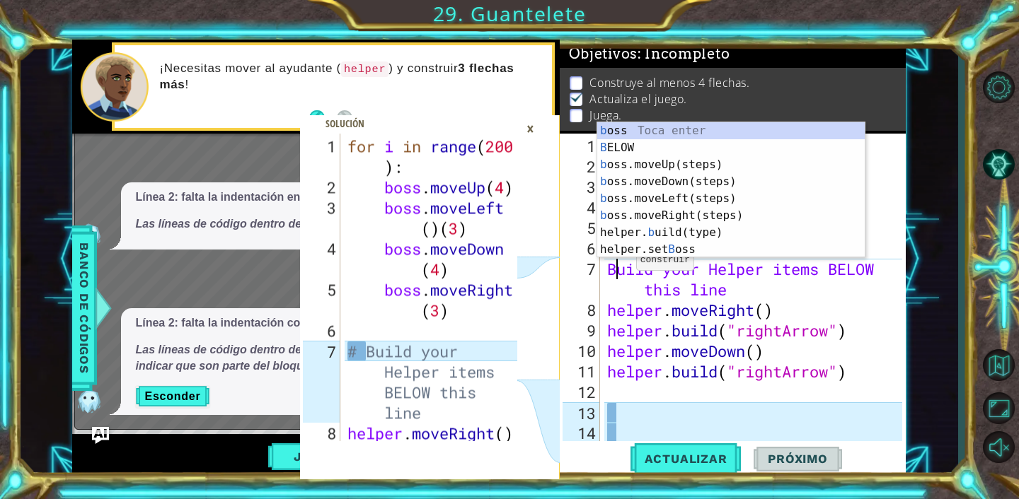
scroll to position [0, 0]
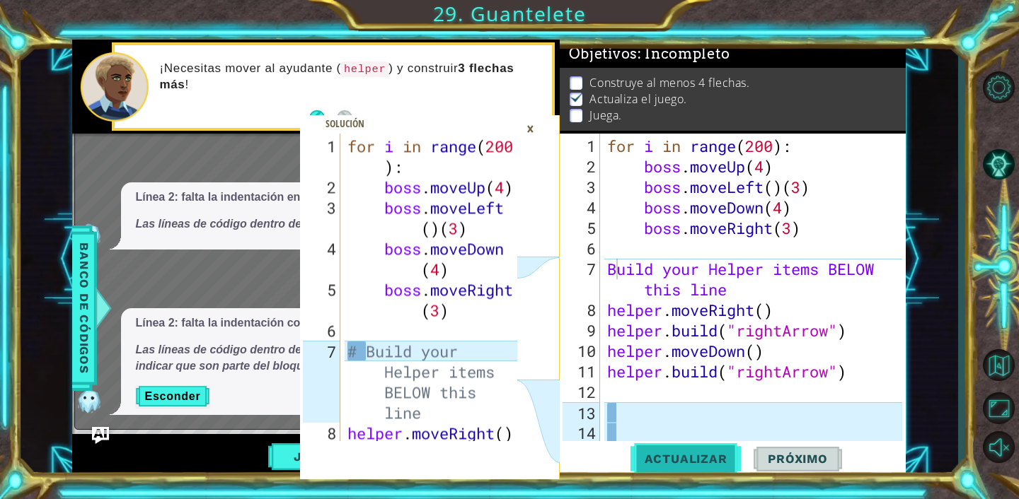
click at [678, 462] on span "Actualizar" at bounding box center [685, 459] width 111 height 14
click at [608, 268] on div "for i in range ( 200 ) : boss . moveUp ( 4 ) boss . moveLeft ( ) ( 3 ) boss . m…" at bounding box center [756, 310] width 305 height 349
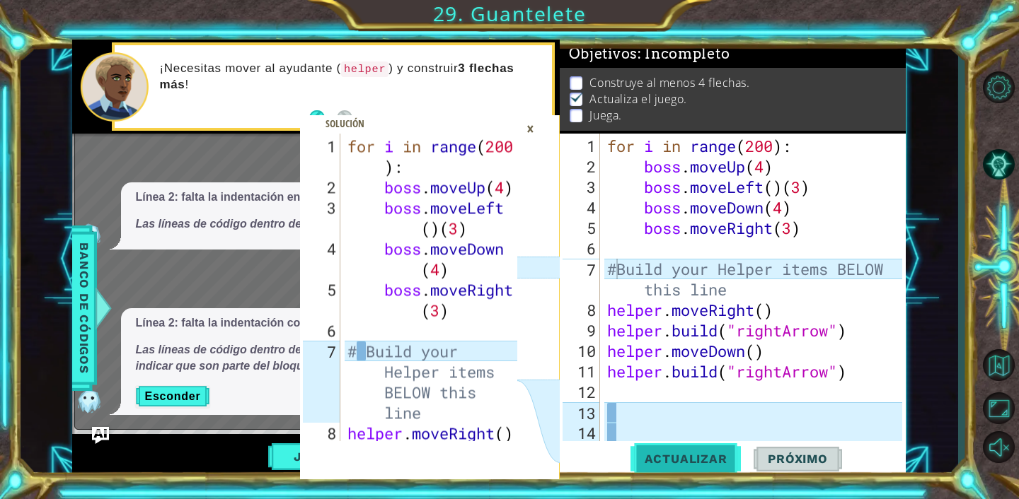
click at [647, 457] on span "Actualizar" at bounding box center [685, 459] width 111 height 14
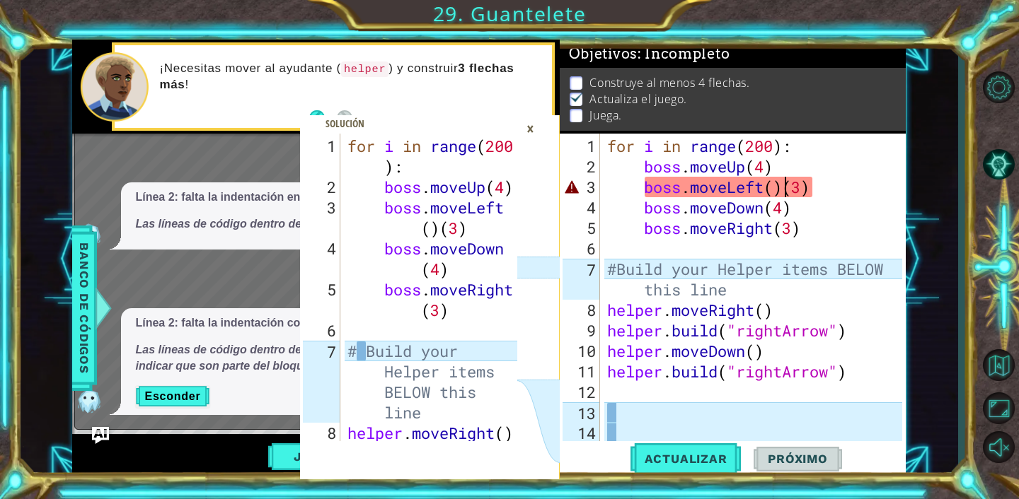
click at [782, 183] on div "for i in range ( 200 ) : boss . moveUp ( 4 ) boss . moveLeft ( ) ( 3 ) boss . m…" at bounding box center [756, 310] width 305 height 349
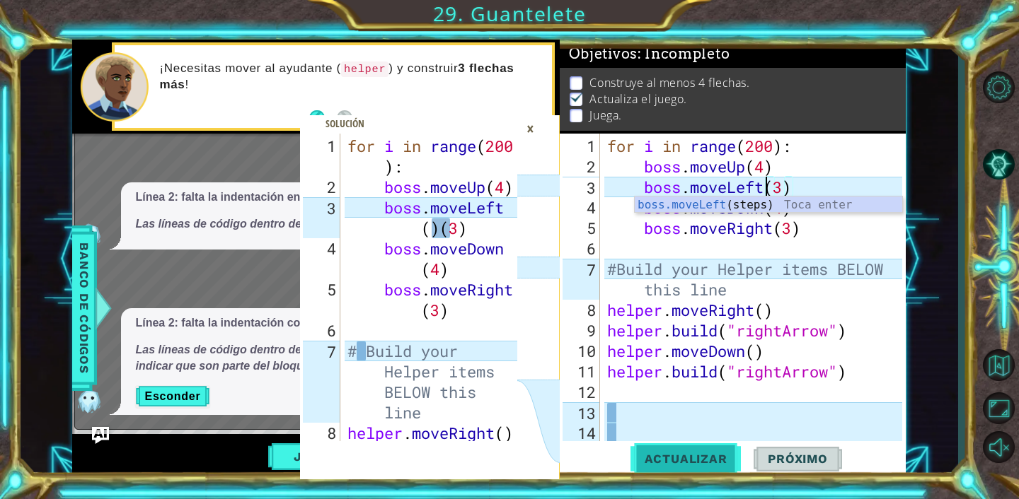
click at [696, 456] on span "Actualizar" at bounding box center [685, 459] width 111 height 14
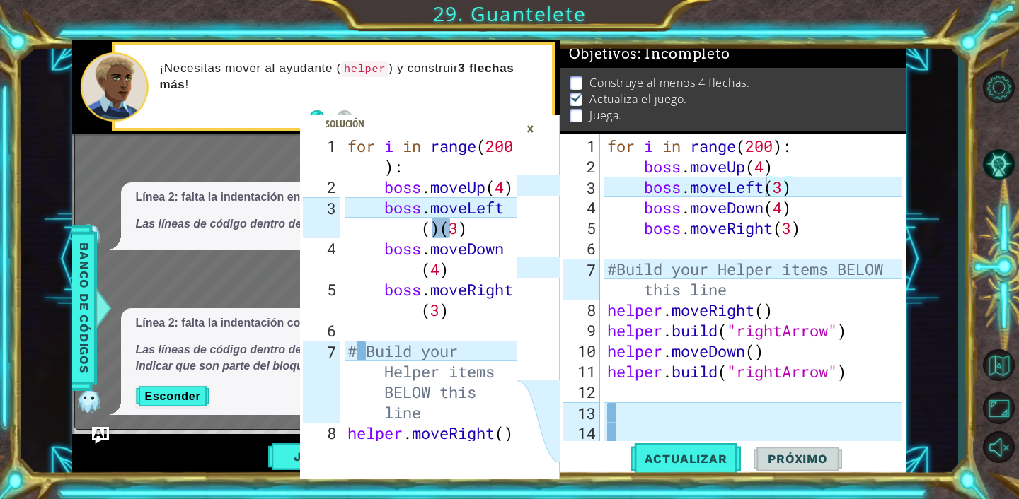
click at [90, 429] on div "x What does this mean? Línea 2: falta la indentación en las líneas dentro del b…" at bounding box center [304, 273] width 460 height 314
click at [99, 429] on img "Ask AI" at bounding box center [100, 436] width 18 height 18
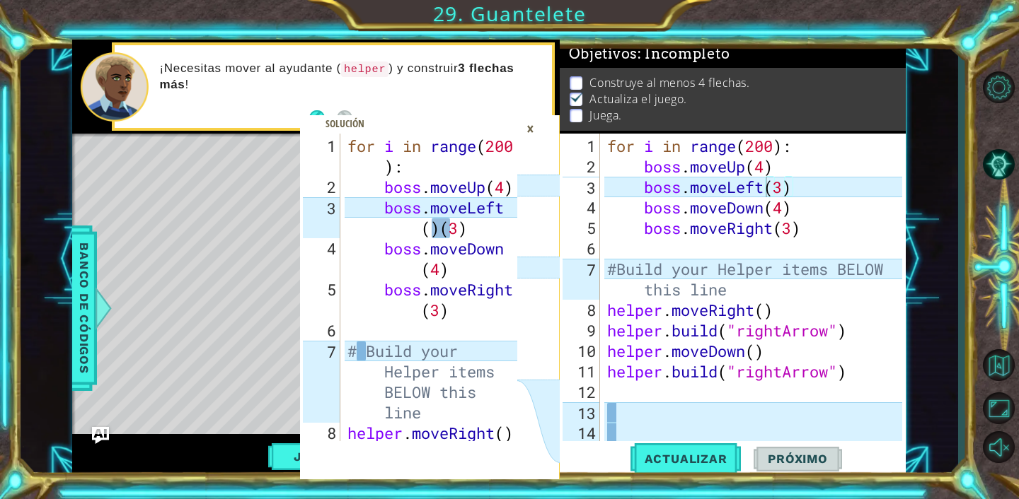
click at [528, 125] on div "×" at bounding box center [530, 129] width 22 height 24
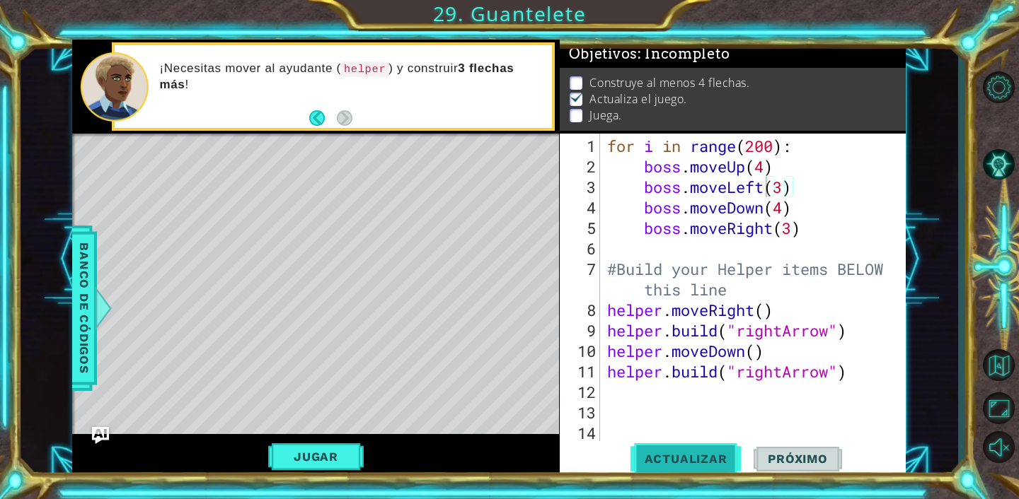
click at [664, 460] on span "Actualizar" at bounding box center [685, 459] width 111 height 14
click at [774, 456] on span "Próximo" at bounding box center [797, 459] width 88 height 14
click at [320, 468] on button "Jugar" at bounding box center [315, 457] width 95 height 27
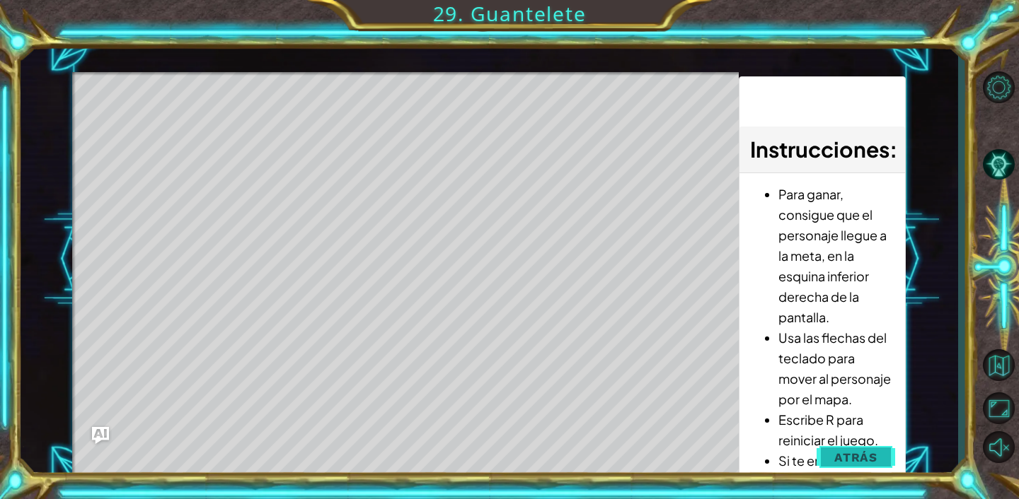
click at [860, 453] on span "Atrás" at bounding box center [855, 458] width 43 height 14
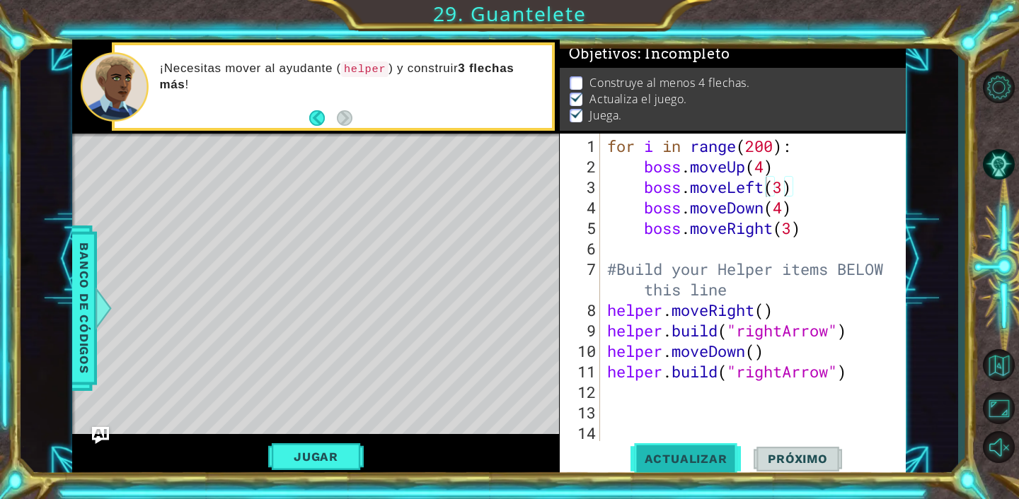
click at [705, 457] on span "Actualizar" at bounding box center [685, 459] width 111 height 14
click at [863, 369] on div "for i in range ( 200 ) : boss . moveUp ( 4 ) boss . moveLeft ( 3 ) boss . moveD…" at bounding box center [756, 310] width 305 height 349
type textarea "[DOMAIN_NAME]("rightArrow")"
click at [863, 369] on div "for i in range ( 200 ) : boss . moveUp ( 4 ) boss . moveLeft ( 3 ) boss . moveD…" at bounding box center [756, 310] width 305 height 349
type textarea "h"
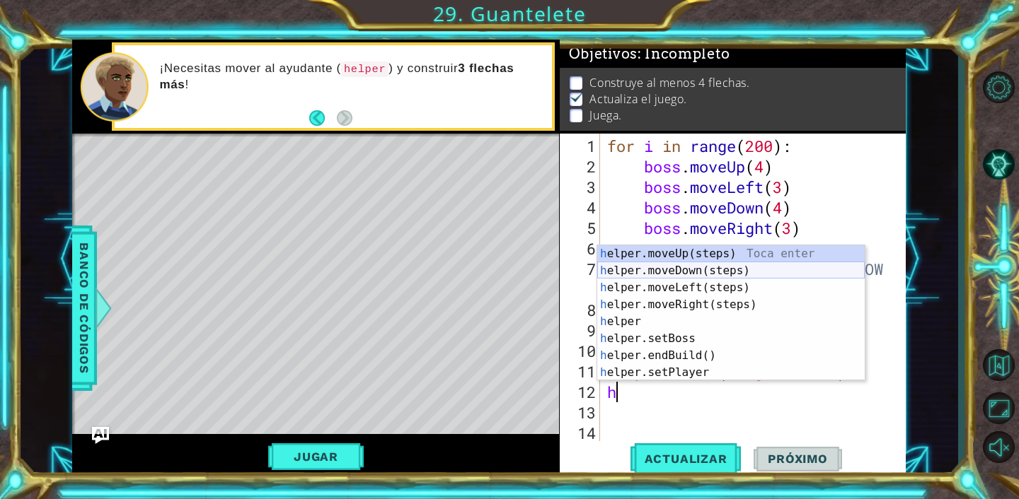
click at [739, 274] on div "h elper.moveUp(steps) Toca enter h elper.moveDown(steps) Toca enter h elper.mov…" at bounding box center [730, 330] width 267 height 170
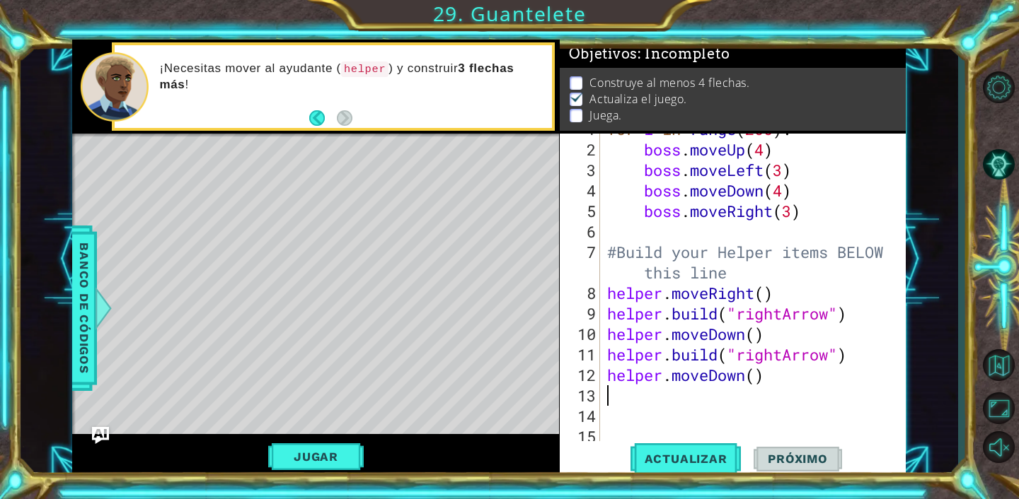
scroll to position [37, 0]
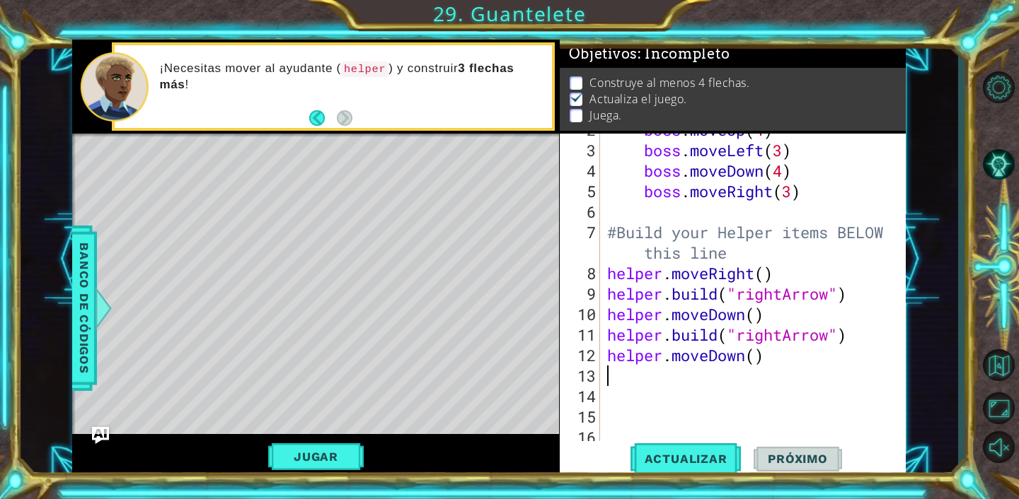
type textarea "h"
click at [672, 391] on div "boss . moveUp ( 4 ) boss . moveLeft ( 3 ) boss . moveDown ( 4 ) boss . moveRigh…" at bounding box center [756, 294] width 305 height 349
type textarea "h"
type textarea "[DOMAIN_NAME]("pushable")"
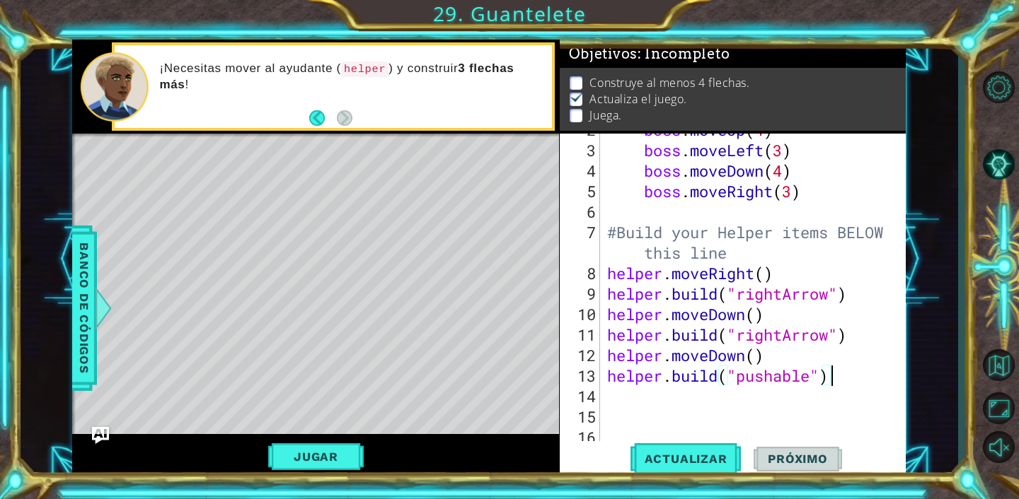
scroll to position [0, 0]
type textarea "h"
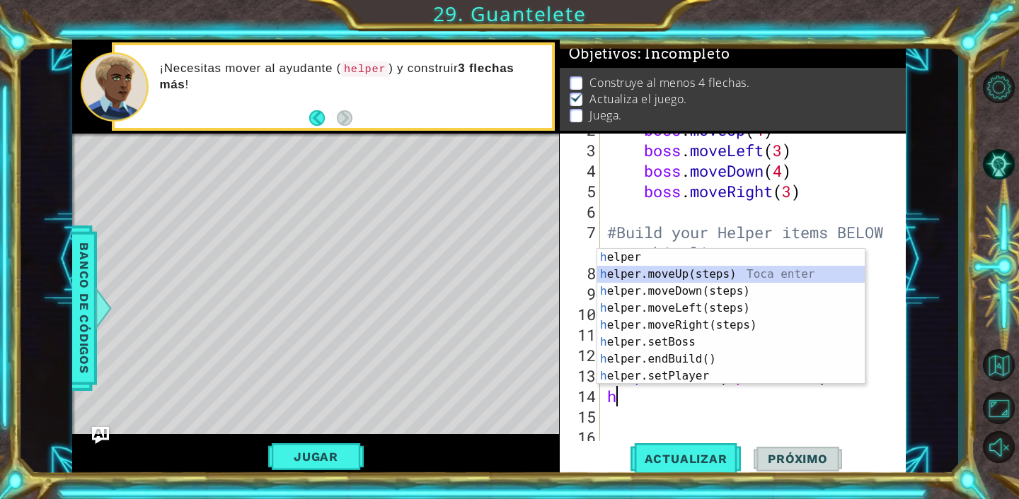
click at [800, 273] on div "h elper Toca enter h elper.moveUp(steps) Toca enter h elper.moveDown(steps) Toc…" at bounding box center [730, 334] width 267 height 170
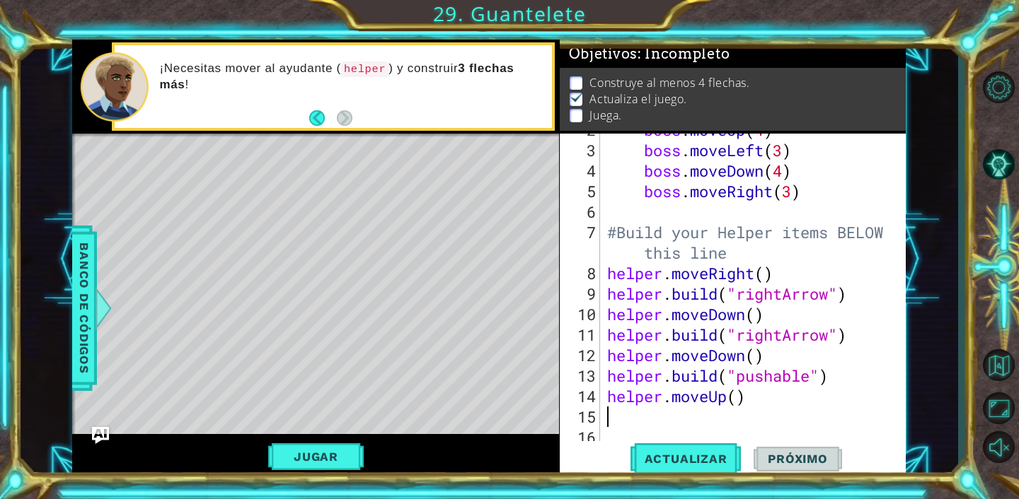
type textarea "h"
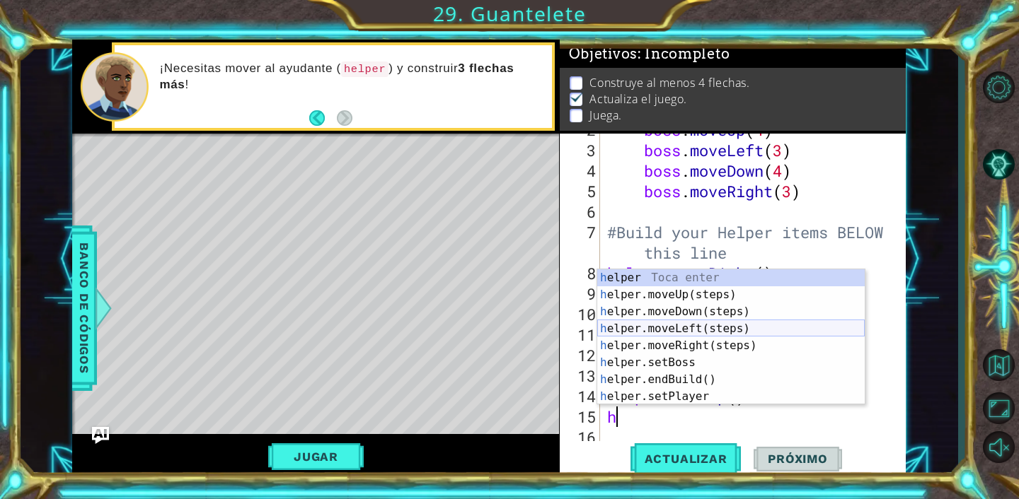
click at [724, 330] on div "h elper Toca enter h elper.moveUp(steps) Toca enter h elper.moveDown(steps) Toc…" at bounding box center [730, 355] width 267 height 170
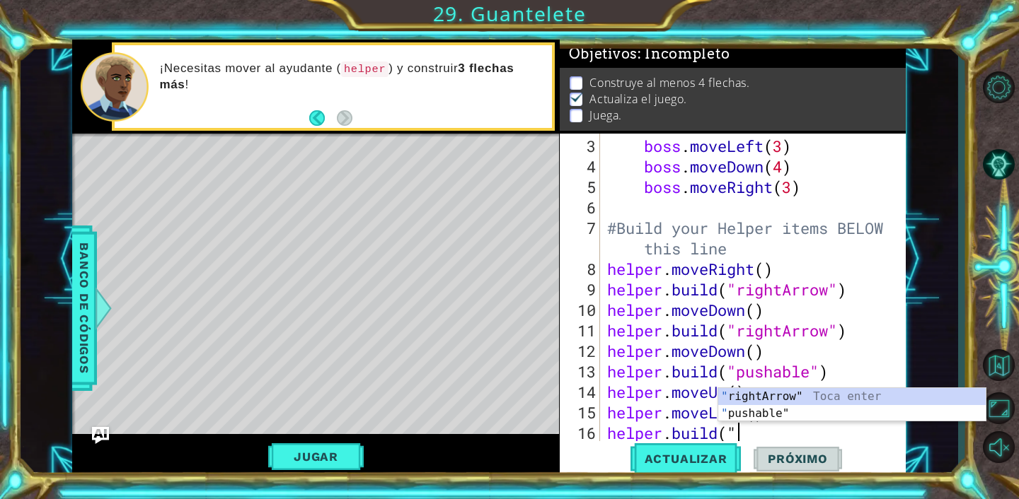
scroll to position [0, 6]
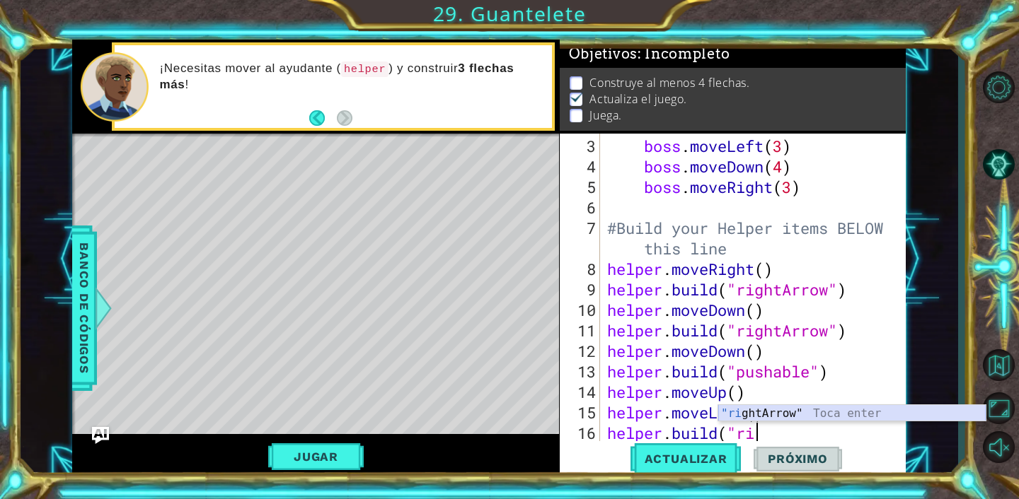
click at [743, 413] on div ""ri ghtArrow" Toca enter" at bounding box center [851, 430] width 267 height 51
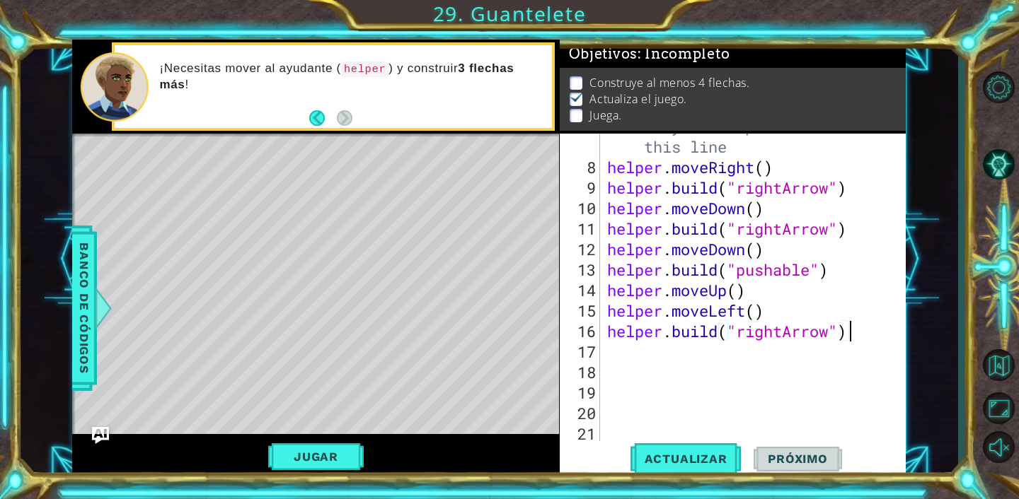
scroll to position [144, 0]
type textarea "[DOMAIN_NAME]("rightArrow")"
click at [715, 454] on span "Actualizar" at bounding box center [685, 459] width 111 height 14
click at [719, 455] on span "Actualizar" at bounding box center [685, 459] width 111 height 14
click at [662, 361] on div "#Build your Helper items BELOW this line helper . moveRight ( ) helper . build …" at bounding box center [756, 299] width 305 height 369
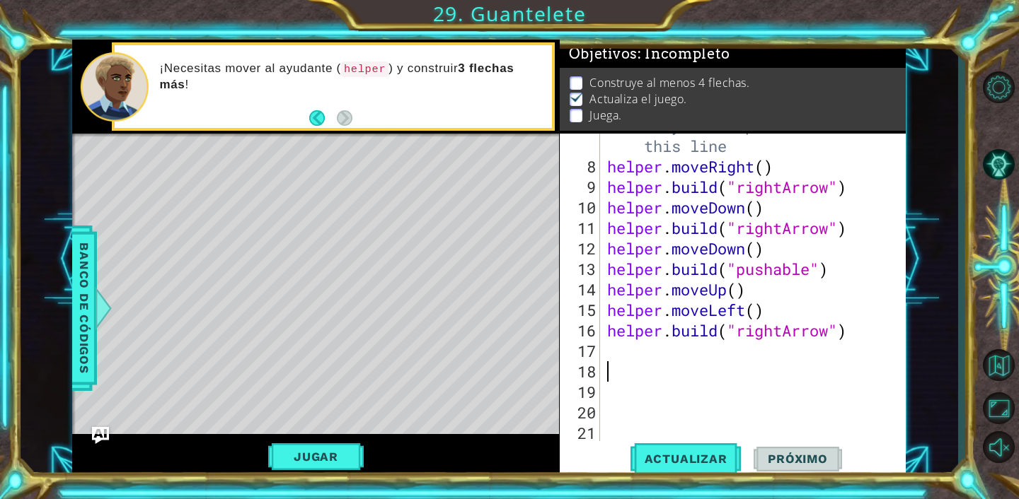
scroll to position [0, 0]
click at [666, 349] on div "#Build your Helper items BELOW this line helper . moveRight ( ) helper . build …" at bounding box center [756, 299] width 305 height 369
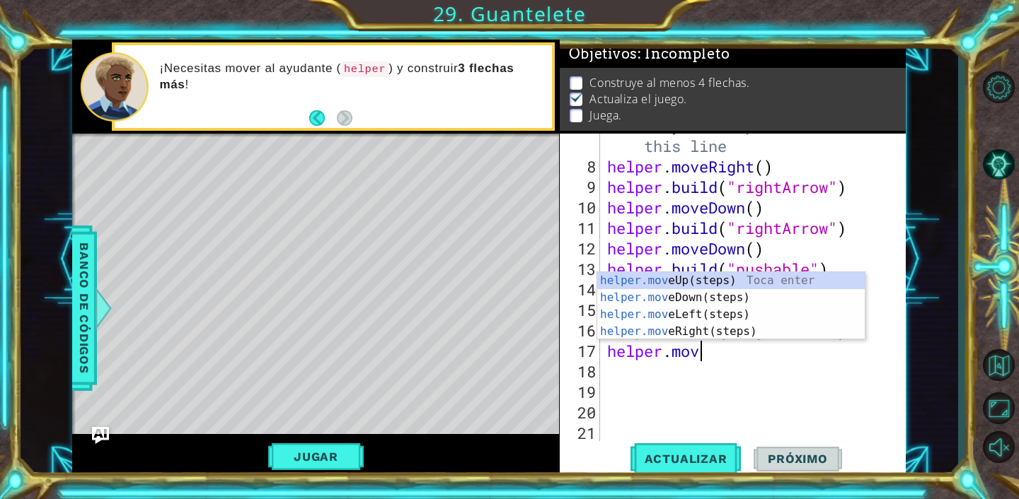
scroll to position [0, 4]
type textarea "helper.move"
click at [695, 296] on div "helper.move Up(steps) Toca enter helper.move Down(steps) Toca enter helper.move…" at bounding box center [730, 323] width 267 height 102
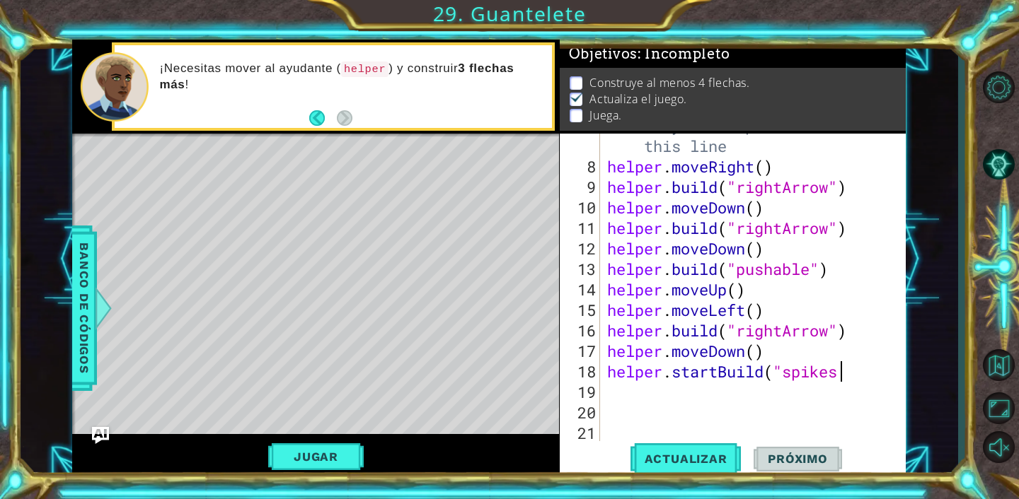
scroll to position [0, 10]
type textarea "helper.startBuild("spikes")"
type textarea "h"
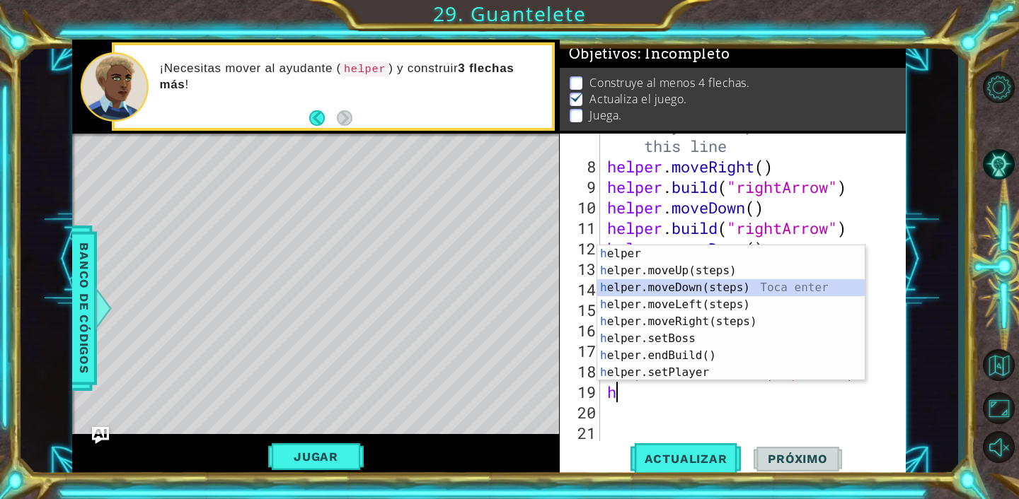
click at [698, 288] on div "h elper Toca enter h elper.moveUp(steps) Toca enter h elper.moveDown(steps) Toc…" at bounding box center [730, 330] width 267 height 170
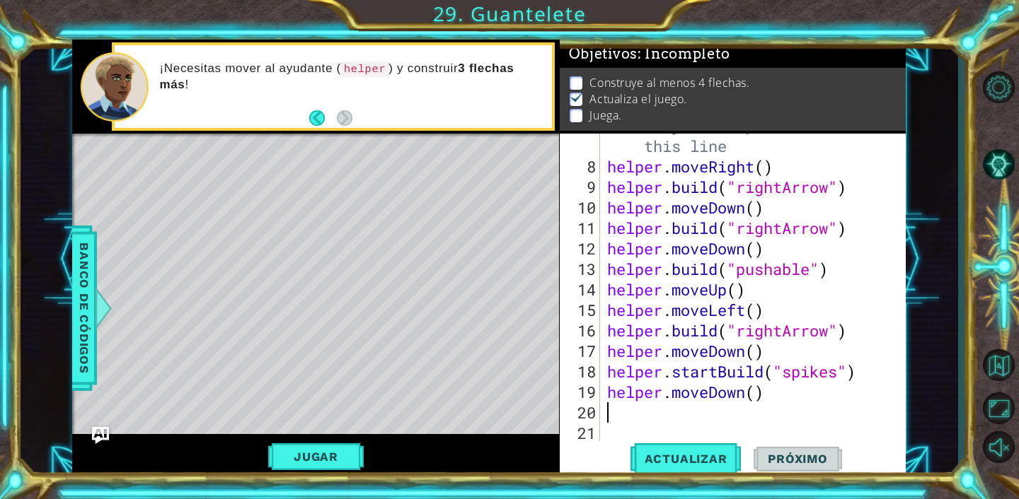
click at [758, 395] on div "#Build your Helper items BELOW this line helper . moveRight ( ) helper . build …" at bounding box center [756, 299] width 305 height 369
type textarea "helper.moveDown(3)"
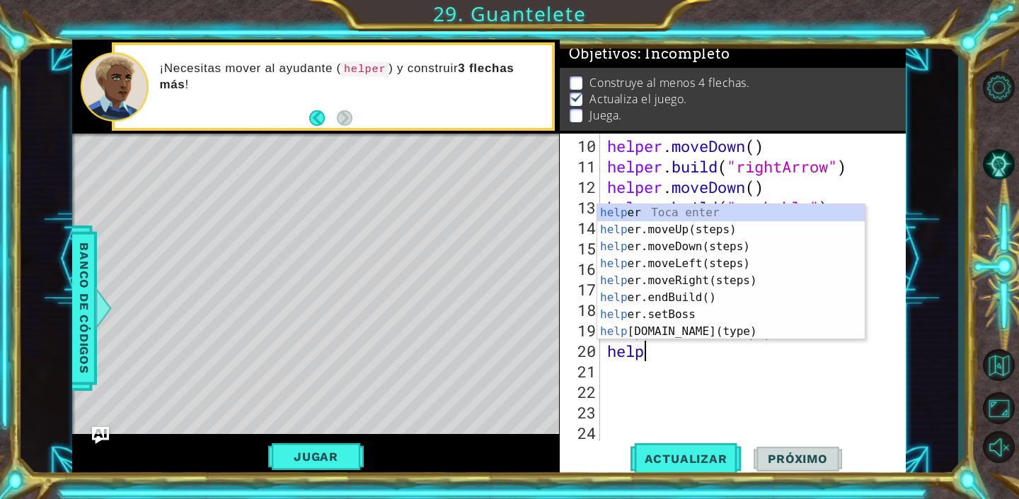
scroll to position [0, 1]
type textarea "helper"
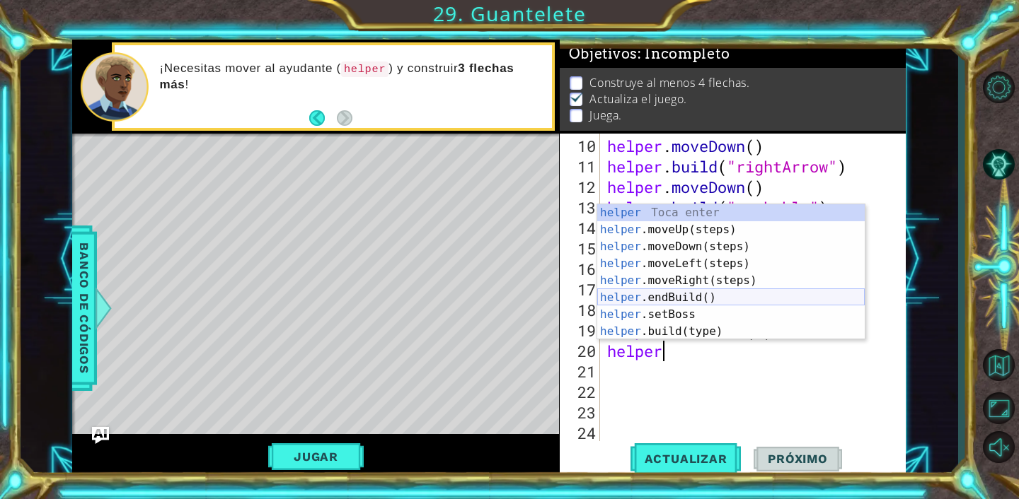
click at [712, 293] on div "helper Toca enter helper .moveUp(steps) Toca enter helper .moveDown(steps) Toca…" at bounding box center [730, 289] width 267 height 170
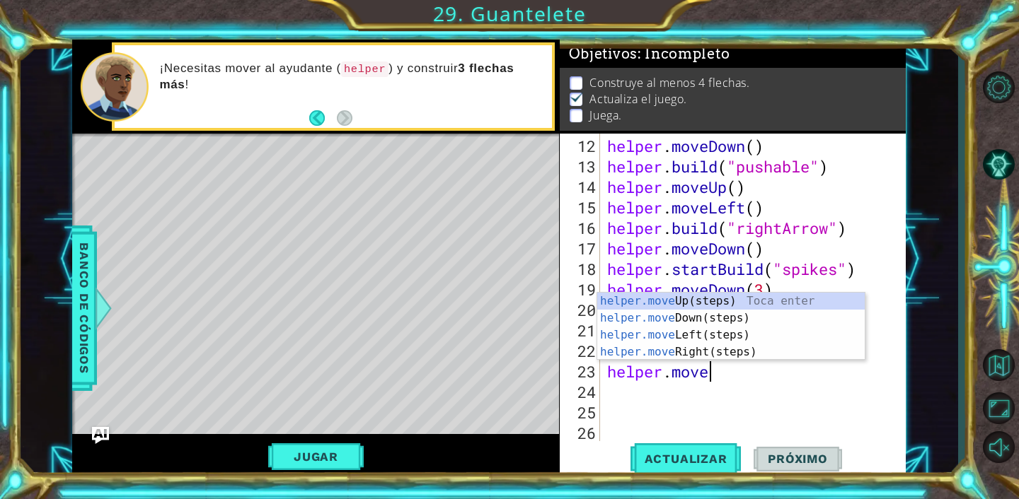
scroll to position [0, 4]
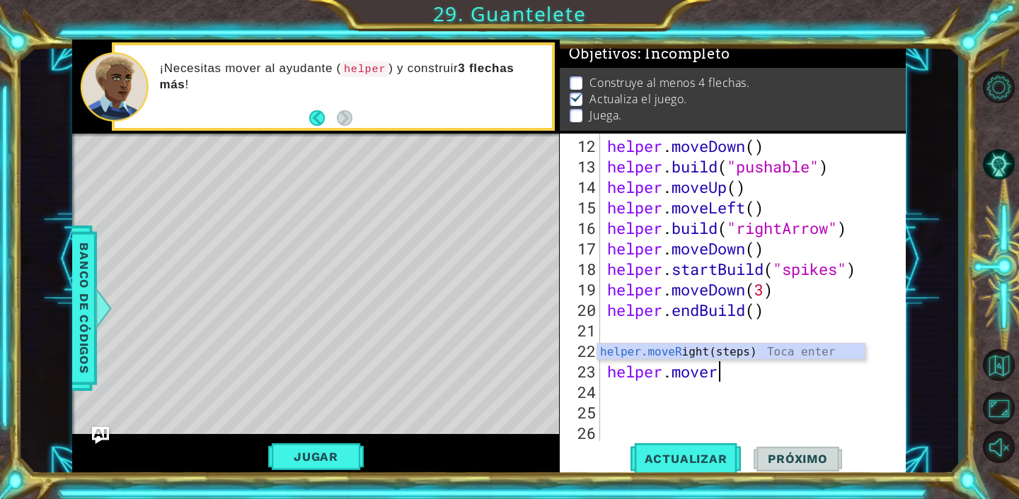
type textarea "helper.moveri"
click at [702, 352] on div "helper.moveRi ght(steps) Toca enter" at bounding box center [730, 369] width 267 height 51
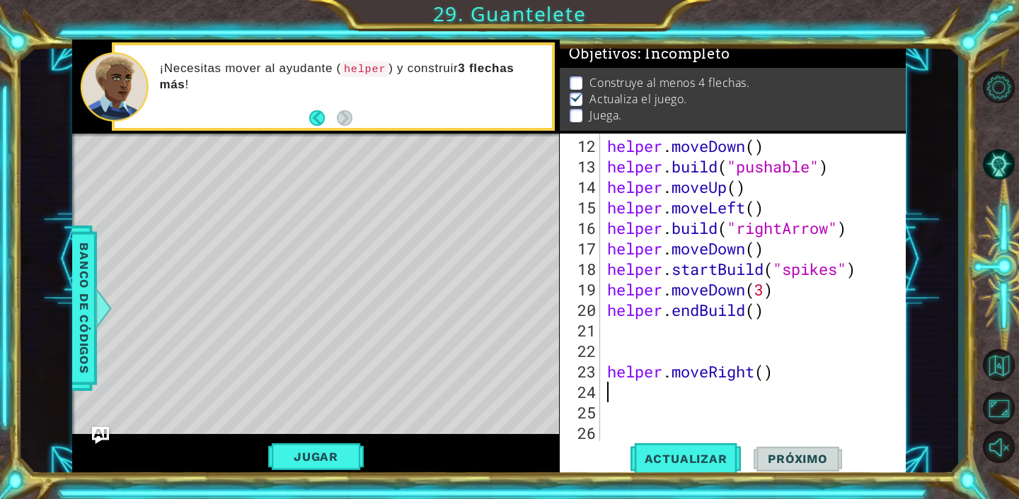
scroll to position [0, 0]
click at [770, 370] on div "helper . moveDown ( ) helper . build ( "pushable" ) helper . moveUp ( ) helper …" at bounding box center [756, 310] width 305 height 349
type textarea "helper.moveRight(3)"
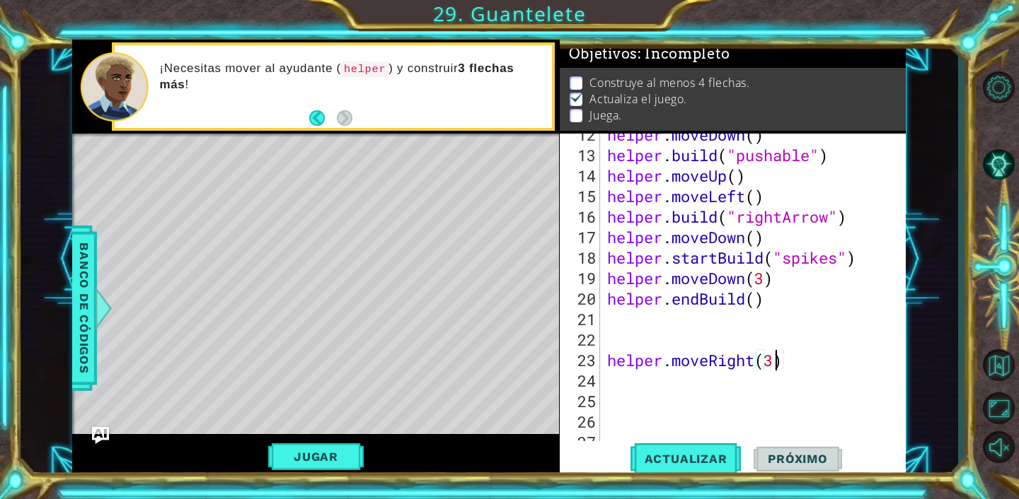
scroll to position [308, 0]
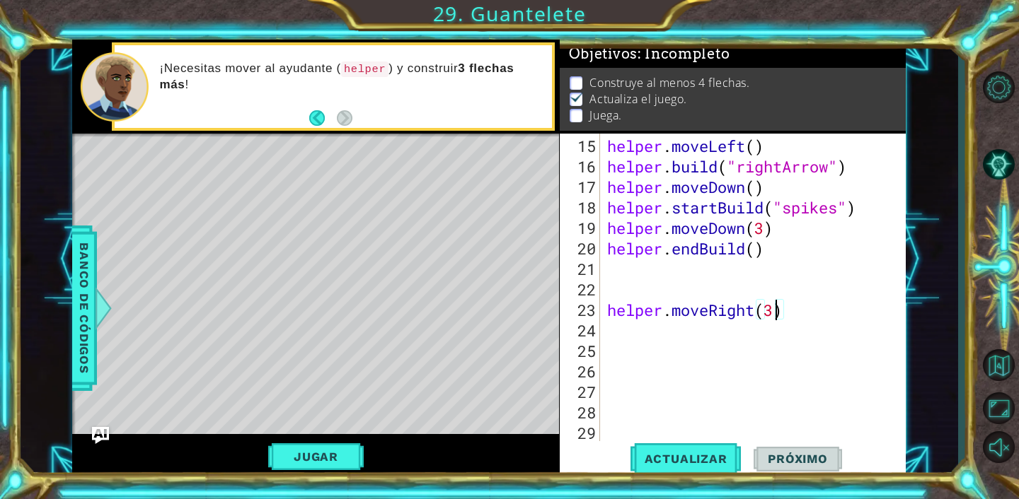
click at [628, 332] on div "helper . moveLeft ( ) helper . build ( "rightArrow" ) helper . moveDown ( ) hel…" at bounding box center [756, 310] width 305 height 349
type textarea "helper.moveUp(5)"
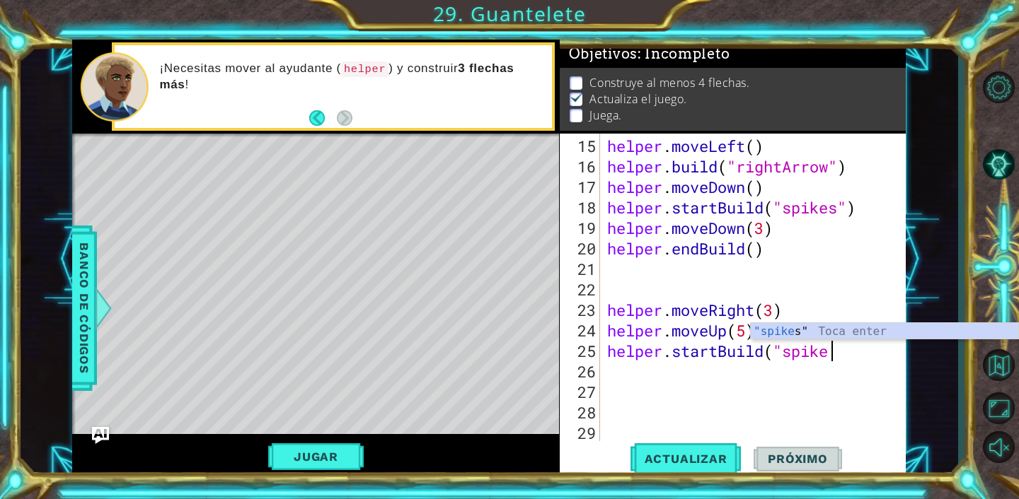
scroll to position [0, 10]
type textarea "helper.startBuild("spikes")"
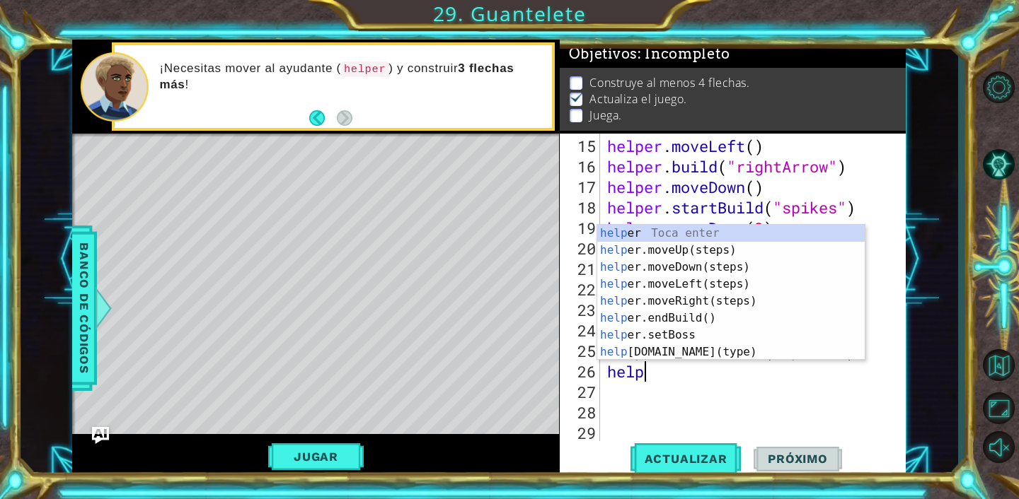
scroll to position [0, 1]
type textarea "helper"
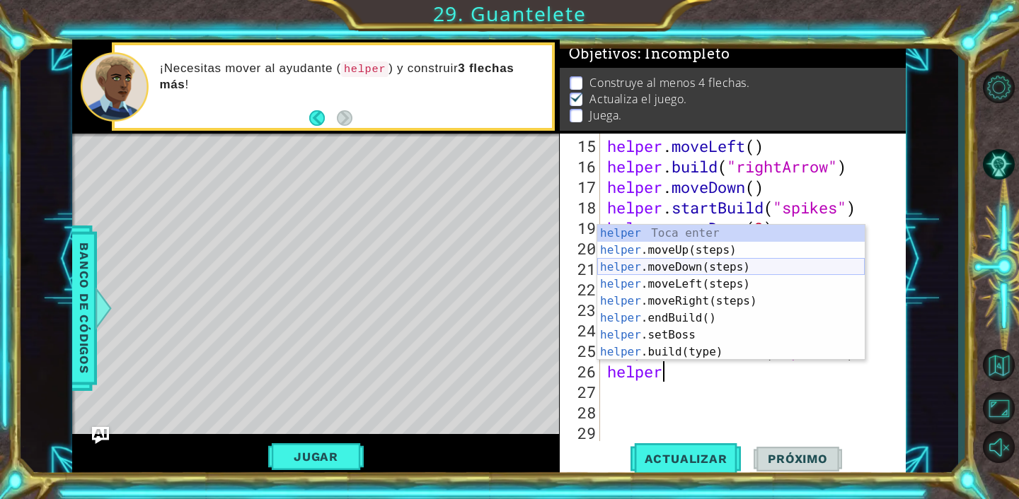
click at [668, 262] on div "helper Toca enter helper .moveUp(steps) Toca enter helper .moveDown(steps) Toca…" at bounding box center [730, 310] width 267 height 170
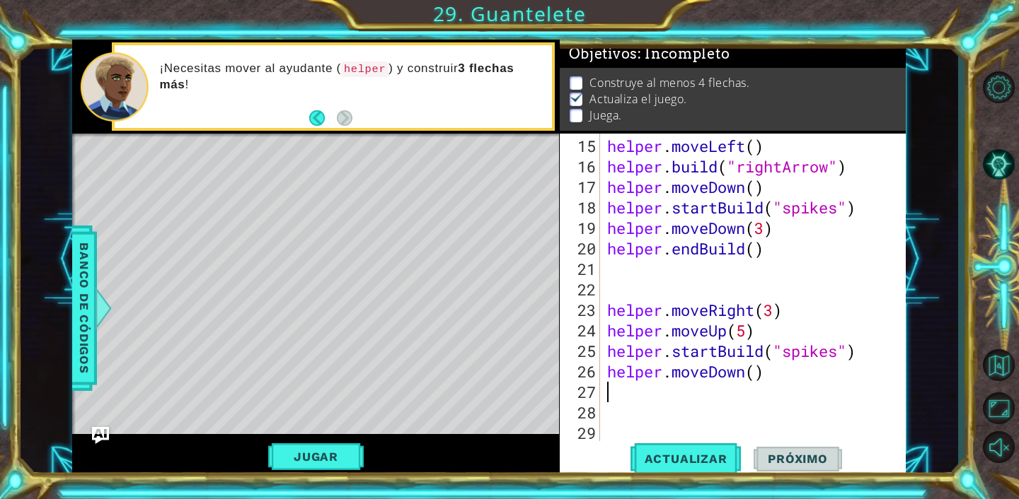
scroll to position [0, 0]
click at [753, 367] on div "helper . moveLeft ( ) helper . build ( "rightArrow" ) helper . moveDown ( ) hel…" at bounding box center [756, 310] width 305 height 349
type textarea "helper.moveDown(3)"
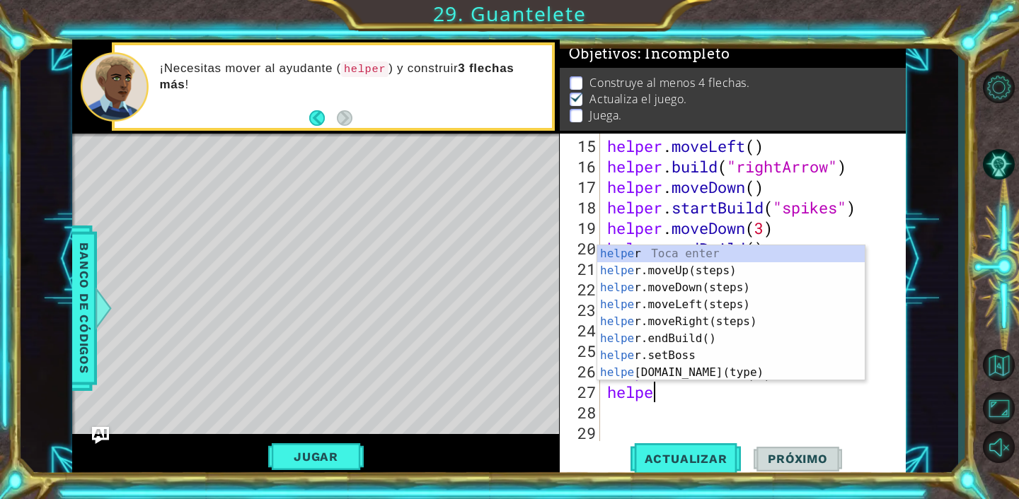
scroll to position [0, 1]
type textarea "helper"
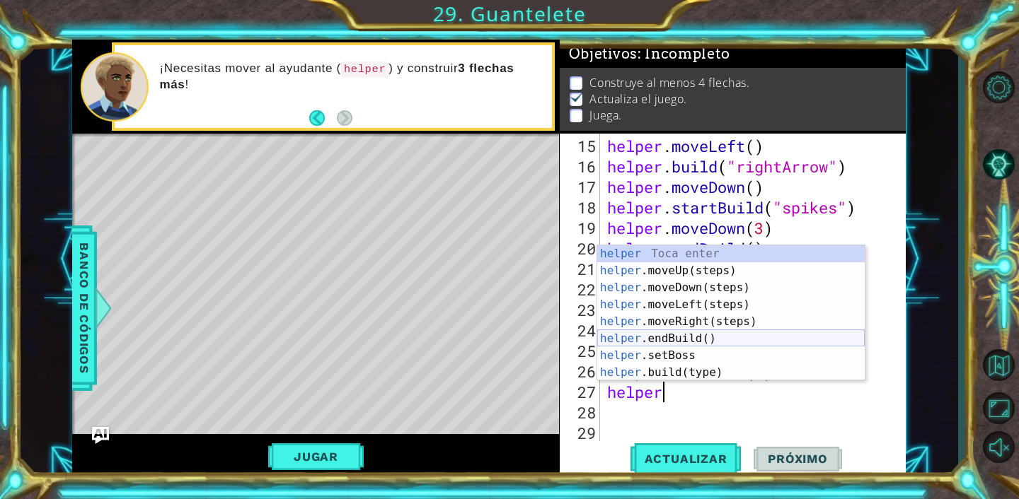
click at [773, 331] on div "helper Toca enter helper .moveUp(steps) Toca enter helper .moveDown(steps) Toca…" at bounding box center [730, 330] width 267 height 170
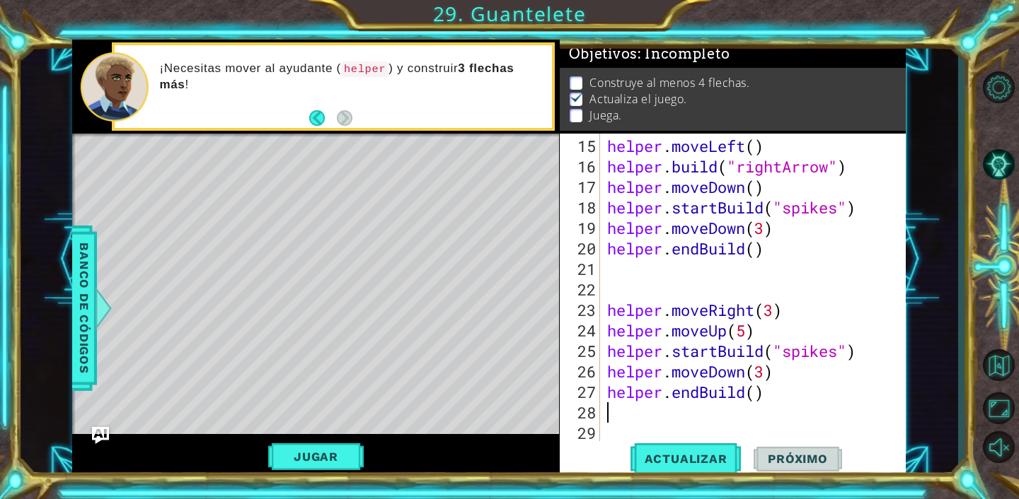
scroll to position [0, 0]
type textarea "h"
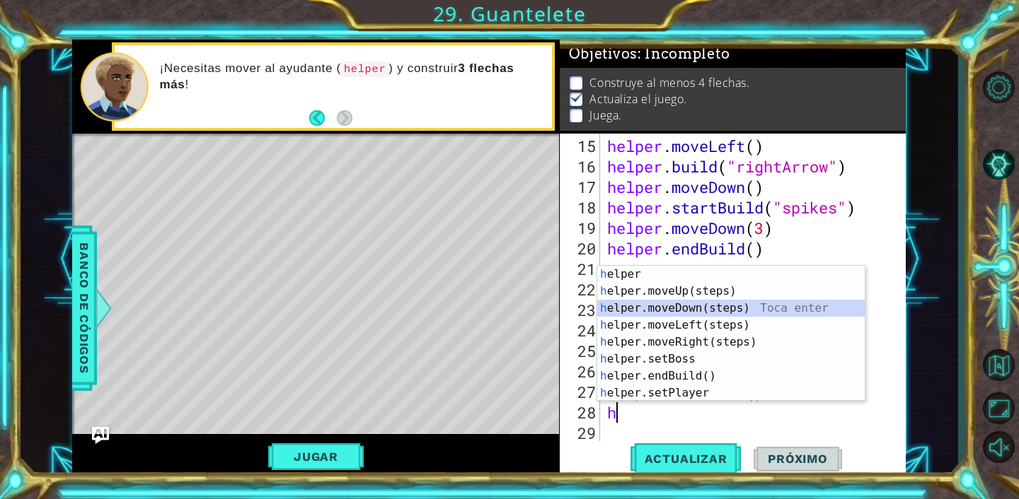
click at [717, 306] on div "h elper Toca enter h elper.moveUp(steps) Toca enter h elper.moveDown(steps) Toc…" at bounding box center [730, 351] width 267 height 170
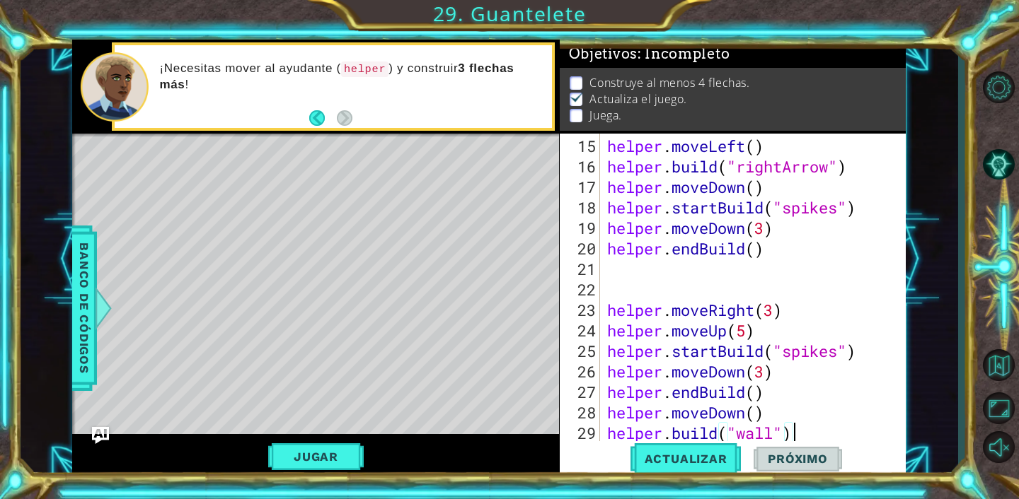
scroll to position [0, 8]
type textarea "[DOMAIN_NAME]("wall")"
click at [709, 465] on span "Actualizar" at bounding box center [685, 459] width 111 height 14
click at [338, 451] on button "Jugar" at bounding box center [315, 457] width 95 height 27
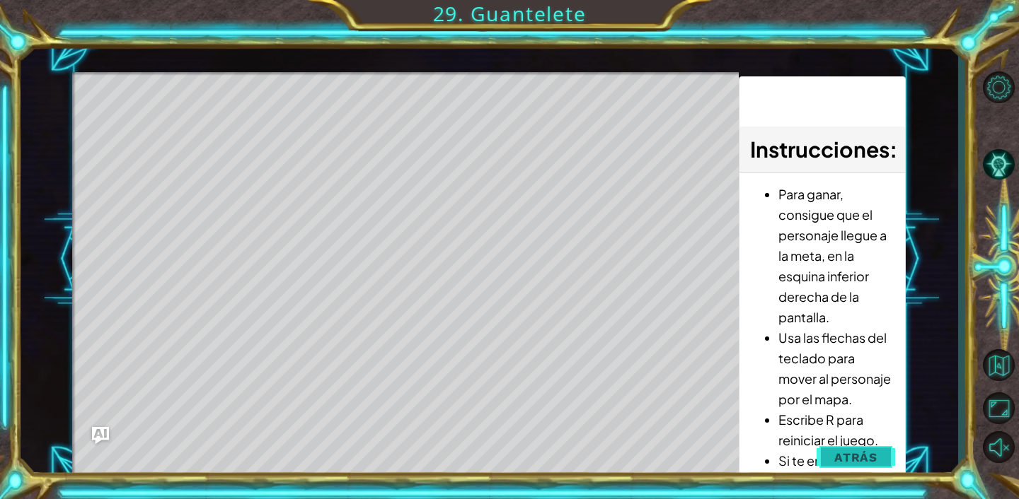
click at [861, 455] on span "Atrás" at bounding box center [855, 458] width 43 height 14
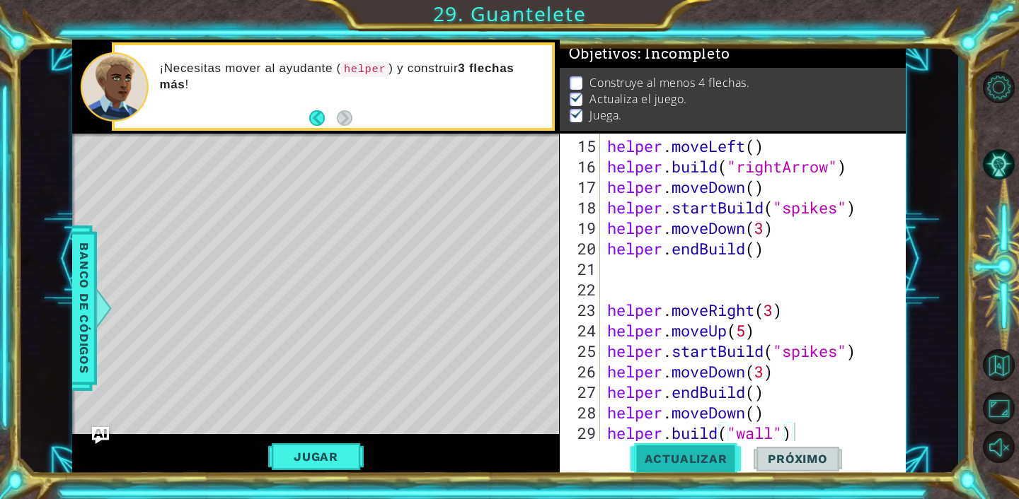
click at [692, 452] on span "Actualizar" at bounding box center [685, 459] width 111 height 14
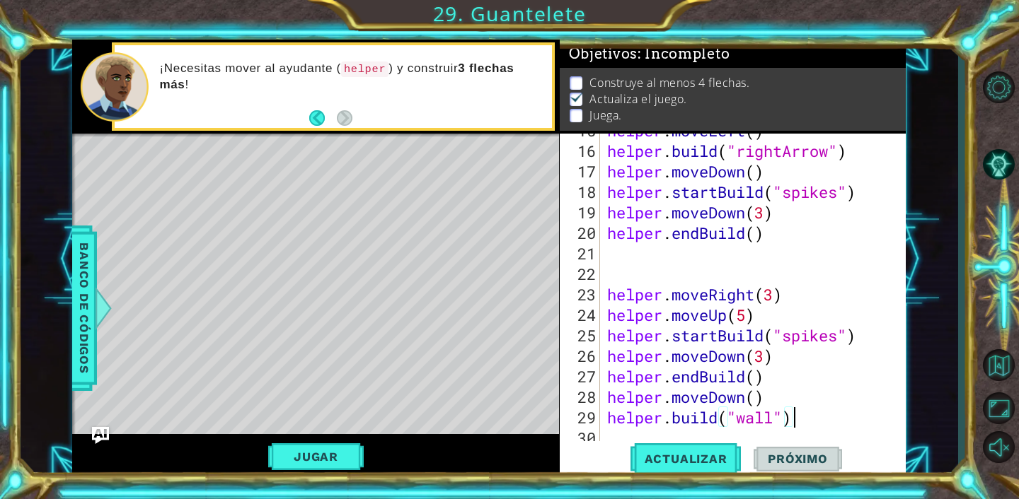
scroll to position [431, 0]
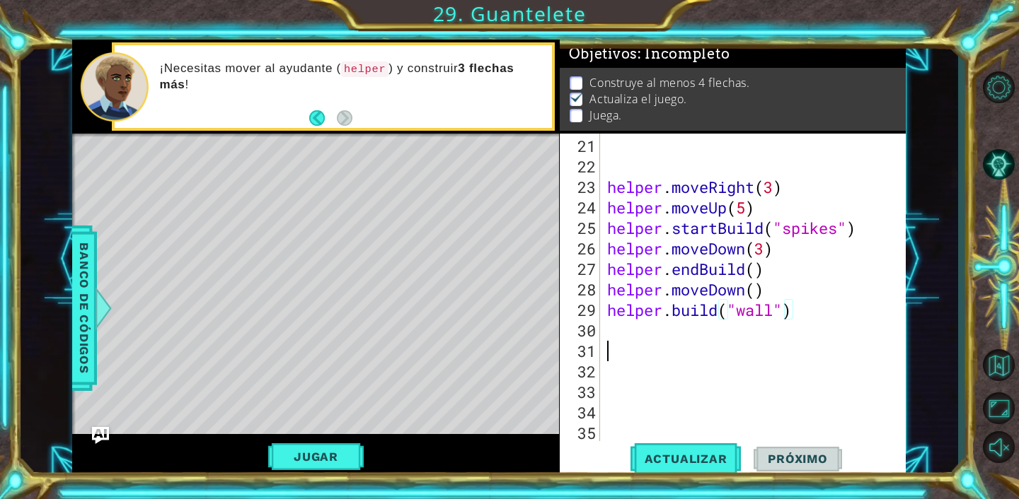
click at [670, 341] on div "helper . moveRight ( 3 ) helper . moveUp ( 5 ) helper . startBuild ( "spikes" )…" at bounding box center [756, 310] width 305 height 349
click at [667, 323] on div "helper . moveRight ( 3 ) helper . moveUp ( 5 ) helper . startBuild ( "spikes" )…" at bounding box center [756, 310] width 305 height 349
type textarea "helper.moveleft(2)"
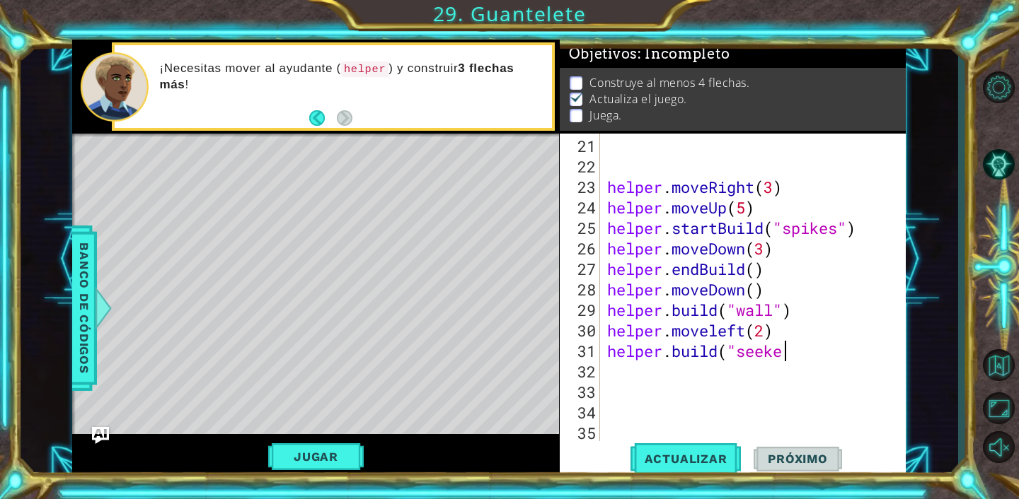
scroll to position [0, 8]
type textarea "[DOMAIN_NAME]("seeker")"
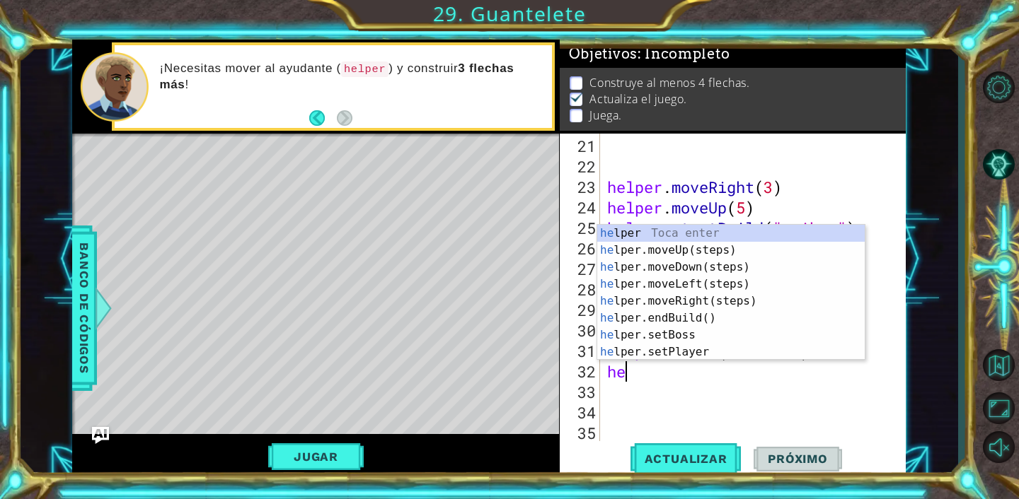
scroll to position [0, 0]
type textarea "h"
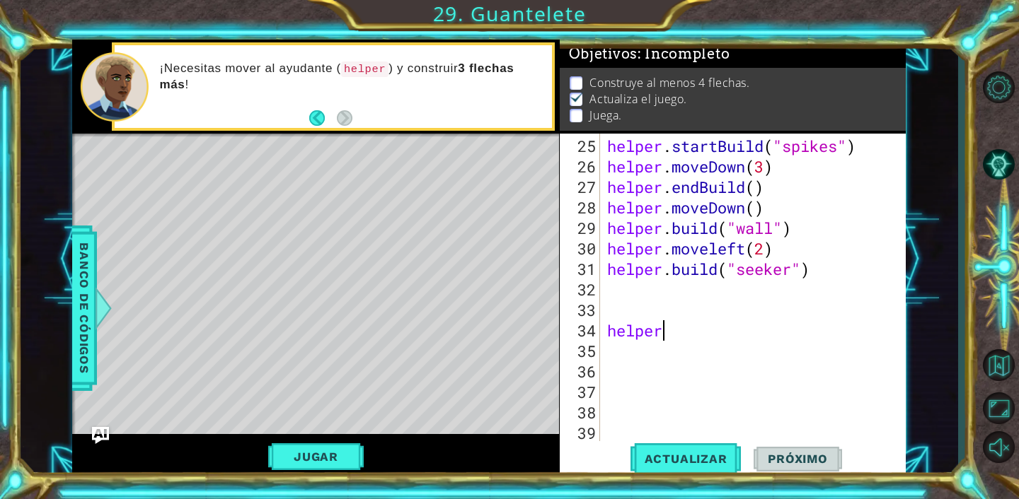
scroll to position [0, 2]
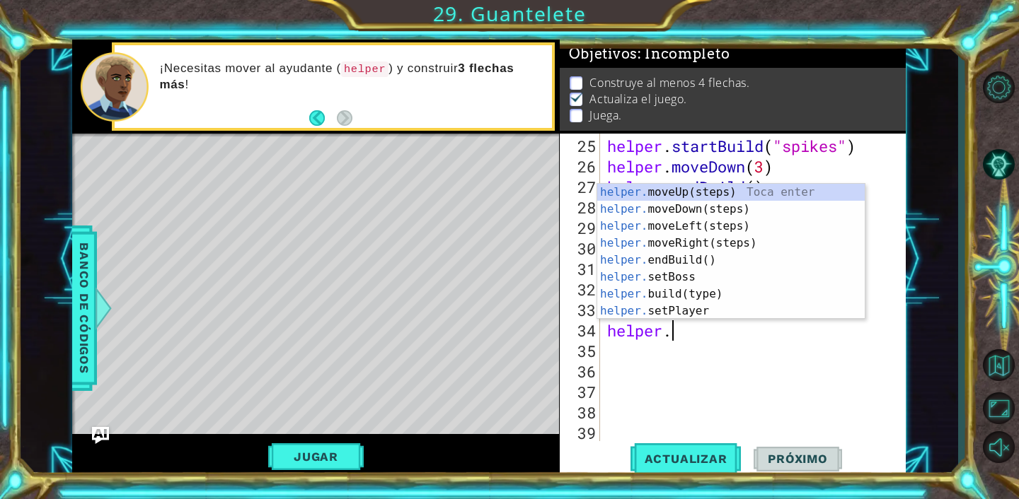
type textarea "helper.m"
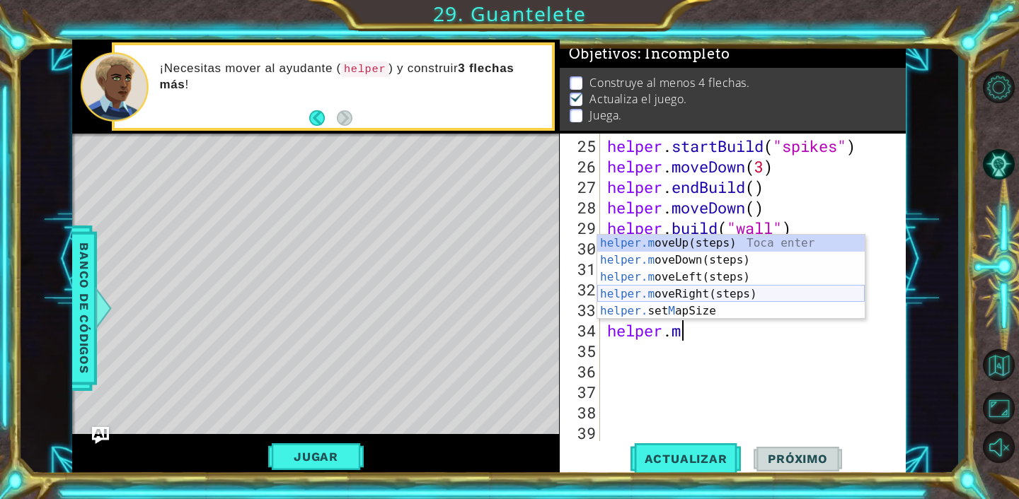
click at [708, 293] on div "helper.m oveUp(steps) Toca enter helper.m oveDown(steps) Toca enter helper.m ov…" at bounding box center [730, 294] width 267 height 119
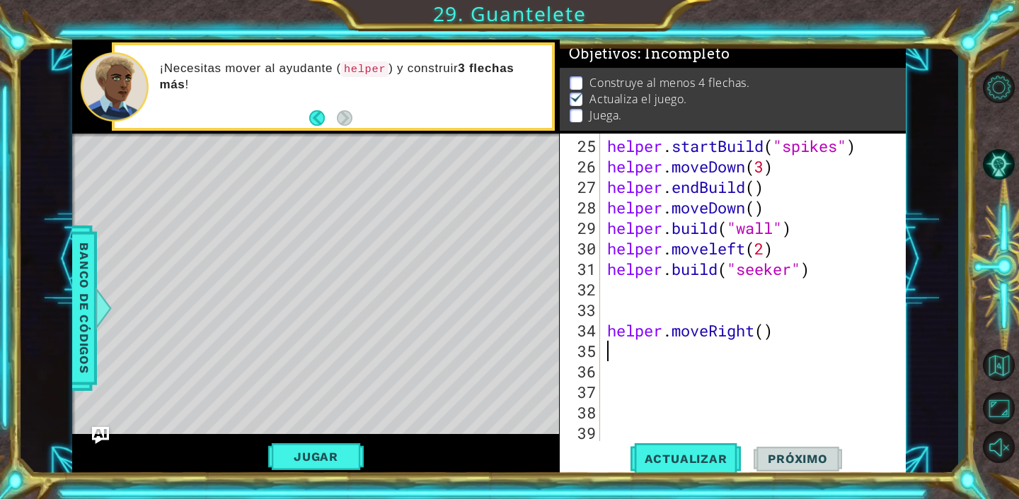
scroll to position [0, 0]
type textarea "helper.moveRight(3)"
type textarea "h"
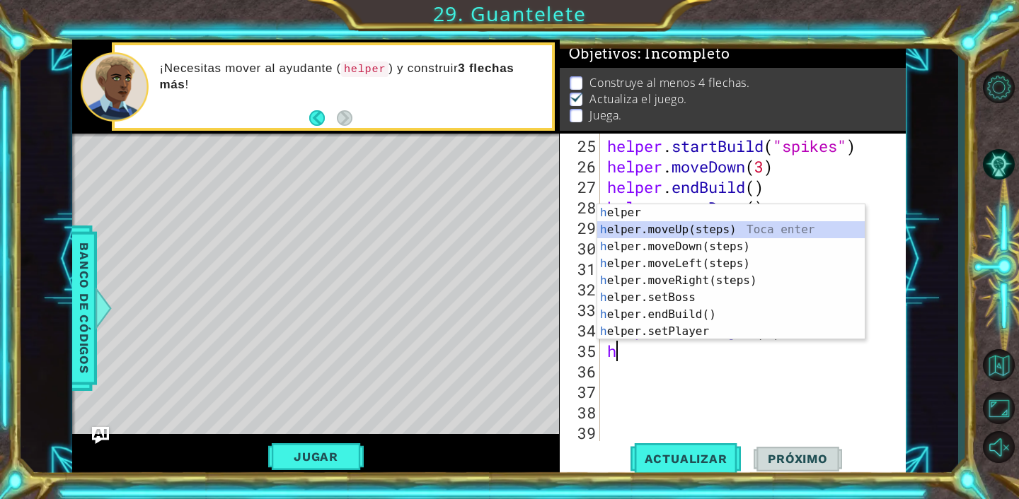
click at [722, 225] on div "h elper Toca enter h elper.moveUp(steps) Toca enter h elper.moveDown(steps) Toc…" at bounding box center [730, 289] width 267 height 170
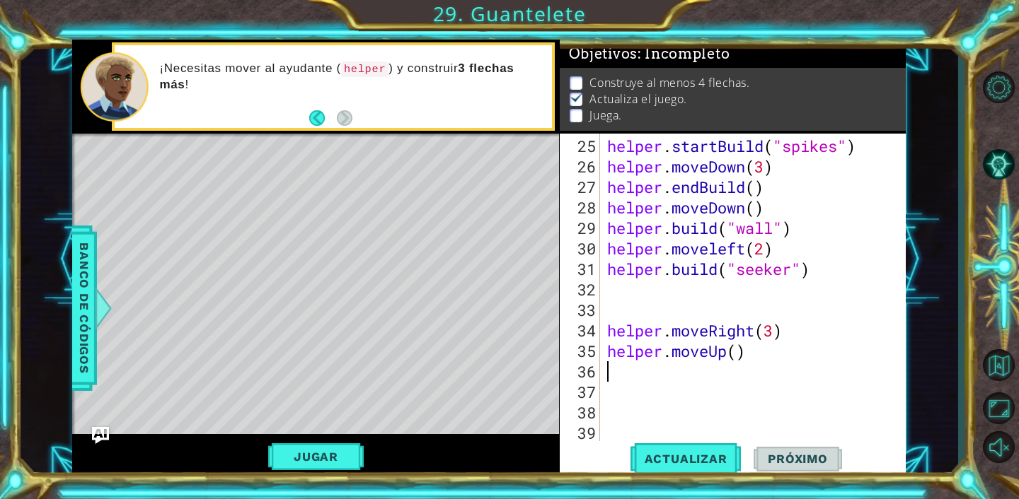
click at [738, 352] on div "helper . startBuild ( "spikes" ) helper . moveDown ( 3 ) helper . endBuild ( ) …" at bounding box center [756, 310] width 305 height 349
type textarea "helper.moveUp(4)"
type textarea "[DOMAIN_NAME]("switchBlock")"
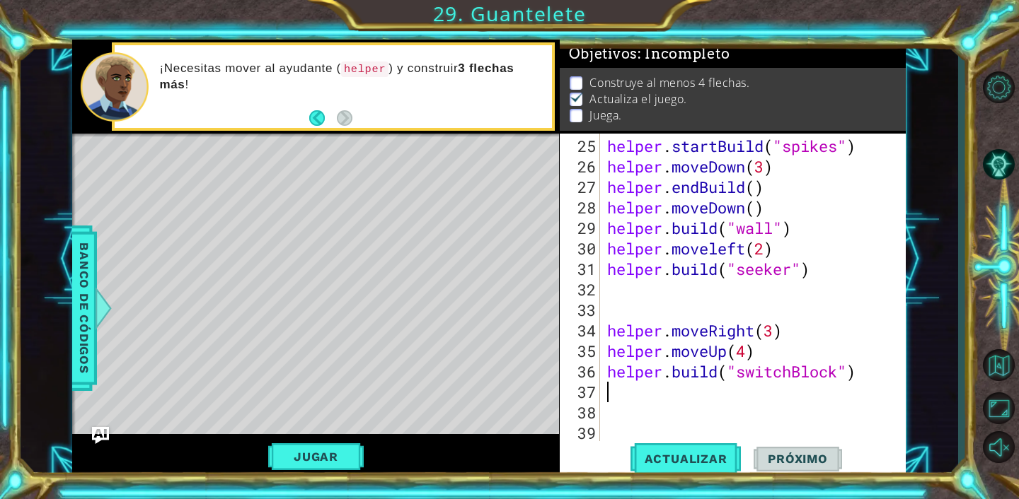
type textarea "h"
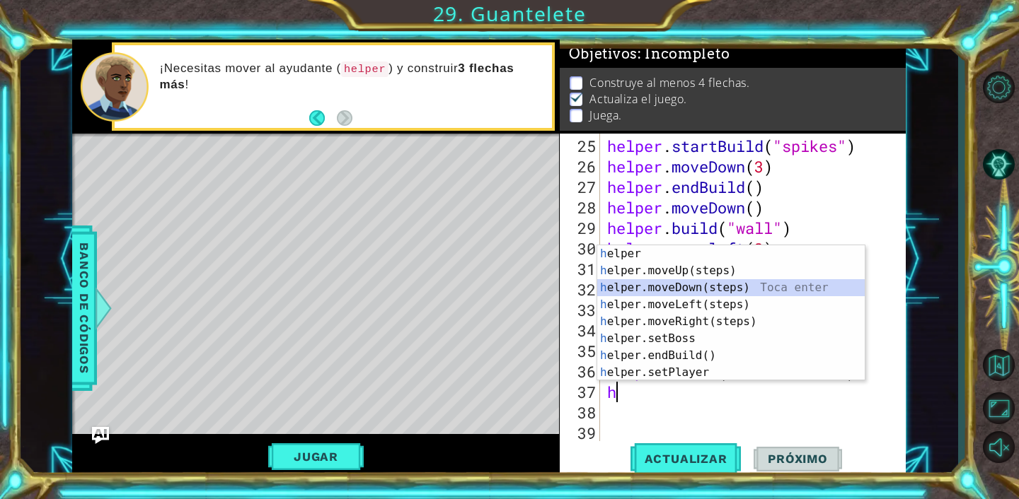
click at [753, 286] on div "h elper Toca enter h elper.moveUp(steps) Toca enter h elper.moveDown(steps) Toc…" at bounding box center [730, 330] width 267 height 170
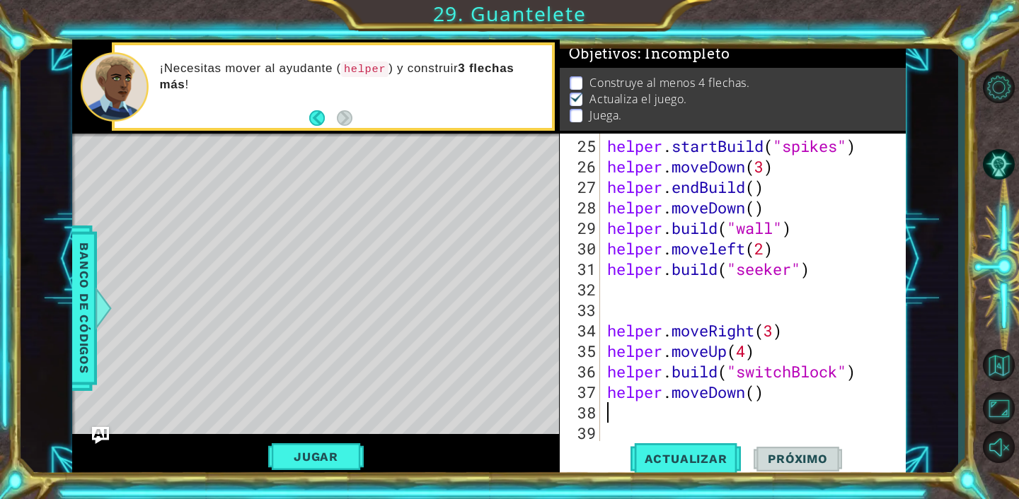
type textarea "h"
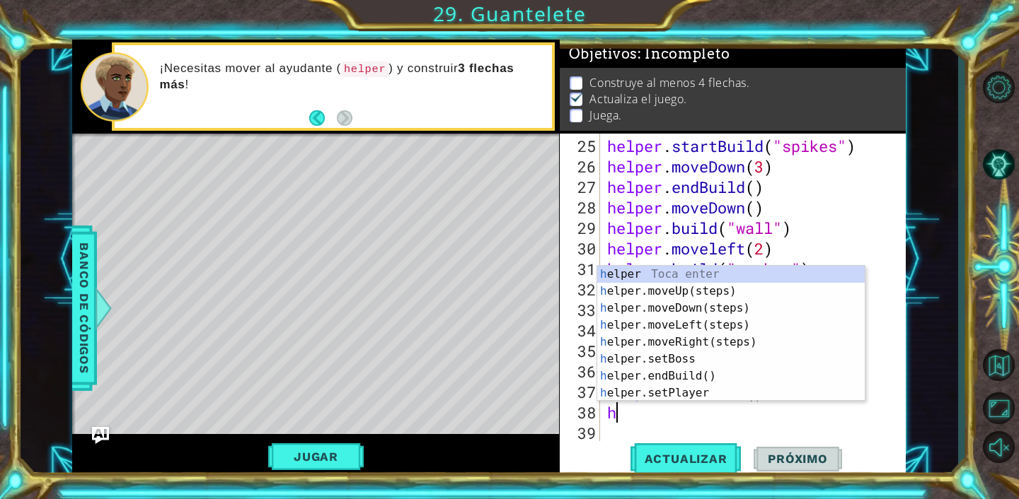
scroll to position [102, 0]
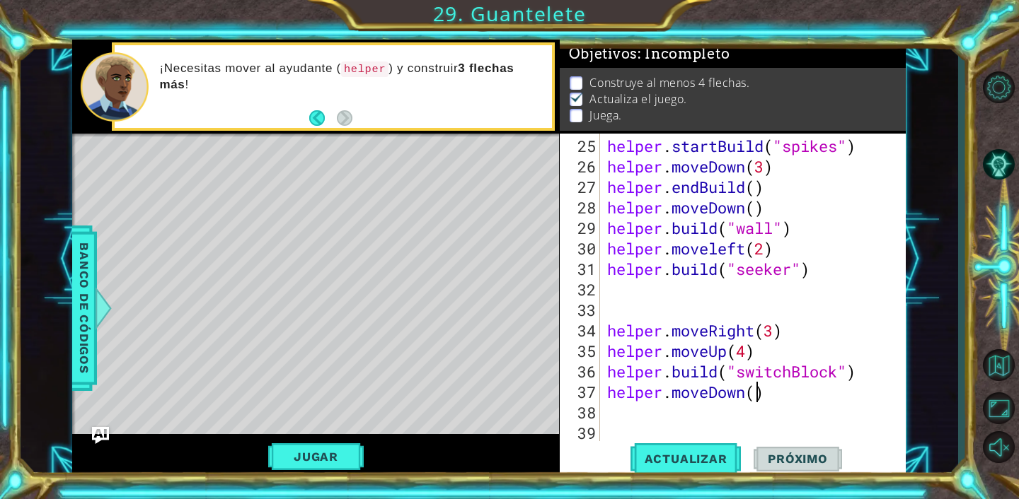
click at [759, 398] on div "helper . startBuild ( "spikes" ) helper . moveDown ( 3 ) helper . endBuild ( ) …" at bounding box center [756, 310] width 305 height 349
click at [685, 456] on span "Actualizar" at bounding box center [685, 459] width 111 height 14
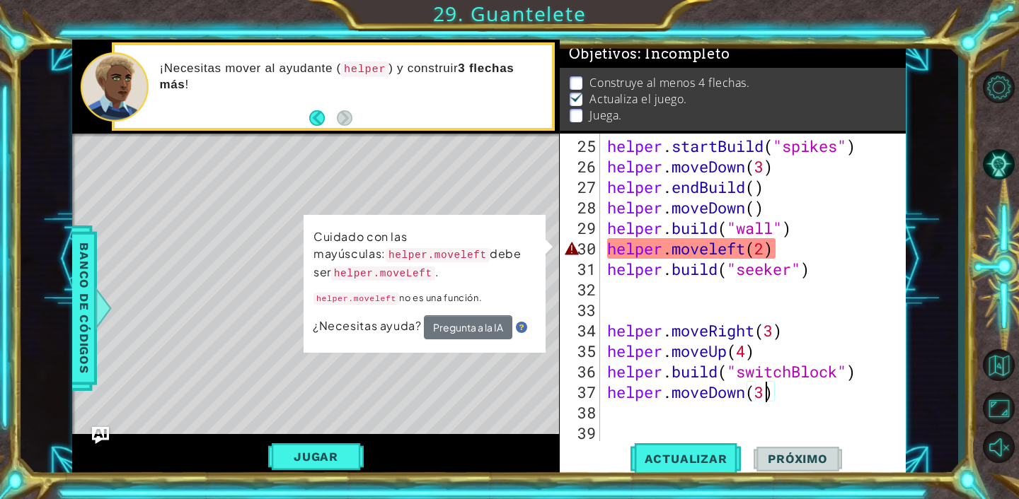
click at [717, 246] on div "helper . startBuild ( "spikes" ) helper . moveDown ( 3 ) helper . endBuild ( ) …" at bounding box center [756, 310] width 305 height 349
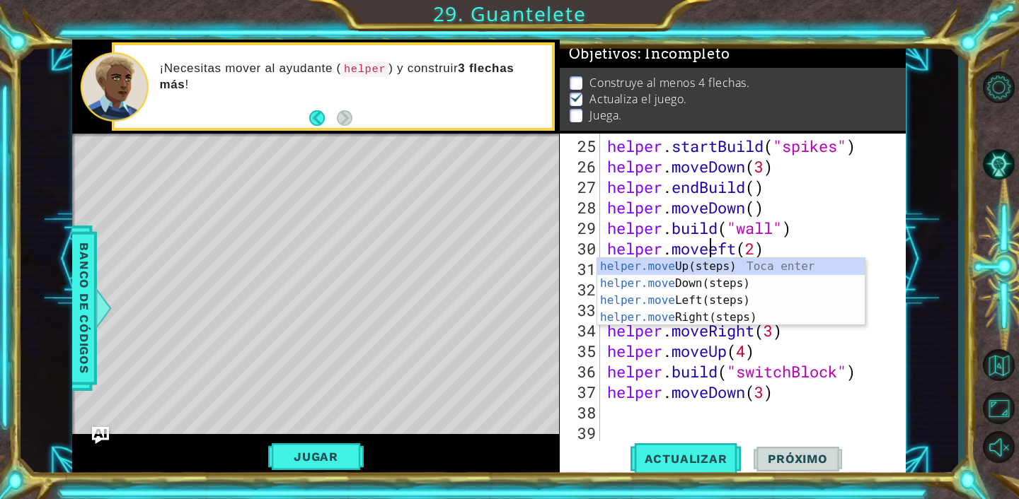
scroll to position [0, 5]
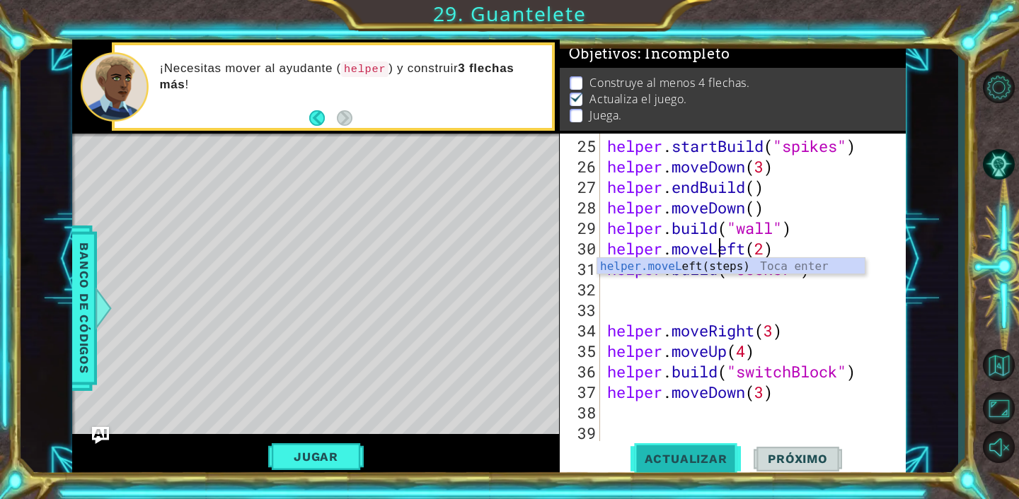
type textarea "helper.moveLeft(2)"
click at [689, 457] on span "Actualizar" at bounding box center [685, 459] width 111 height 14
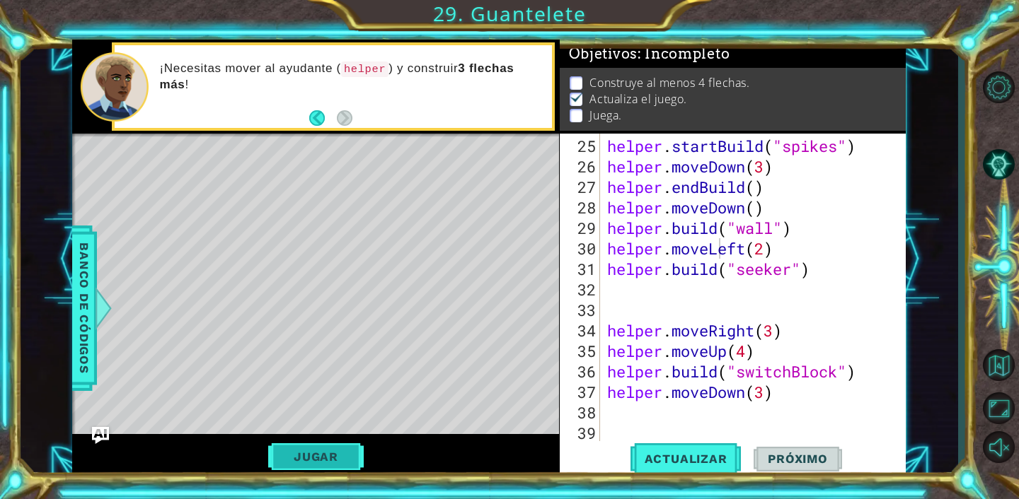
click at [313, 449] on button "Jugar" at bounding box center [315, 457] width 95 height 27
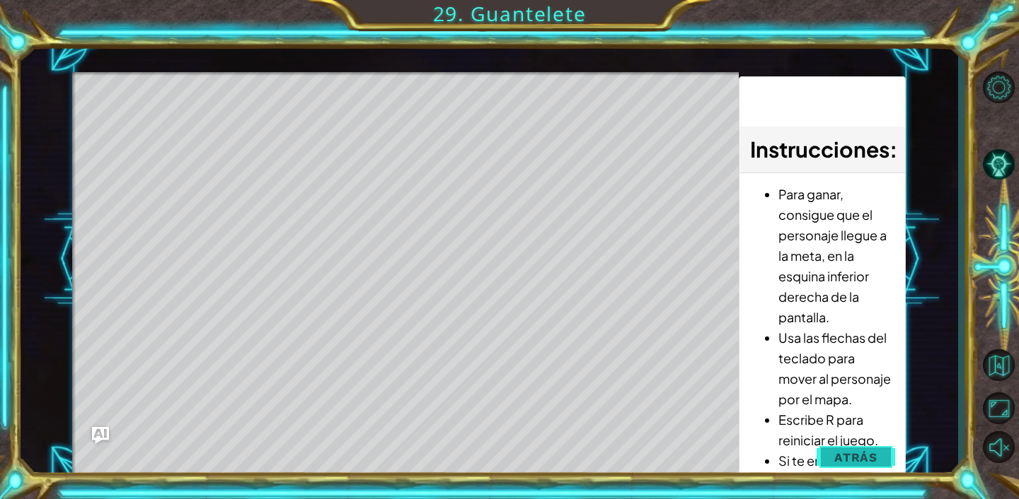
click at [845, 464] on span "Atrás" at bounding box center [855, 458] width 43 height 14
